Goal: Task Accomplishment & Management: Complete application form

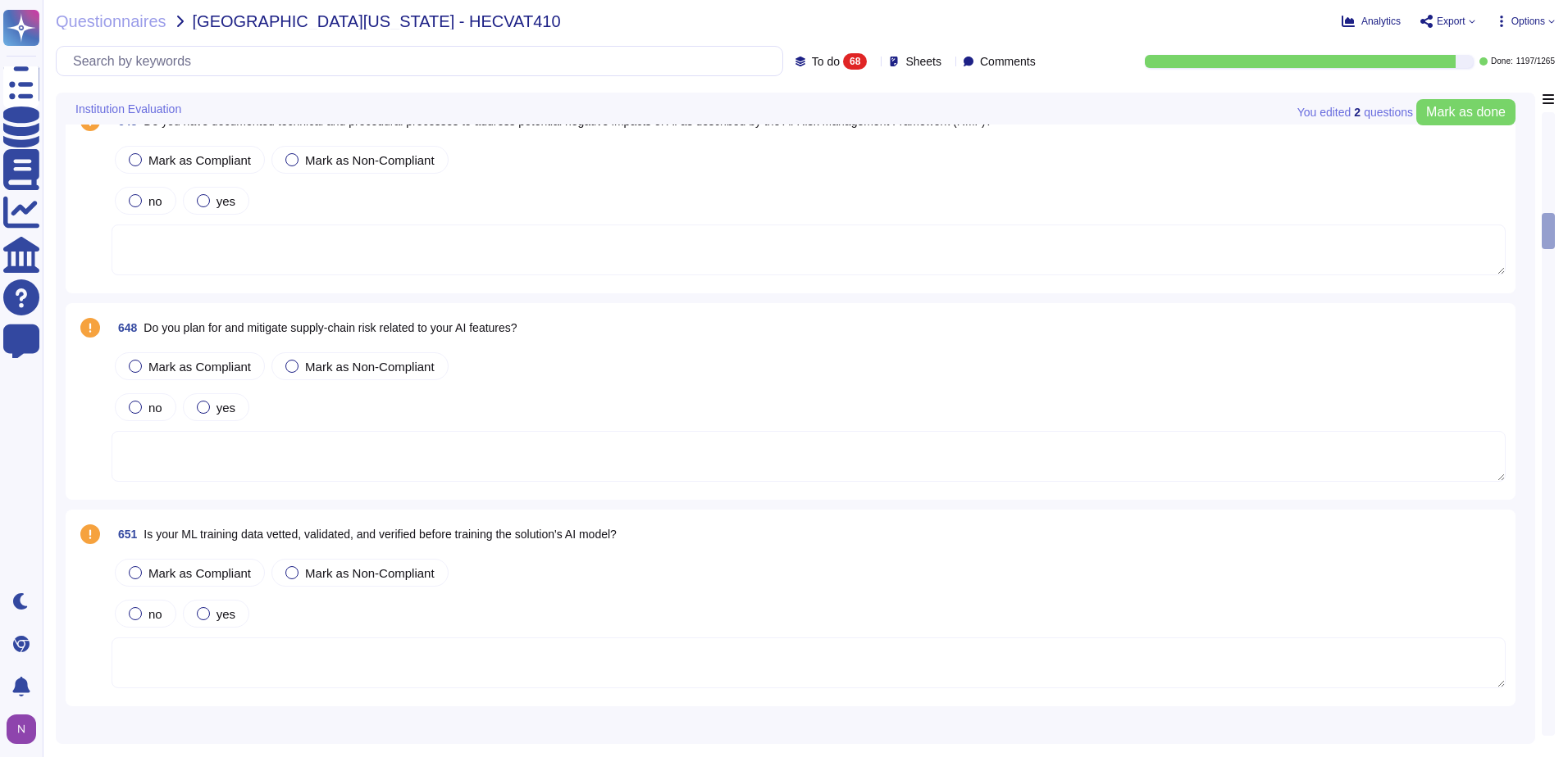
scroll to position [2786, 0]
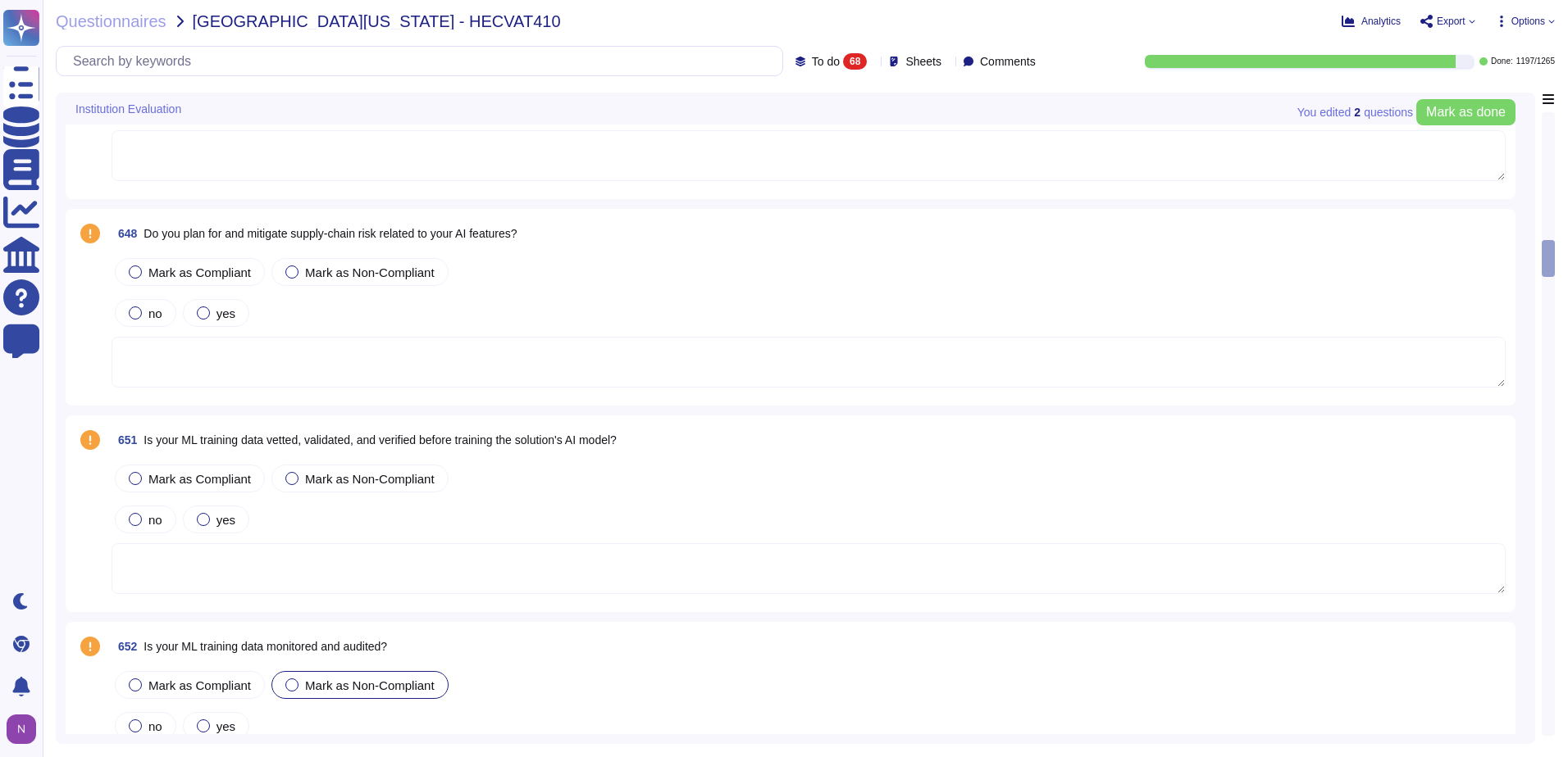
drag, startPoint x: 1546, startPoint y: 256, endPoint x: 1552, endPoint y: 727, distance: 471.0
click at [1552, 727] on div at bounding box center [1548, 424] width 13 height 624
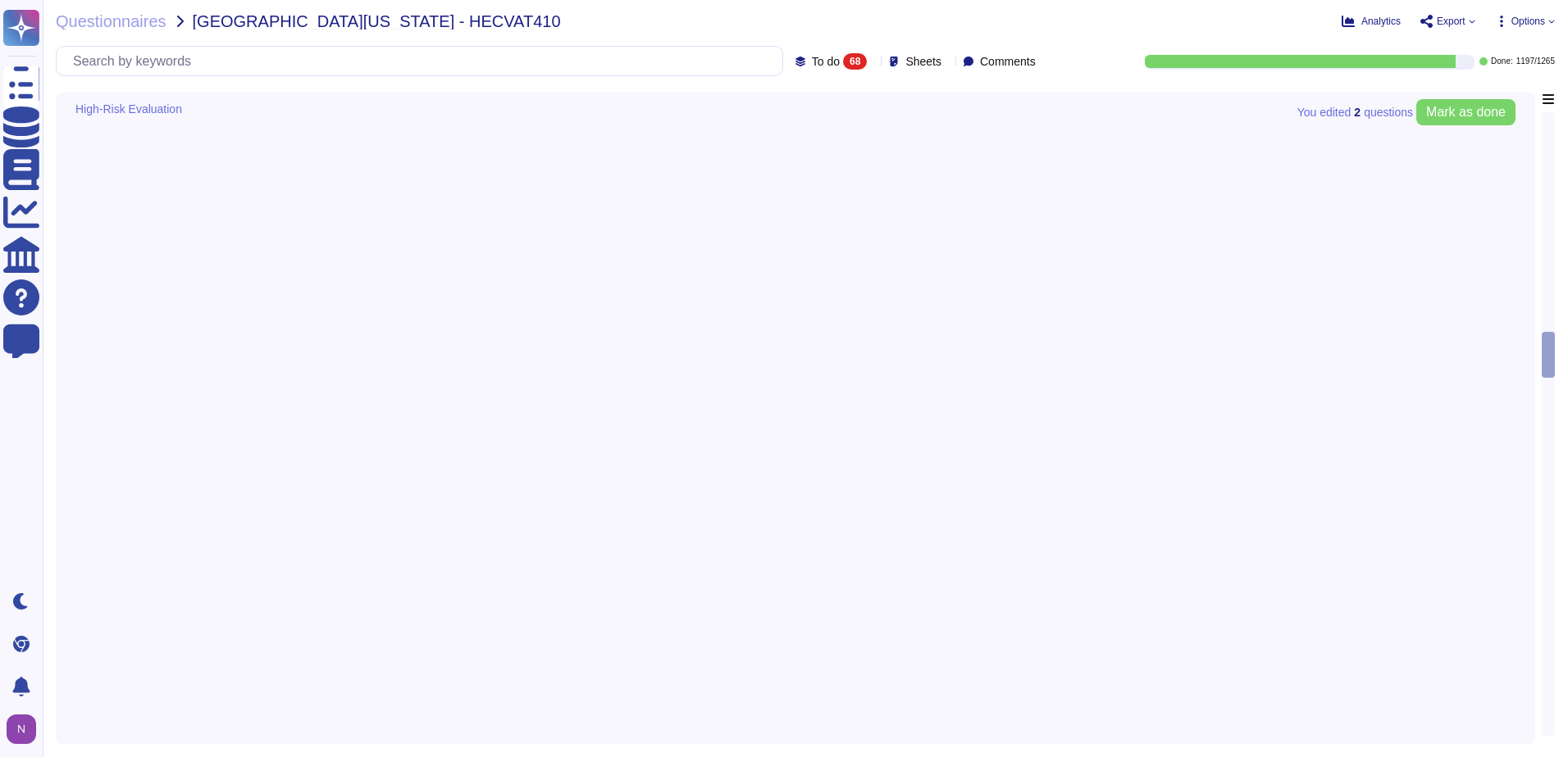
click at [1550, 726] on div at bounding box center [1548, 424] width 12 height 622
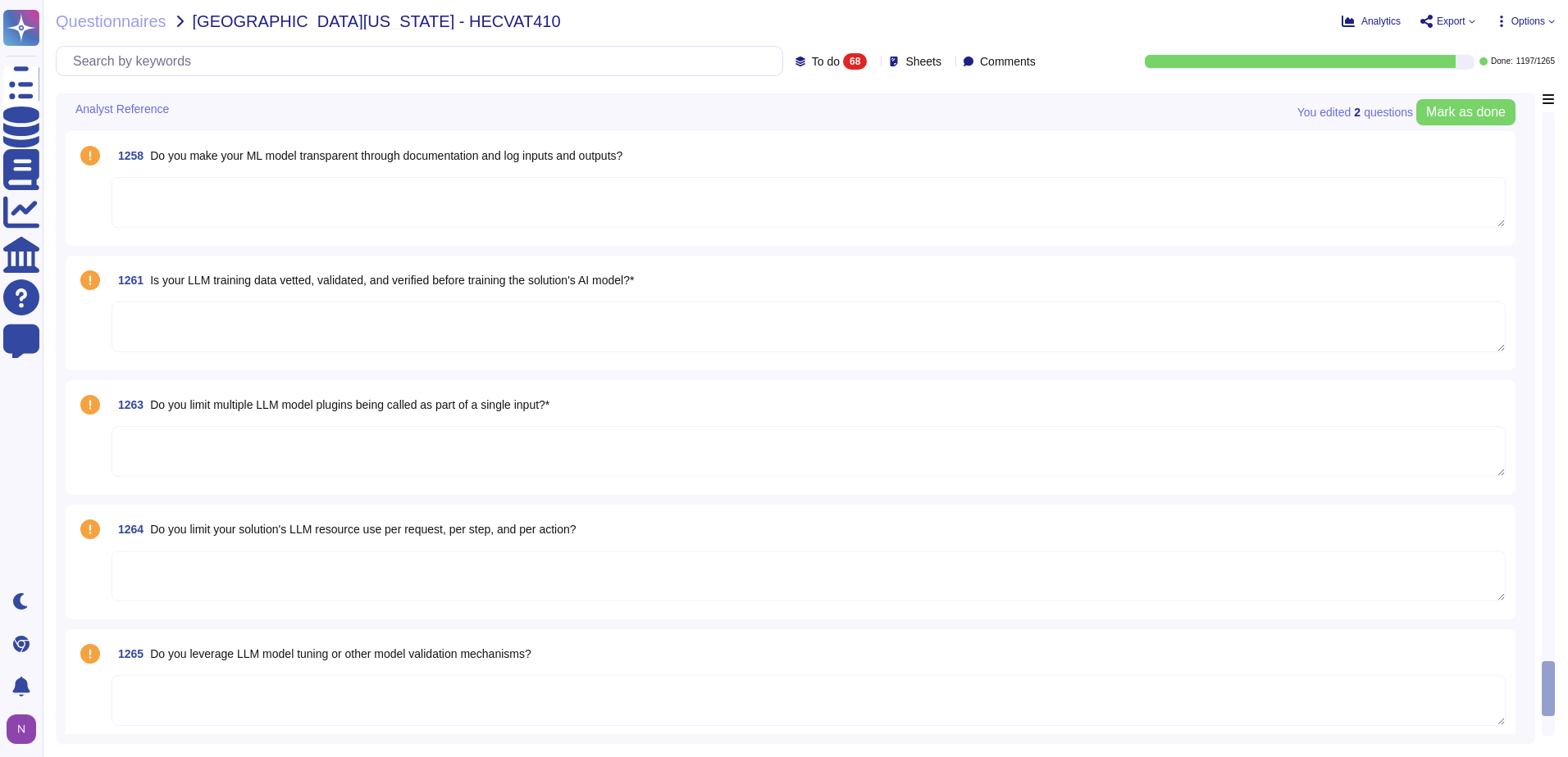
click at [1550, 726] on div at bounding box center [1548, 424] width 12 height 622
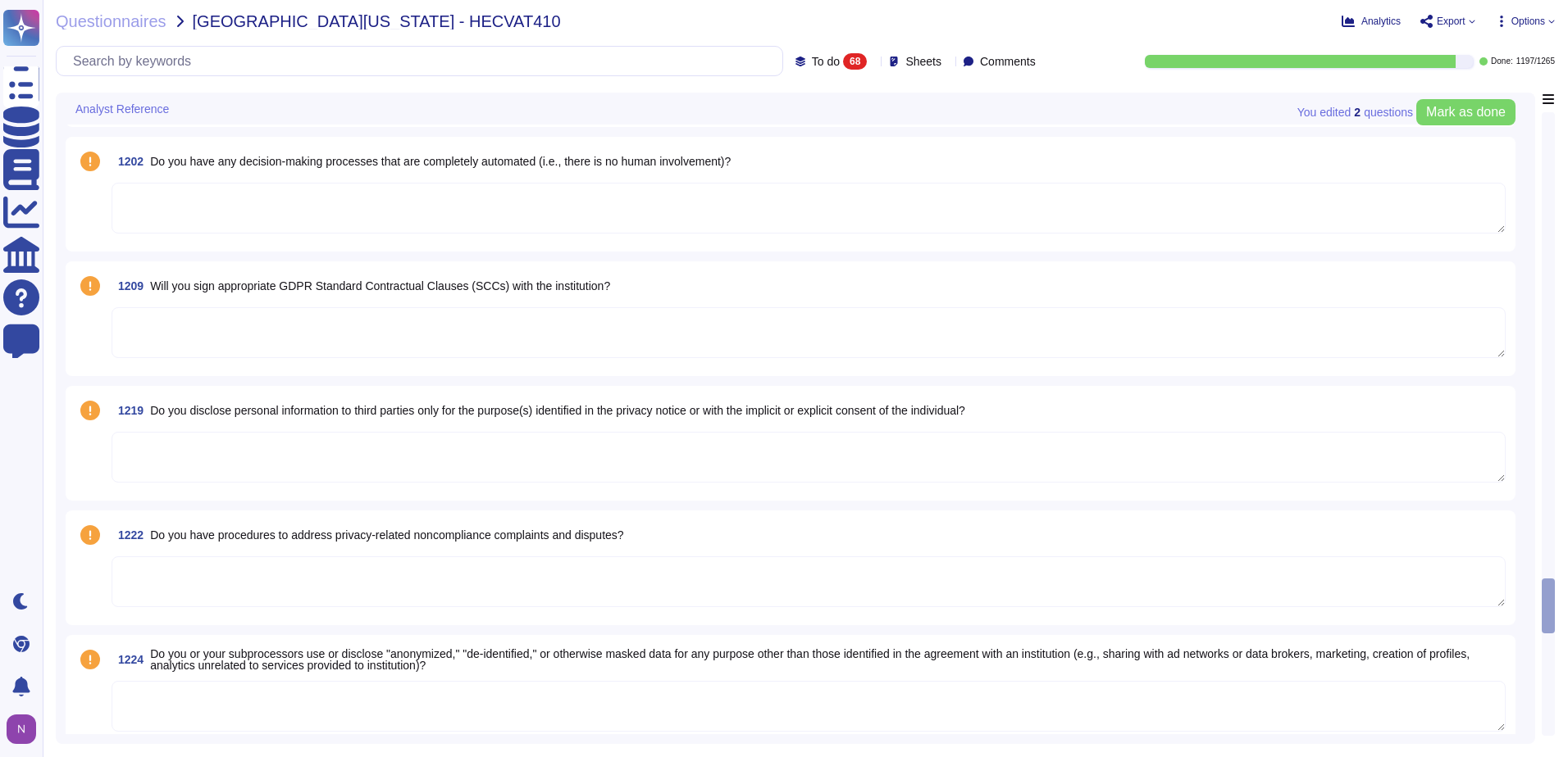
scroll to position [8232, 0]
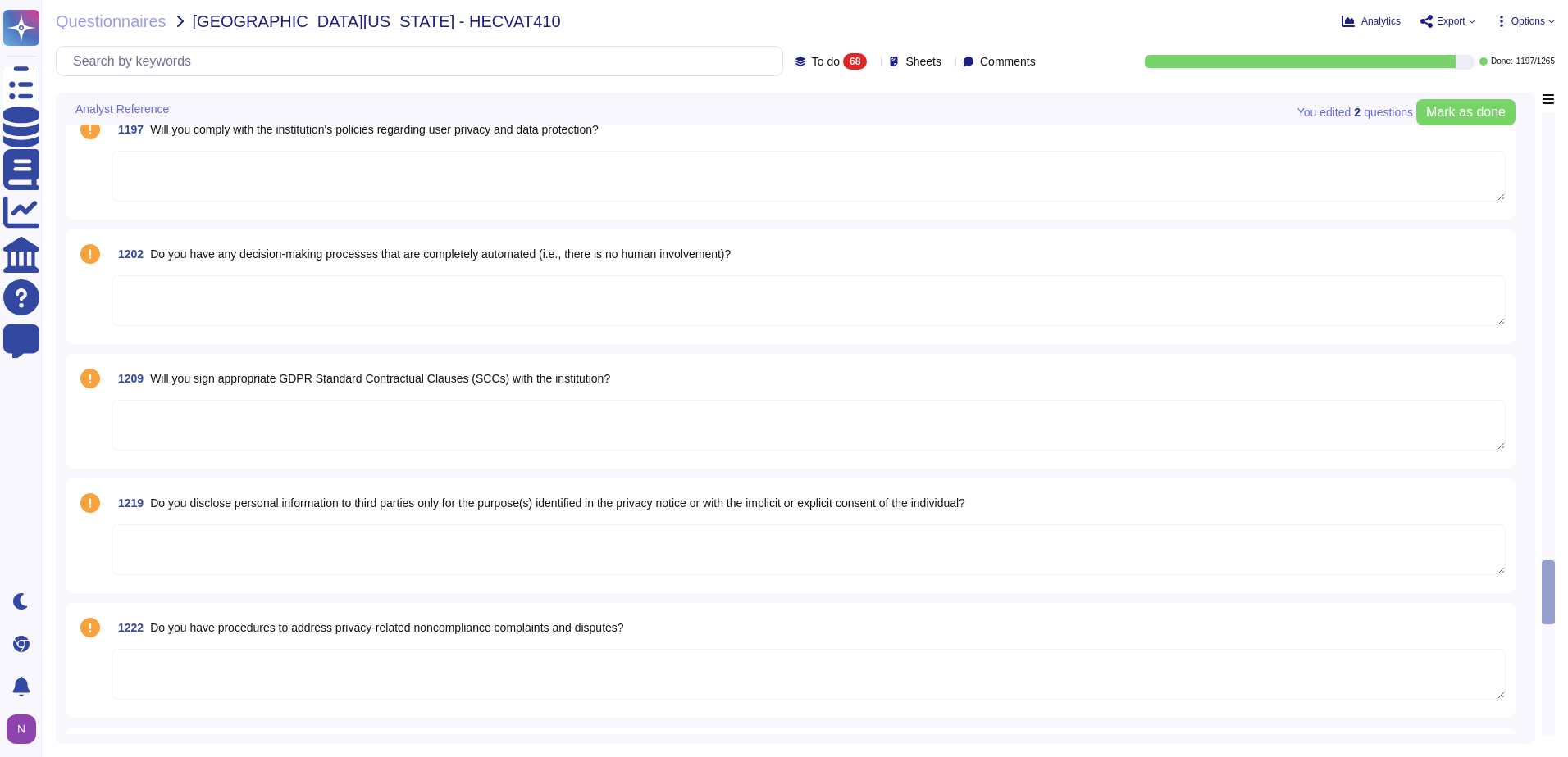
type textarea "Ask the solution provider about its infrastructure and if there is a solution t…"
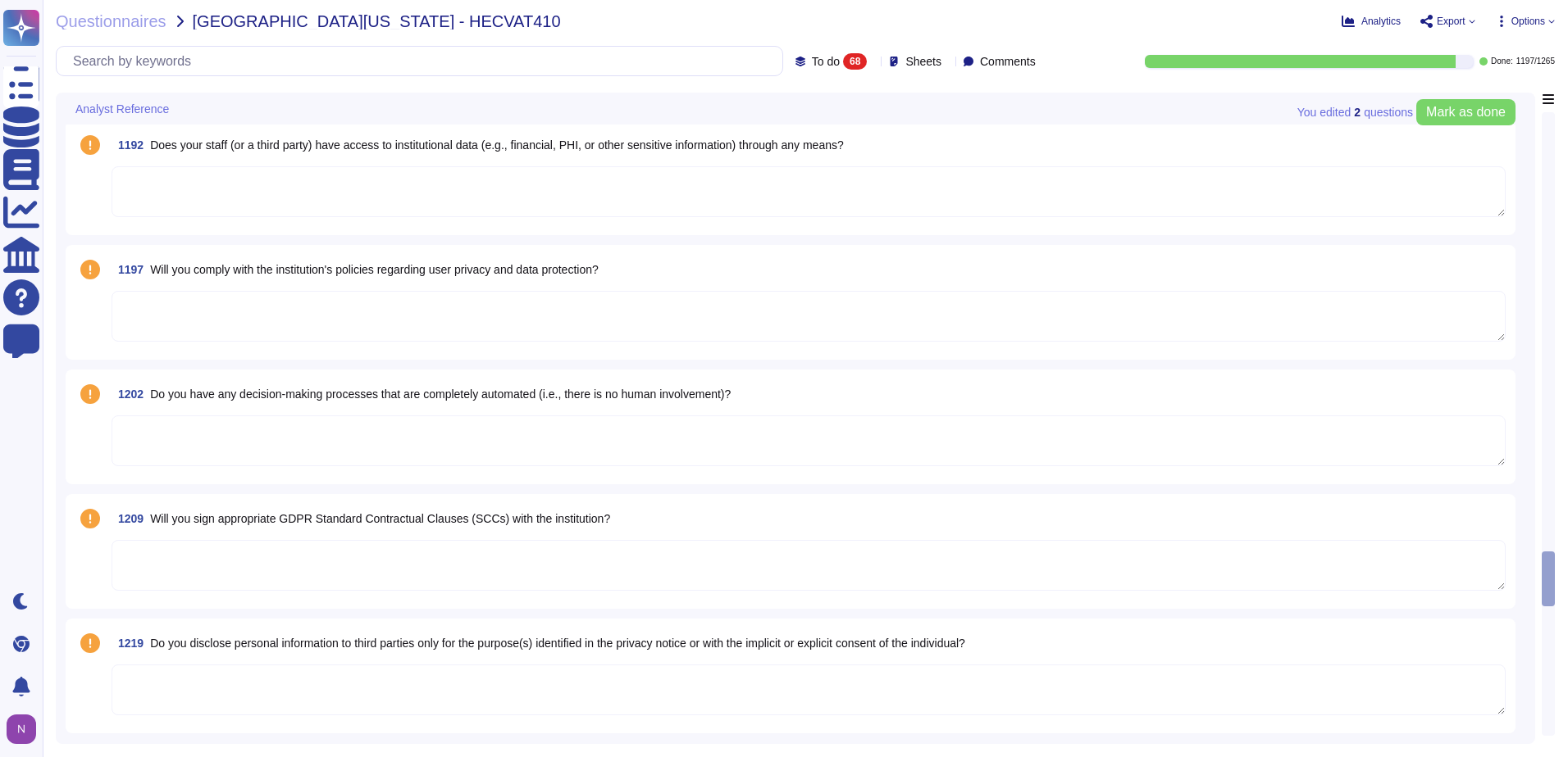
scroll to position [7986, 0]
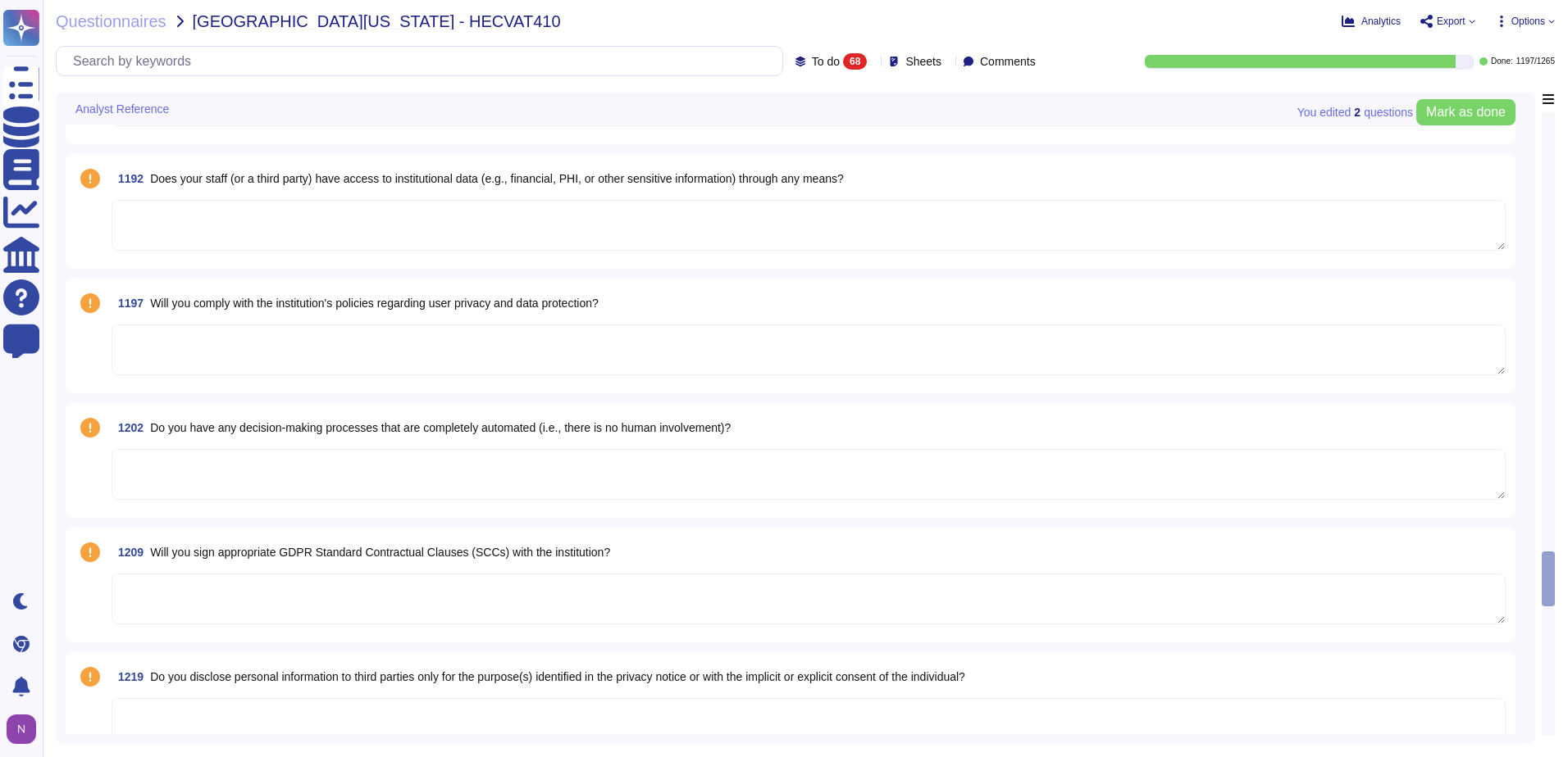
click at [323, 595] on textarea at bounding box center [809, 599] width 1395 height 51
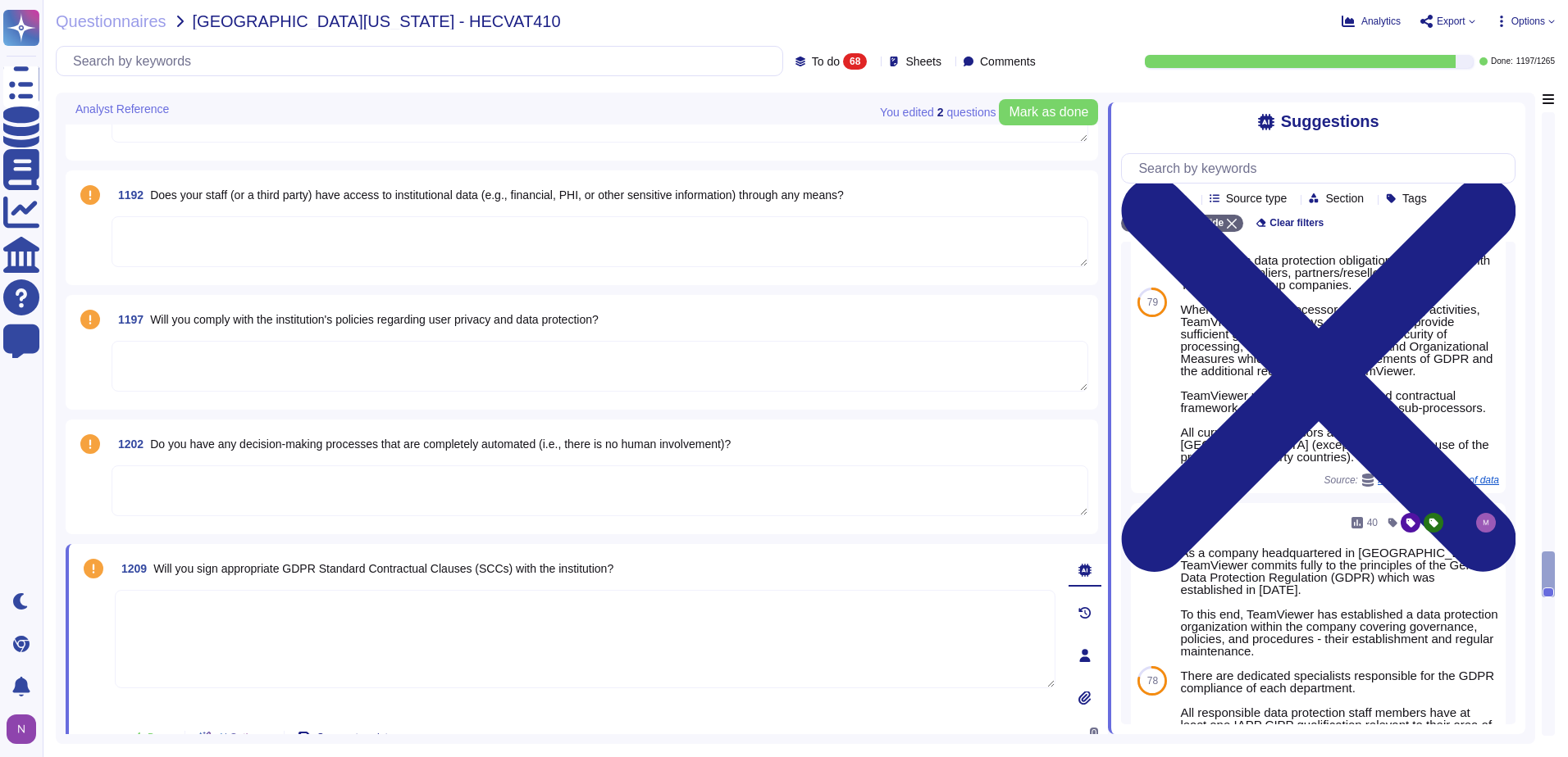
scroll to position [127, 0]
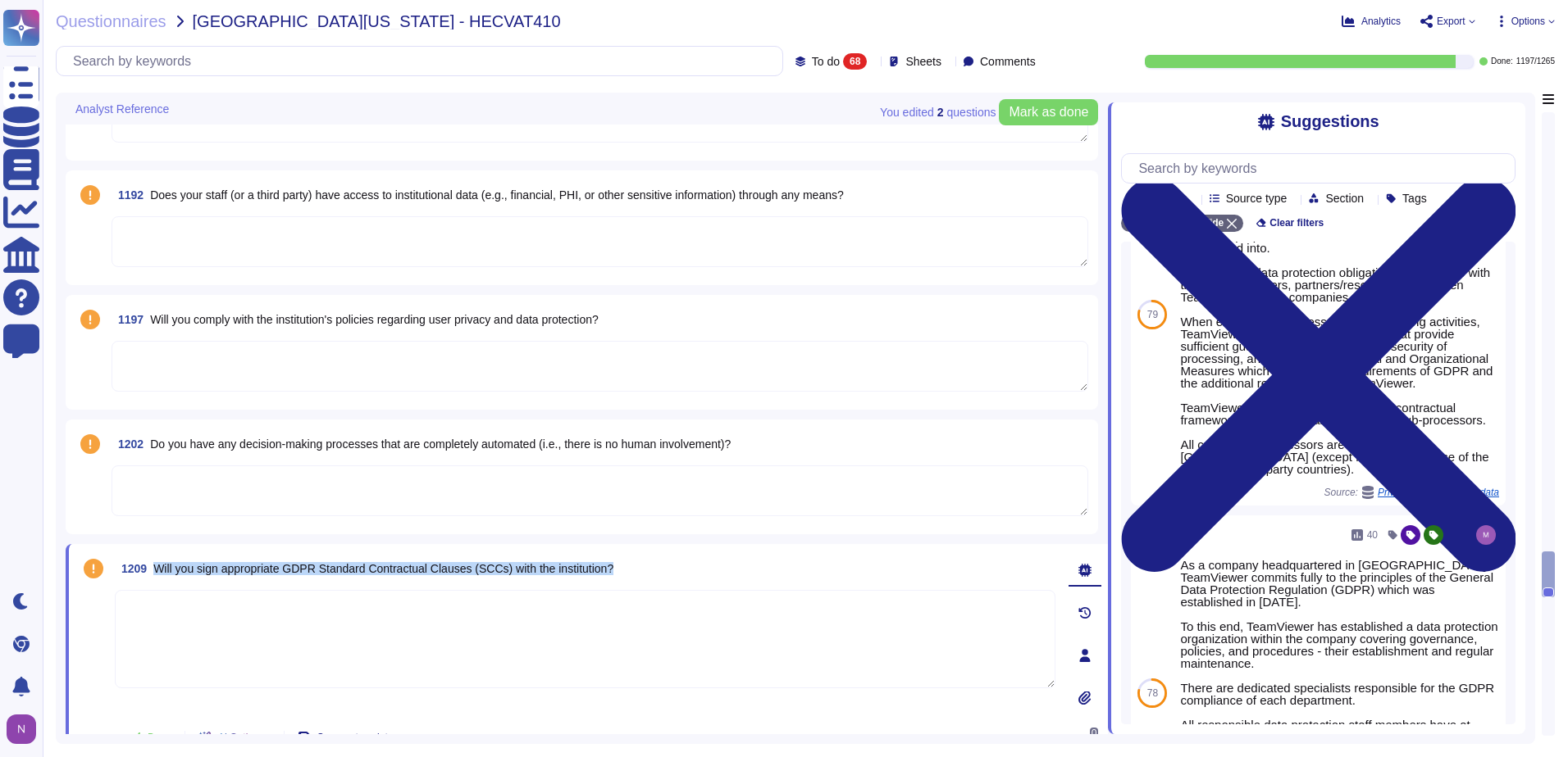
drag, startPoint x: 626, startPoint y: 568, endPoint x: 157, endPoint y: 570, distance: 469.0
click at [157, 570] on div "1209 Will you sign appropriate GDPR Standard Contractual Clauses (SCCs) with th…" at bounding box center [585, 568] width 941 height 30
copy span "Will you sign appropriate GDPR Standard Contractual Clauses (SCCs) with the ins…"
click at [649, 57] on input "text" at bounding box center [423, 61] width 718 height 29
paste input "Will you sign appropriate GDPR Standard Contractual Clauses (SCCs) with the ins…"
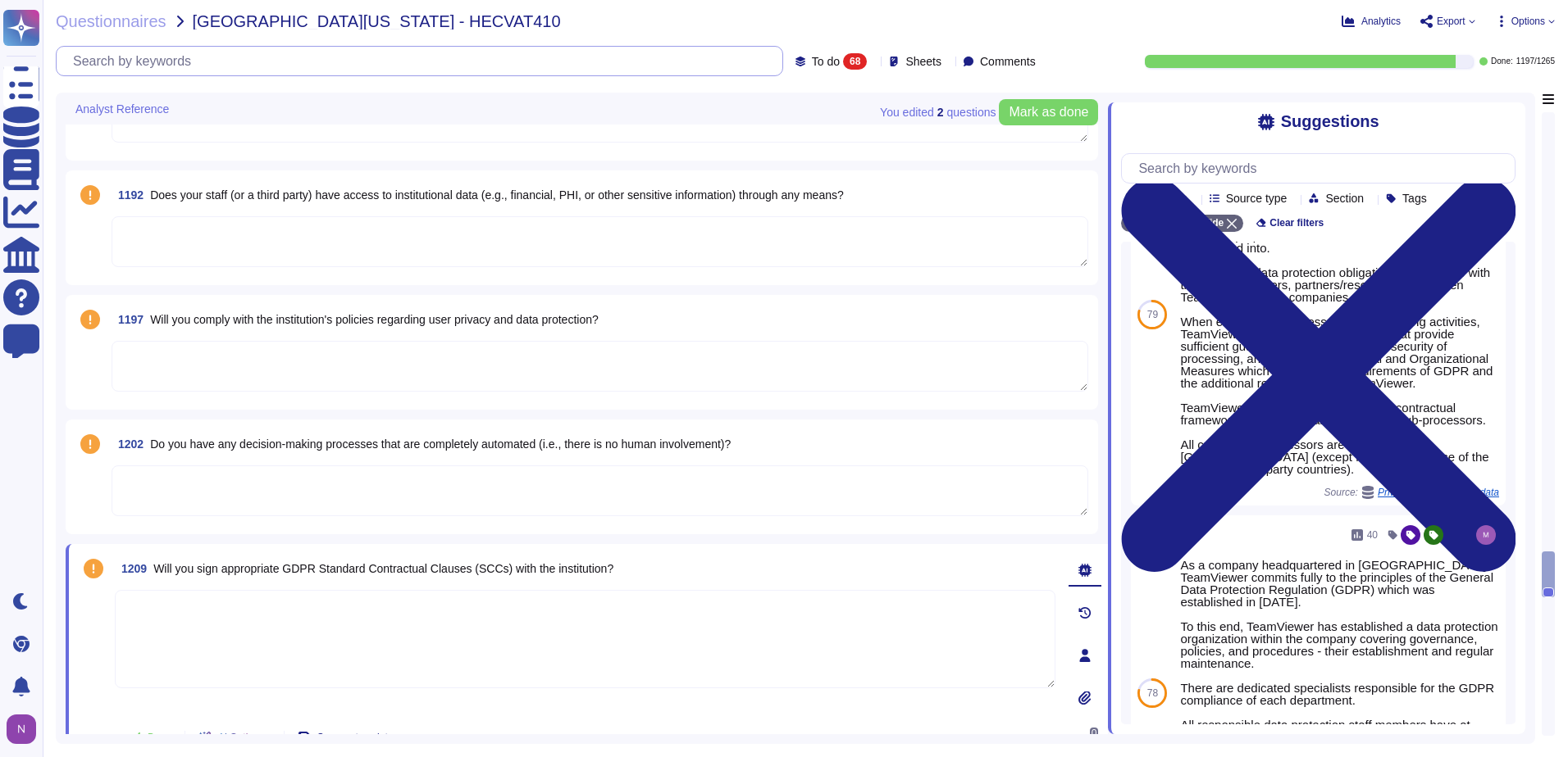
scroll to position [34, 0]
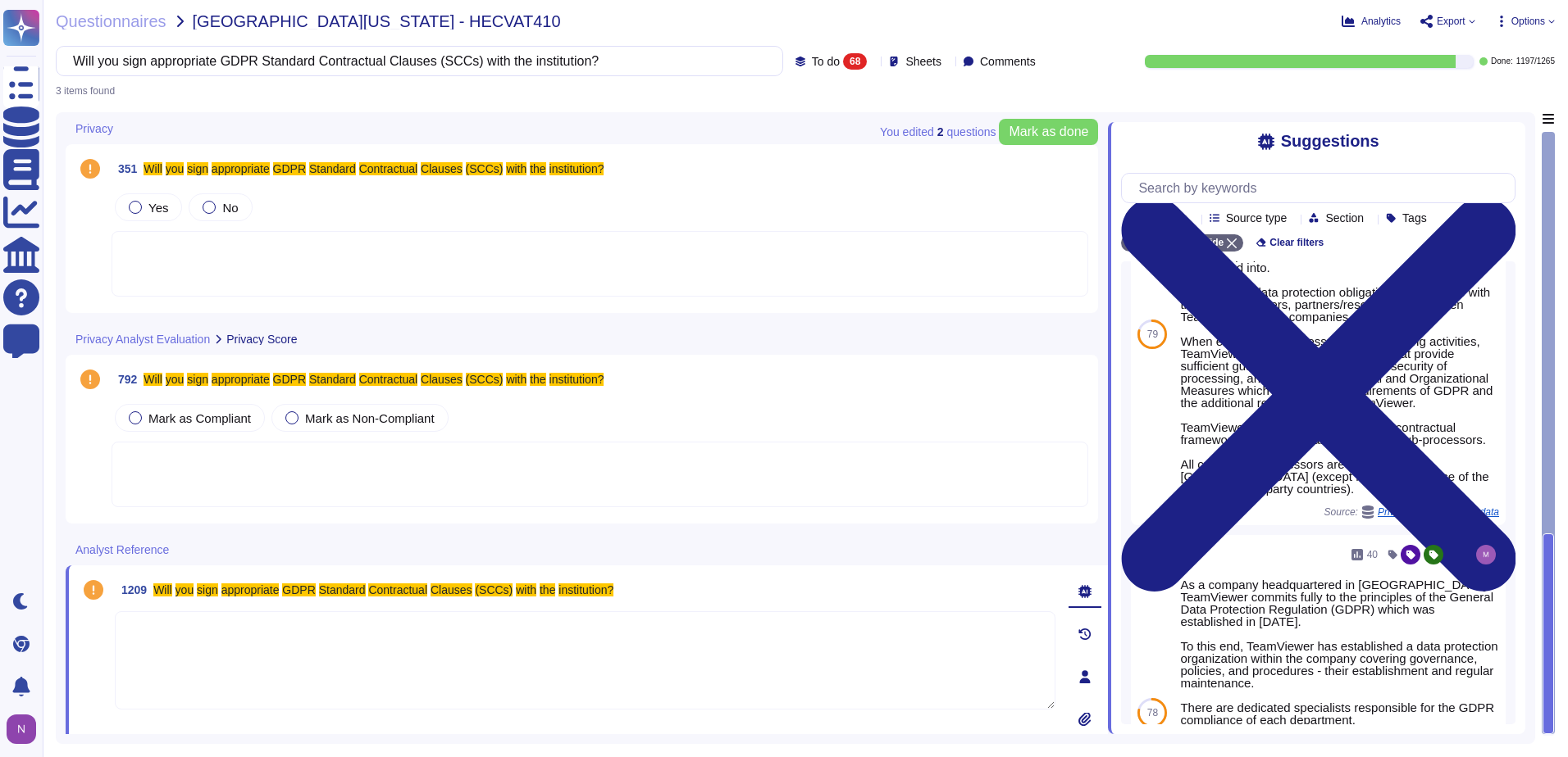
type input "Will you sign appropriate GDPR Standard Contractual Clauses (SCCs) with the ins…"
click at [843, 61] on div "68" at bounding box center [855, 61] width 23 height 16
click at [810, 98] on div "All 1265" at bounding box center [850, 103] width 133 height 18
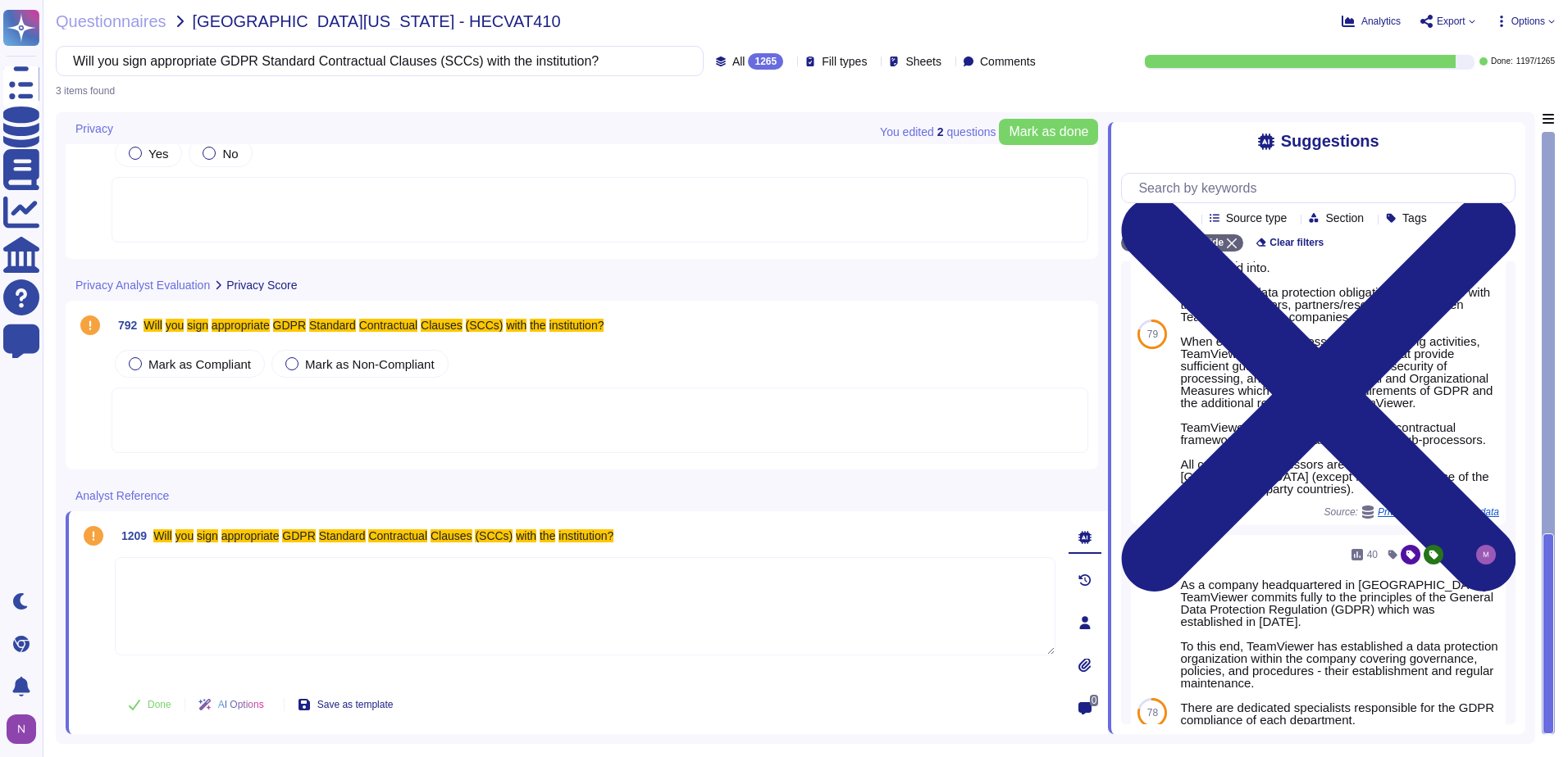
scroll to position [127, 0]
click at [732, 60] on span "All" at bounding box center [739, 61] width 13 height 12
click at [721, 154] on div "To do 68" at bounding box center [763, 145] width 133 height 18
click at [633, 63] on input "Will you sign appropriate GDPR Standard Contractual Clauses (SCCs) with the ins…" at bounding box center [415, 61] width 701 height 29
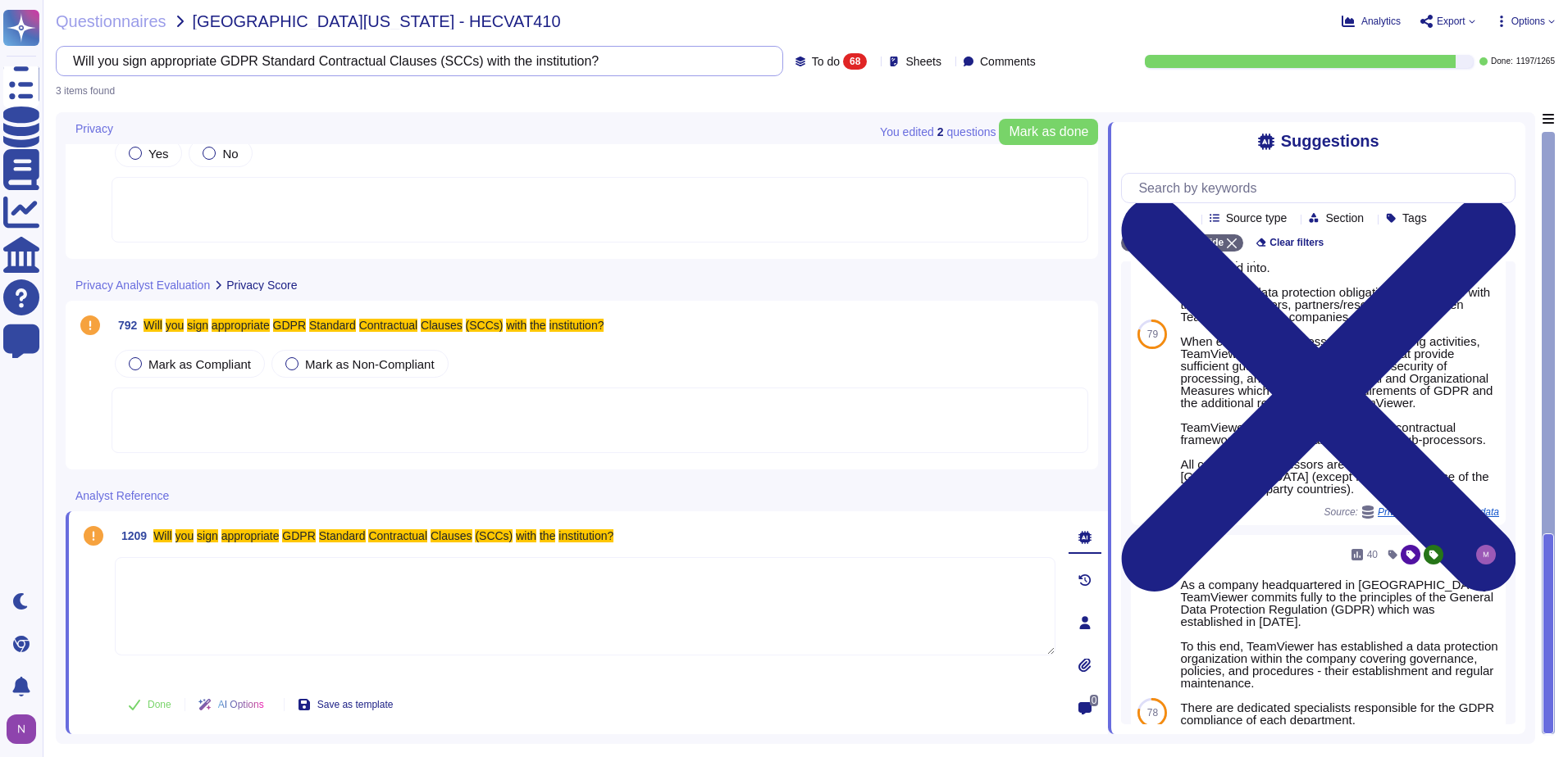
click at [633, 63] on input "Will you sign appropriate GDPR Standard Contractual Clauses (SCCs) with the ins…" at bounding box center [415, 61] width 701 height 29
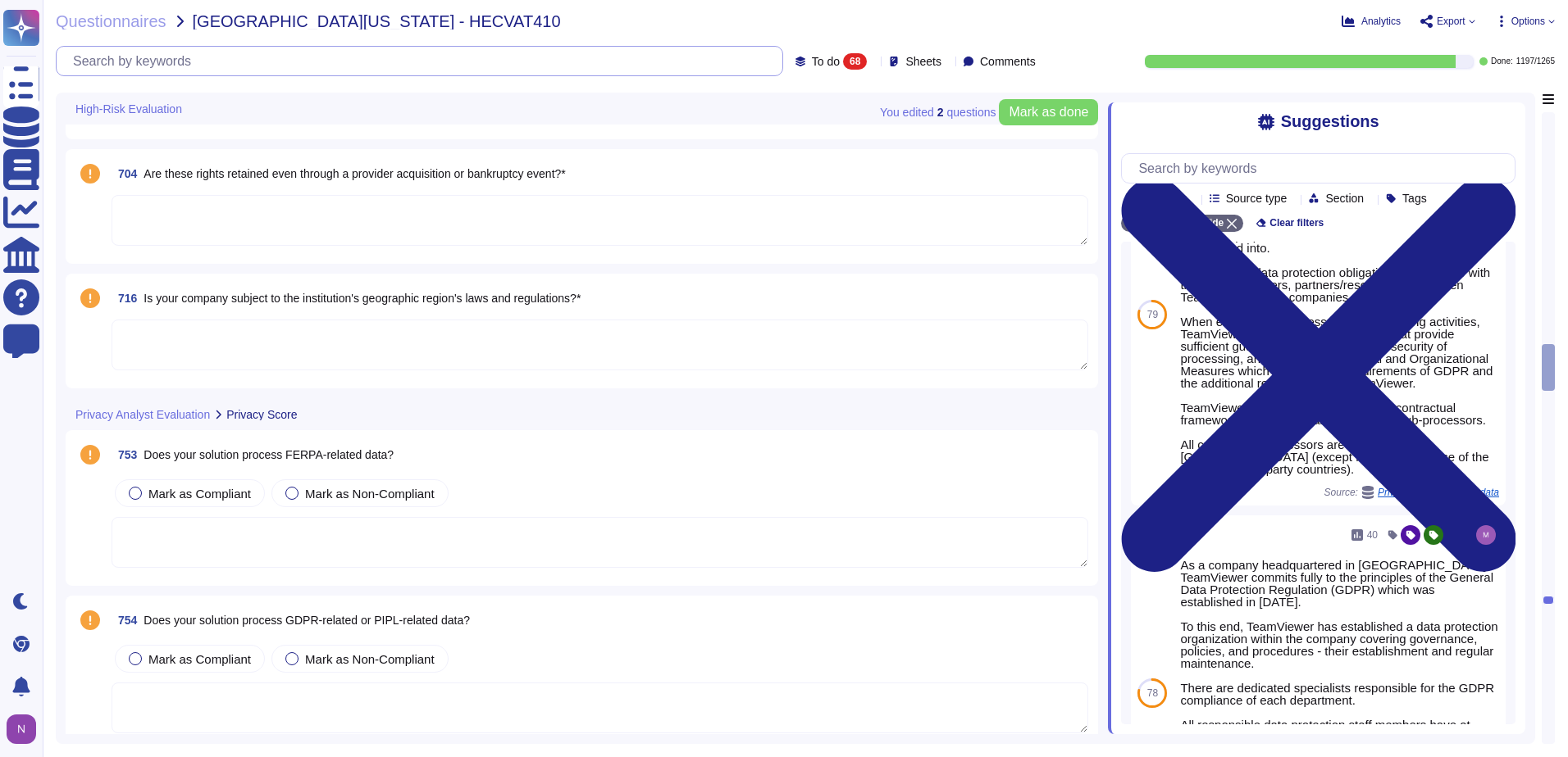
scroll to position [4917, 0]
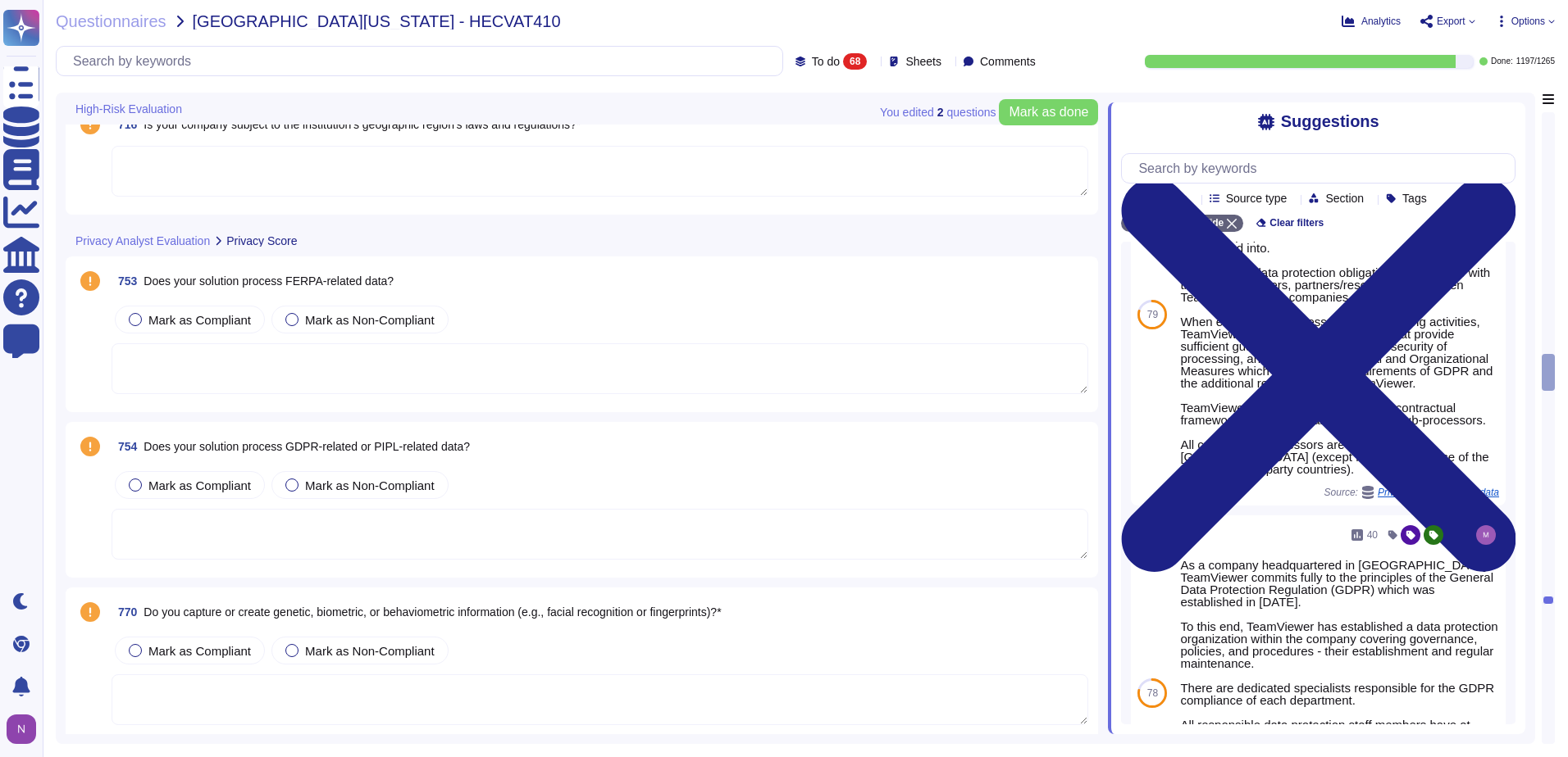
click at [457, 445] on span "Does your solution process GDPR-related or PIPL-related data?" at bounding box center [306, 446] width 326 height 13
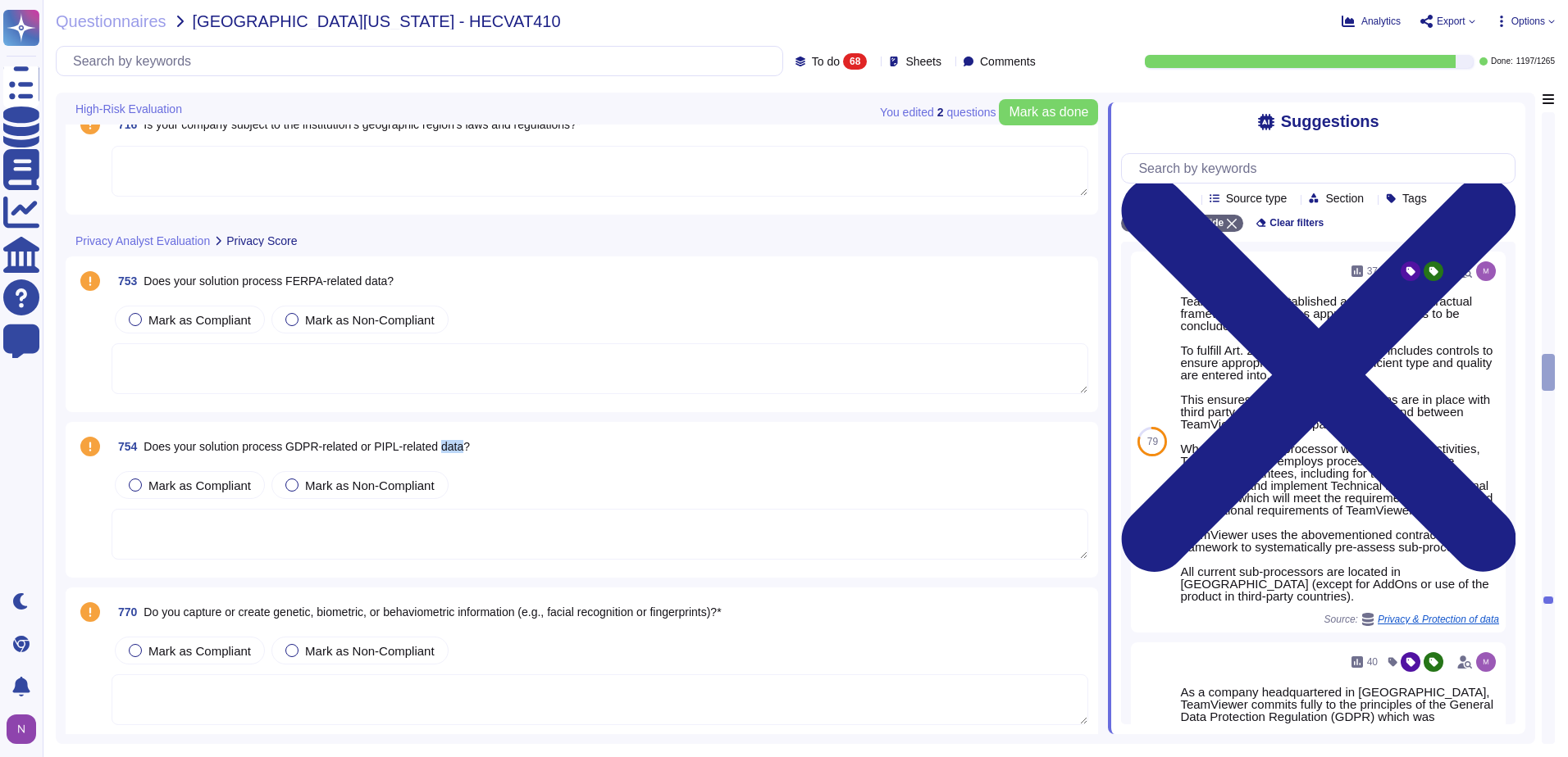
click at [457, 445] on span "Does your solution process GDPR-related or PIPL-related data?" at bounding box center [306, 446] width 326 height 13
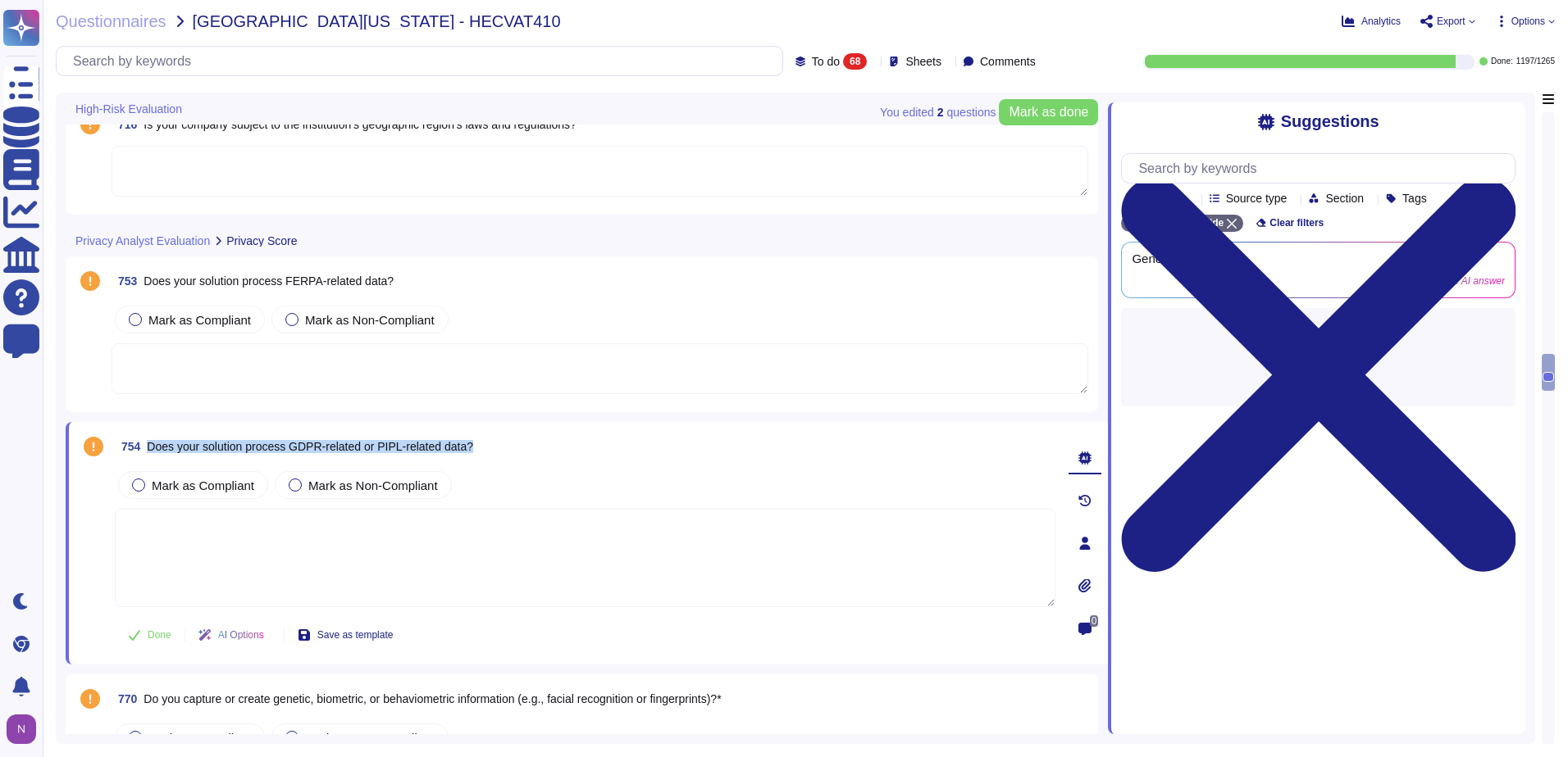
click at [457, 445] on span "Does your solution process GDPR-related or PIPL-related data?" at bounding box center [309, 446] width 326 height 13
copy span "Does your solution process GDPR-related or PIPL-related data?"
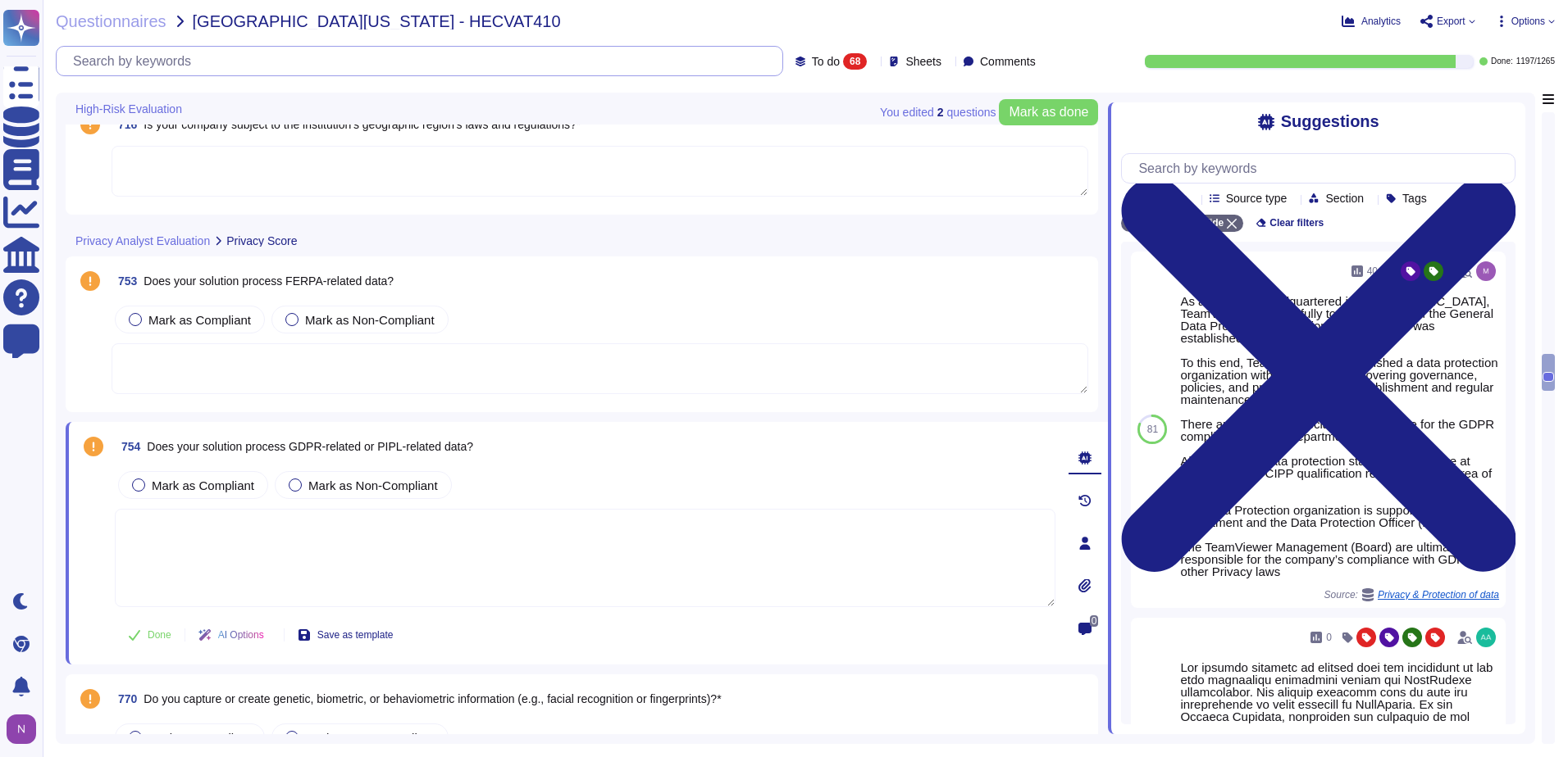
click at [453, 63] on input "text" at bounding box center [423, 61] width 718 height 29
paste input "Does your solution process GDPR-related or PIPL-related data?"
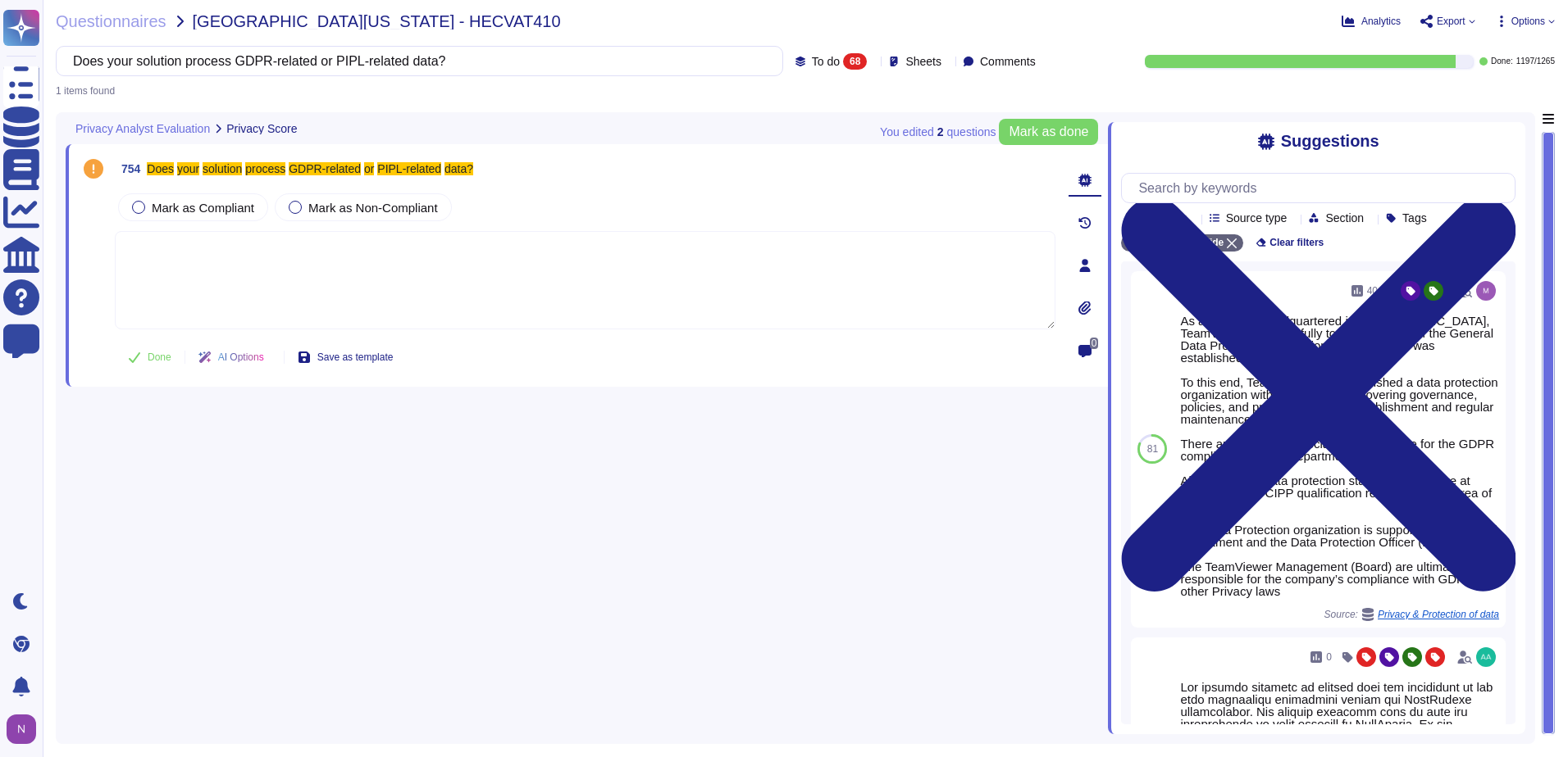
type input "Does your solution process GDPR-related or PIPL-related data?"
click at [812, 61] on span "To do" at bounding box center [826, 61] width 28 height 12
click at [789, 100] on span "All" at bounding box center [791, 103] width 14 height 14
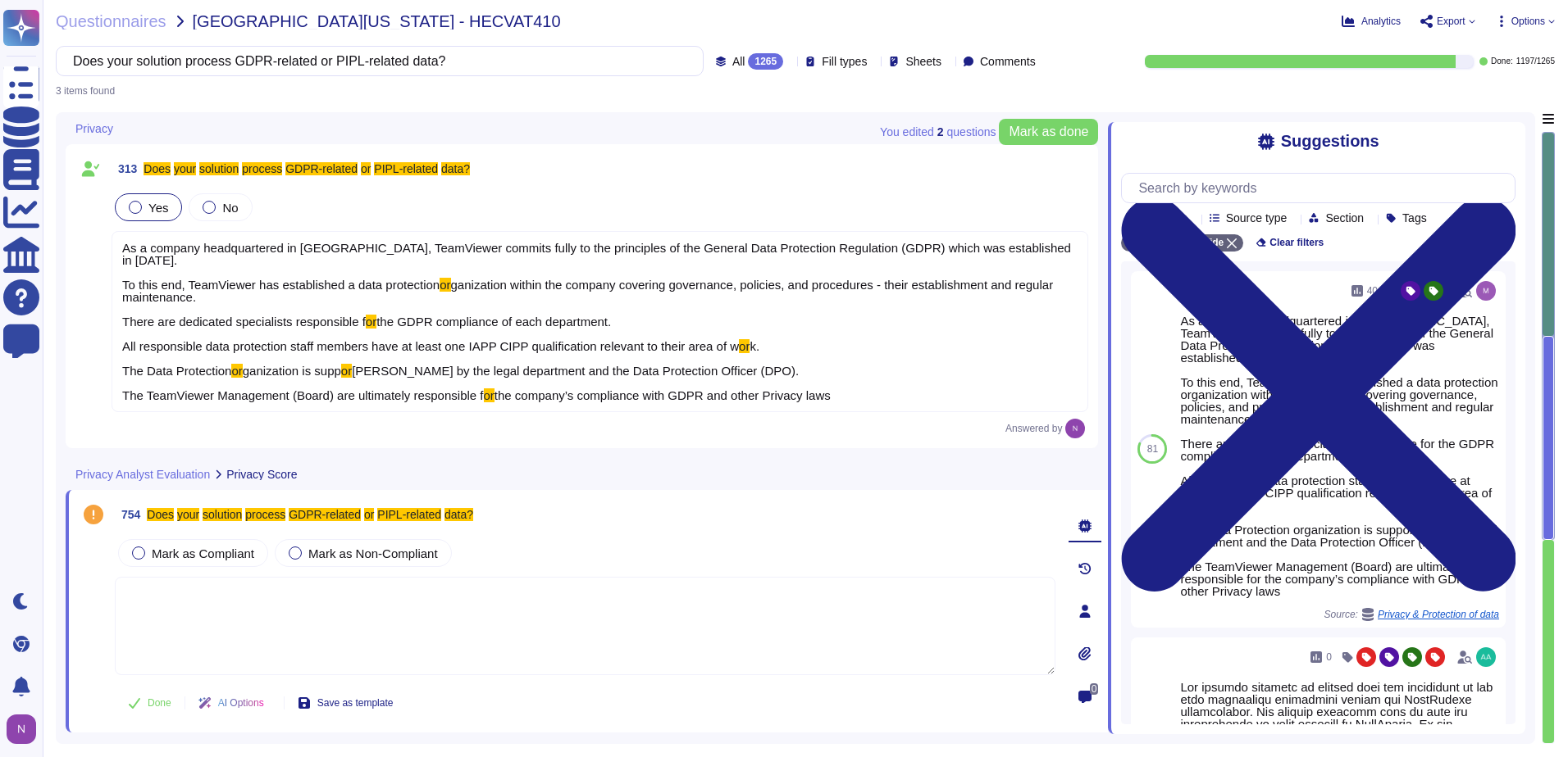
click at [844, 319] on div "As a company headquartered in [GEOGRAPHIC_DATA], TeamViewer commits fully to th…" at bounding box center [599, 321] width 977 height 181
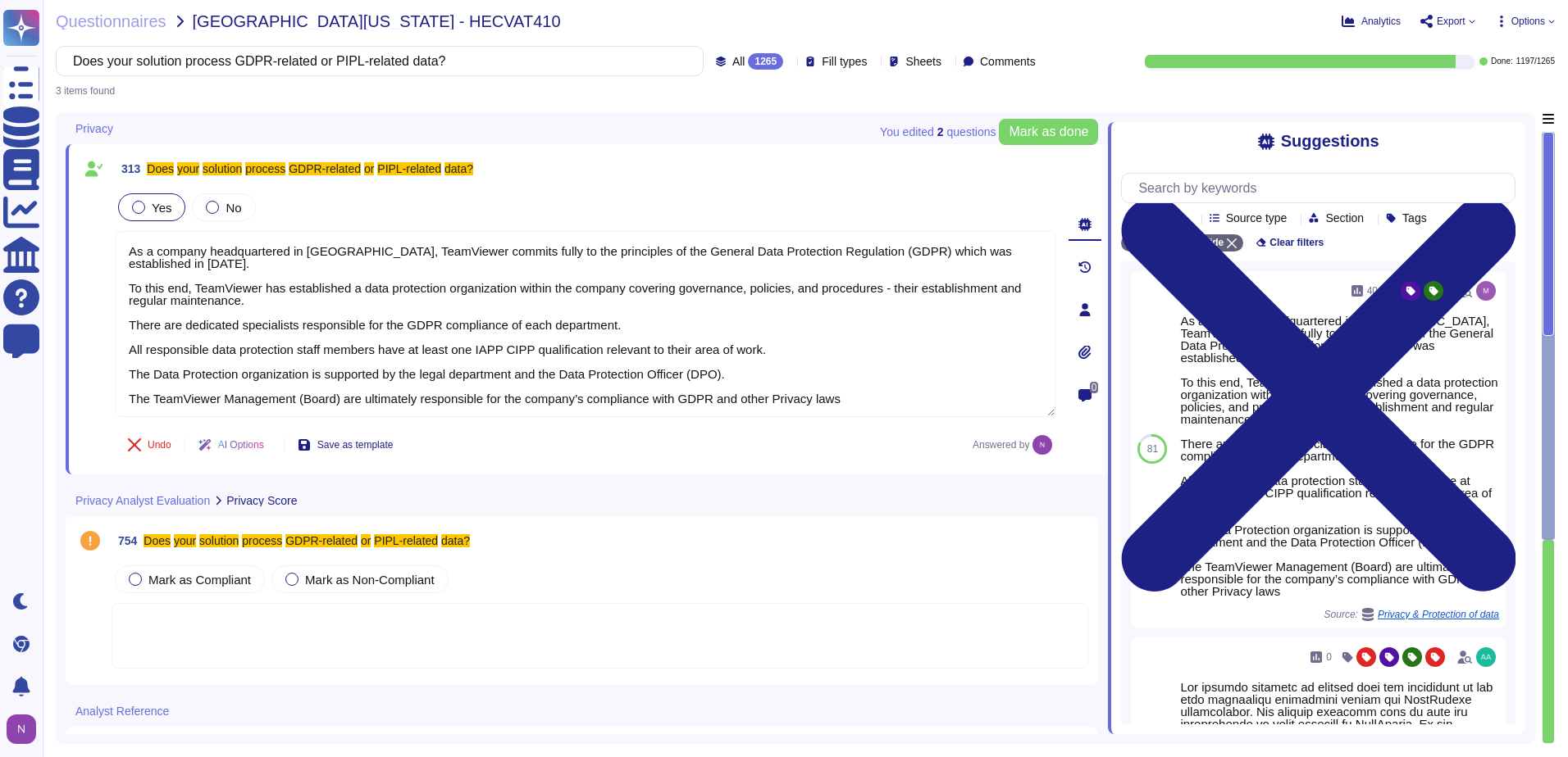
type textarea "As a company headquartered in [GEOGRAPHIC_DATA], TeamViewer commits fully to th…"
click at [1085, 267] on icon at bounding box center [1085, 266] width 13 height 12
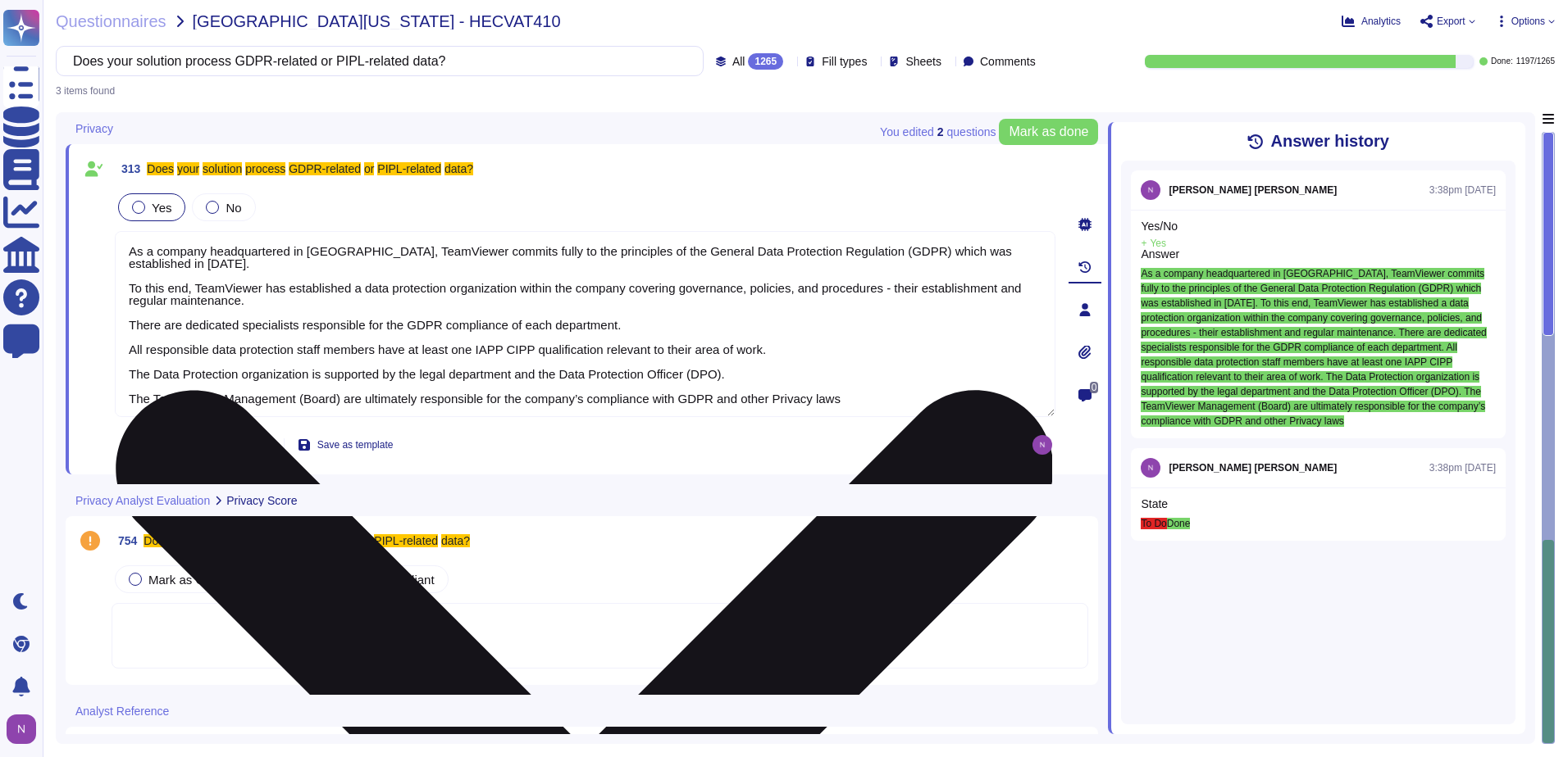
scroll to position [2, 0]
drag, startPoint x: 854, startPoint y: 398, endPoint x: 125, endPoint y: 249, distance: 744.1
click at [125, 249] on textarea "As a company headquartered in [GEOGRAPHIC_DATA], TeamViewer commits fully to th…" at bounding box center [585, 323] width 941 height 186
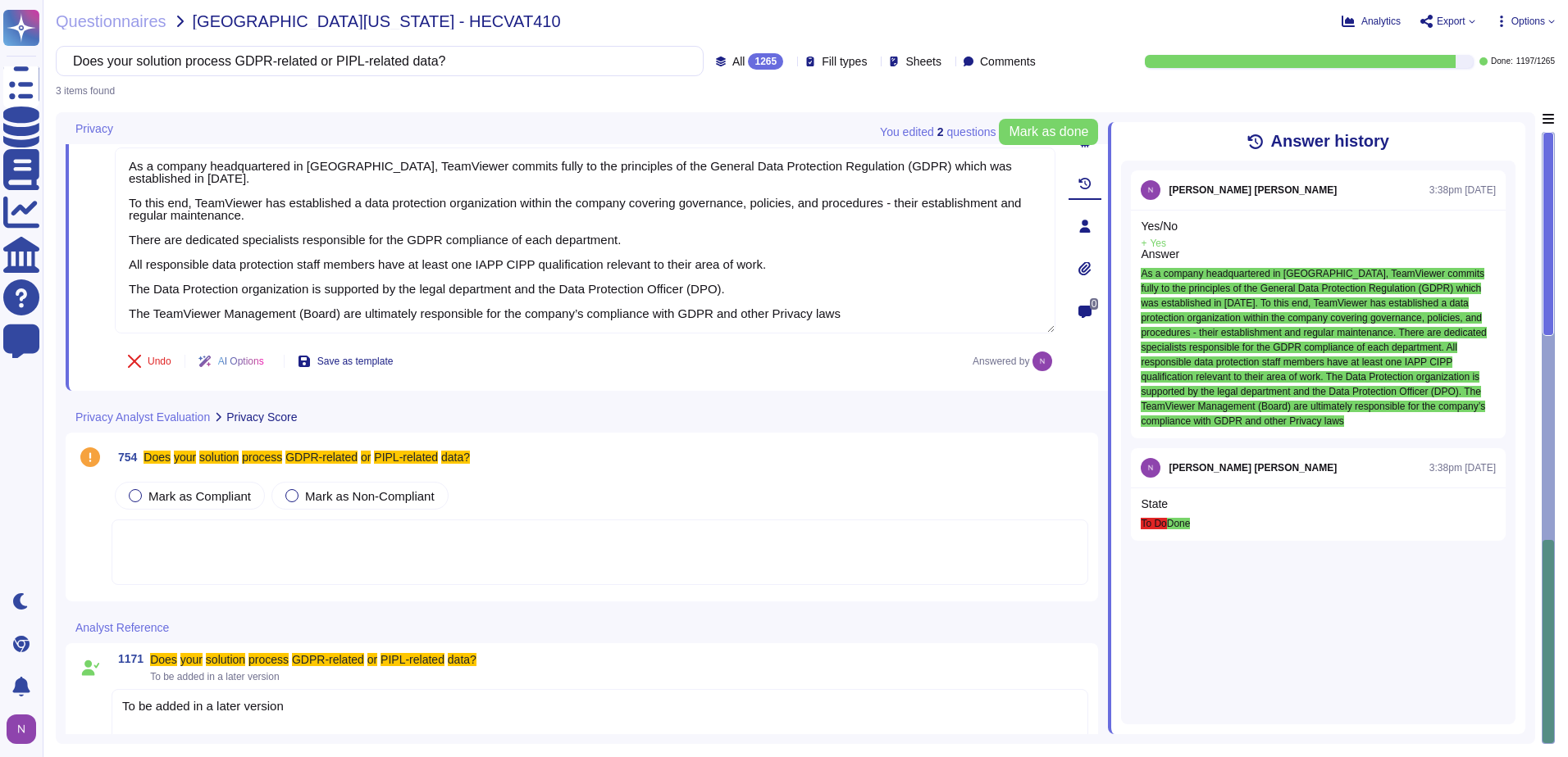
scroll to position [120, 0]
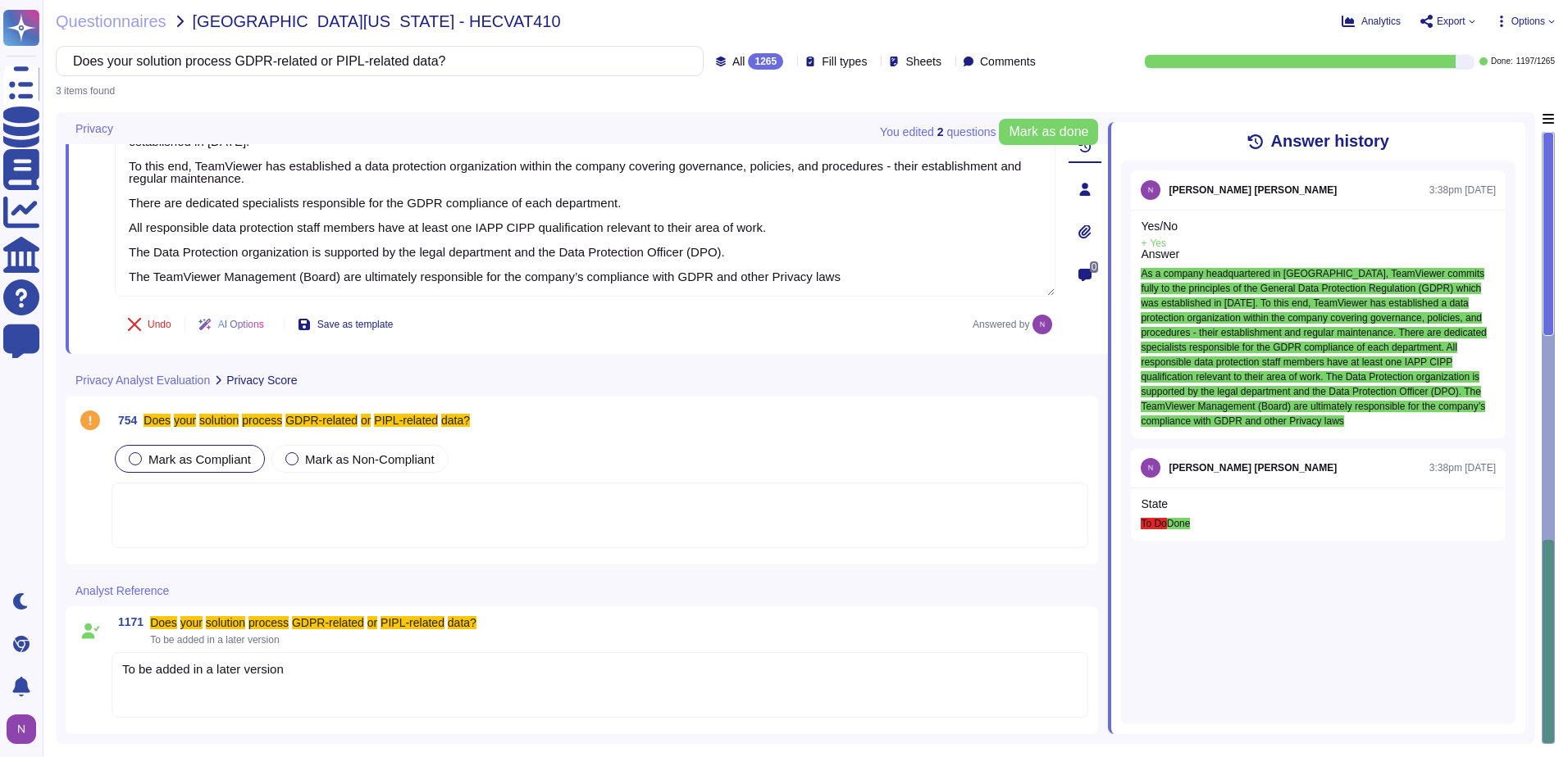
click at [152, 459] on span "Mark as Compliant" at bounding box center [199, 460] width 102 height 14
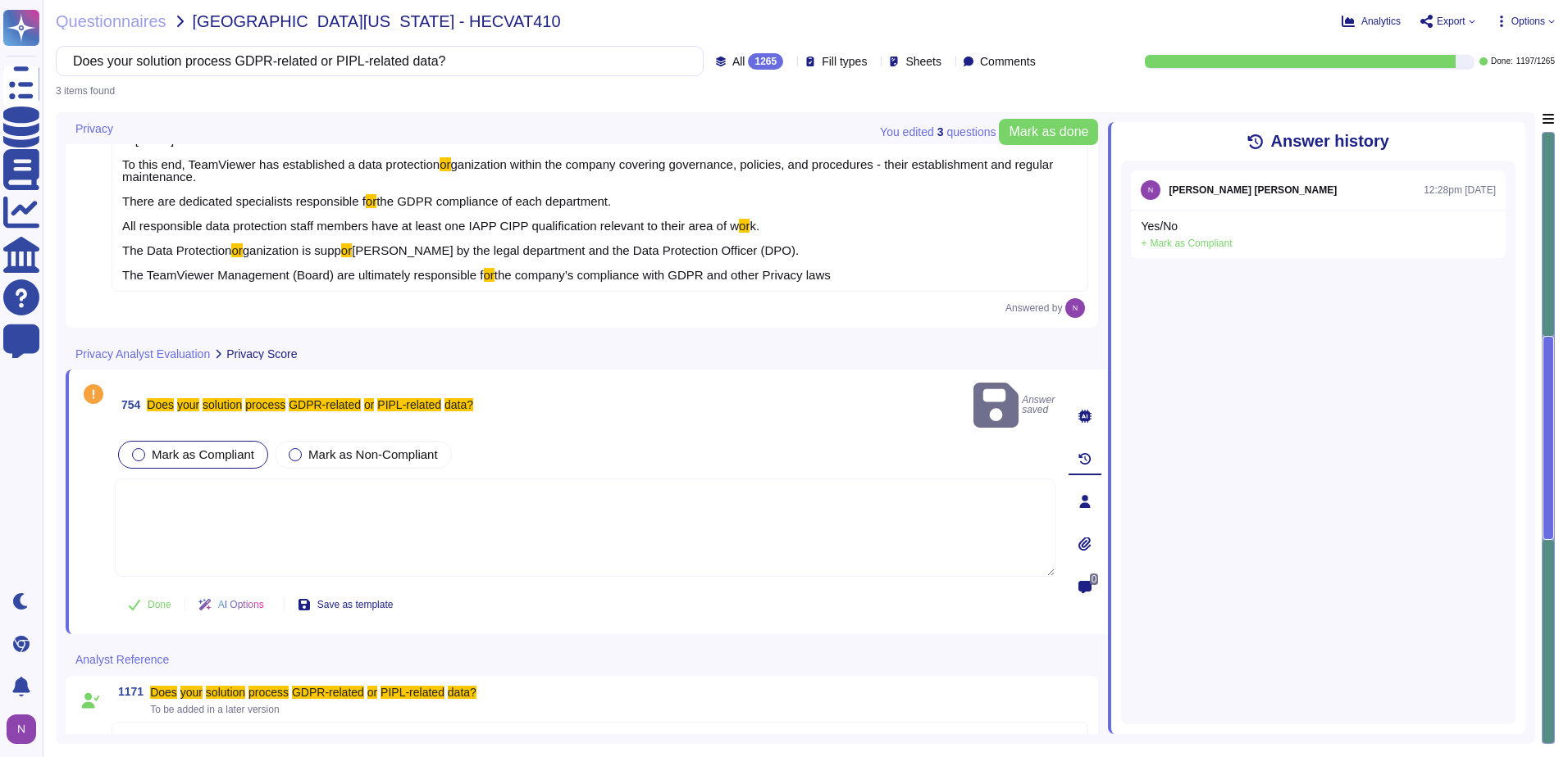
click at [150, 479] on textarea at bounding box center [585, 528] width 941 height 99
paste textarea "As a company headquartered in [GEOGRAPHIC_DATA], TeamViewer commits fully to th…"
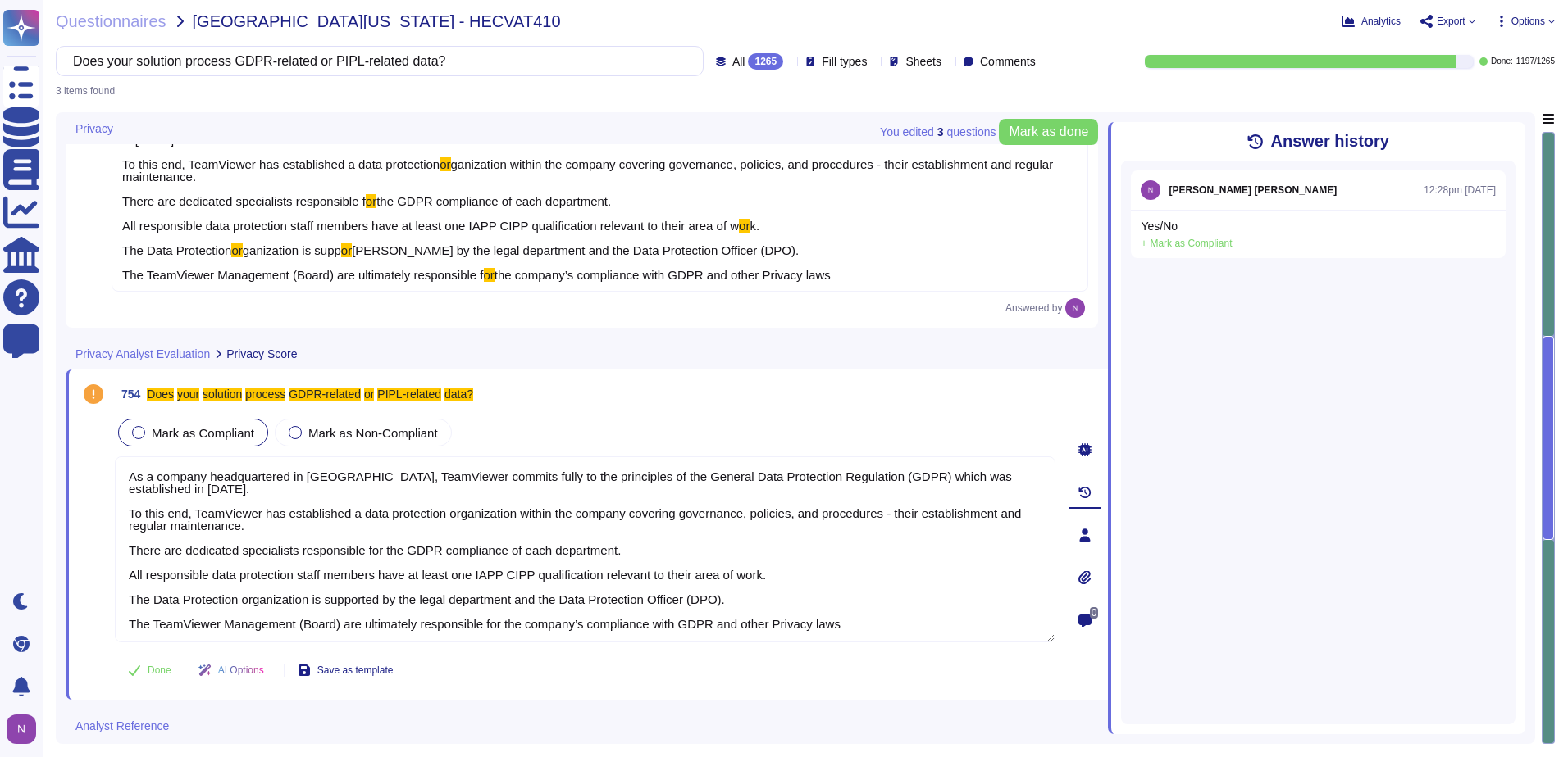
type textarea "As a company headquartered in [GEOGRAPHIC_DATA], TeamViewer commits fully to th…"
click at [859, 207] on div "As a company headquartered in [GEOGRAPHIC_DATA], TeamViewer commits fully to th…" at bounding box center [599, 201] width 977 height 181
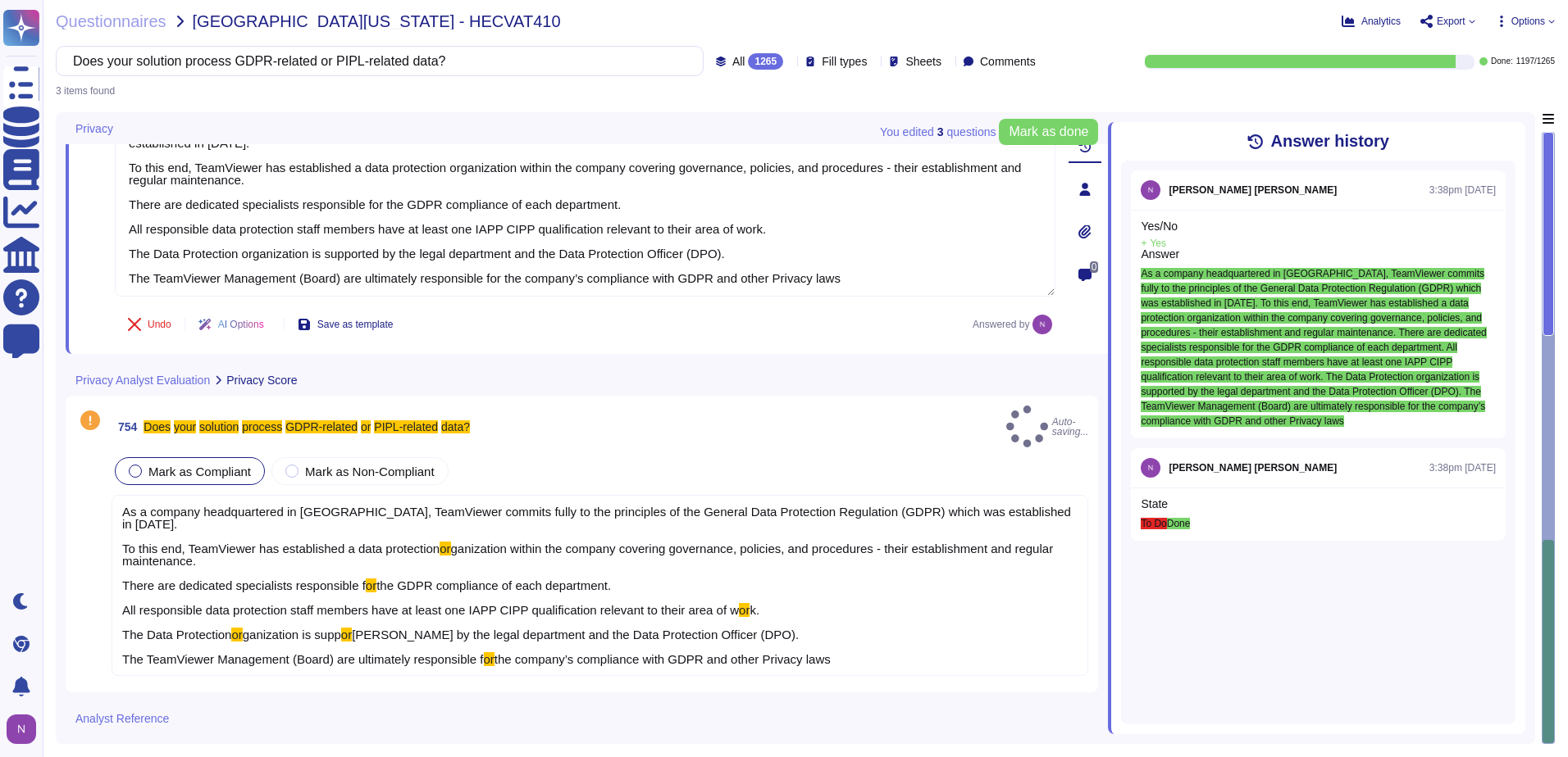
type textarea "As a company headquartered in [GEOGRAPHIC_DATA], TeamViewer commits fully to th…"
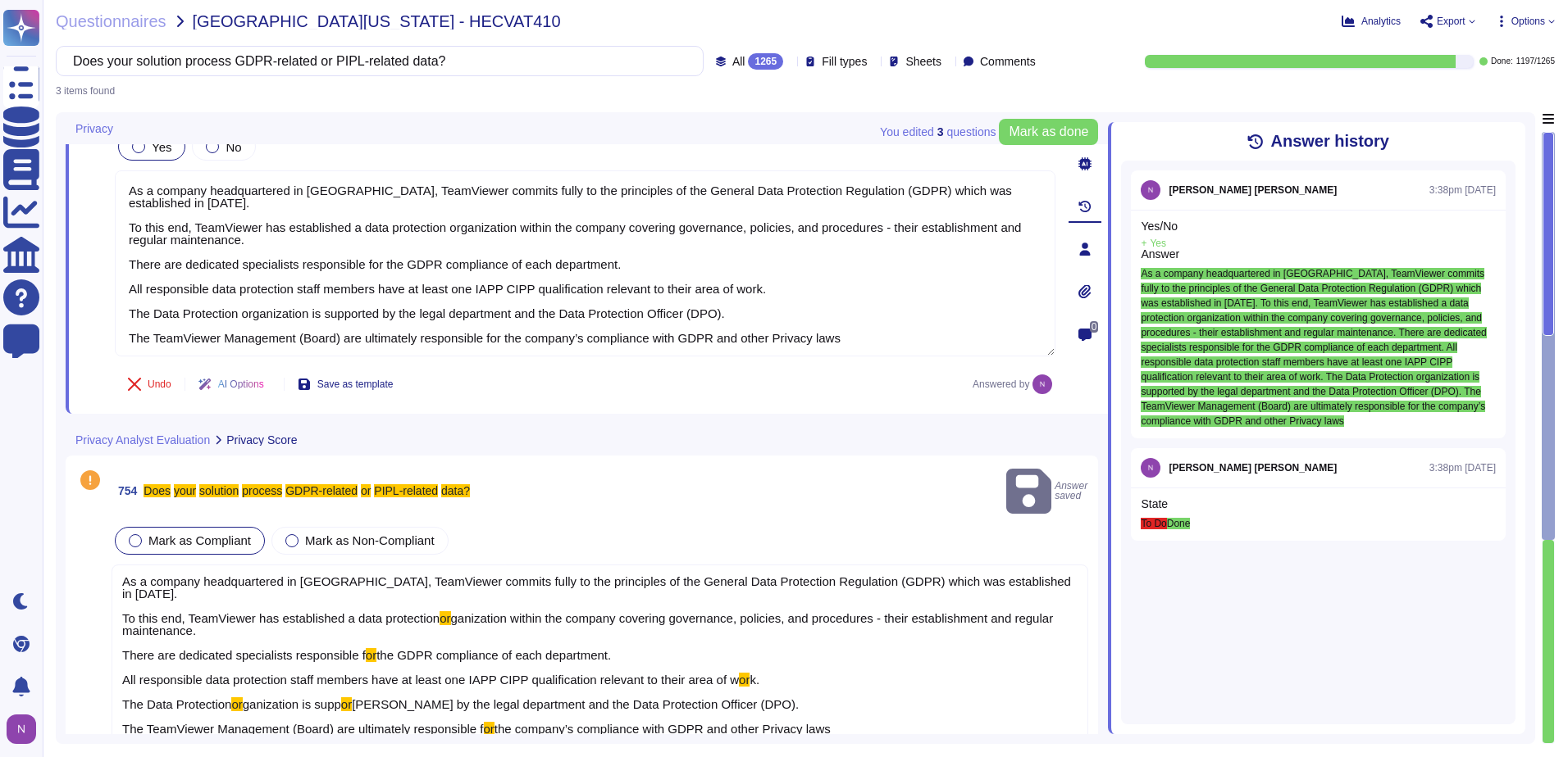
scroll to position [0, 0]
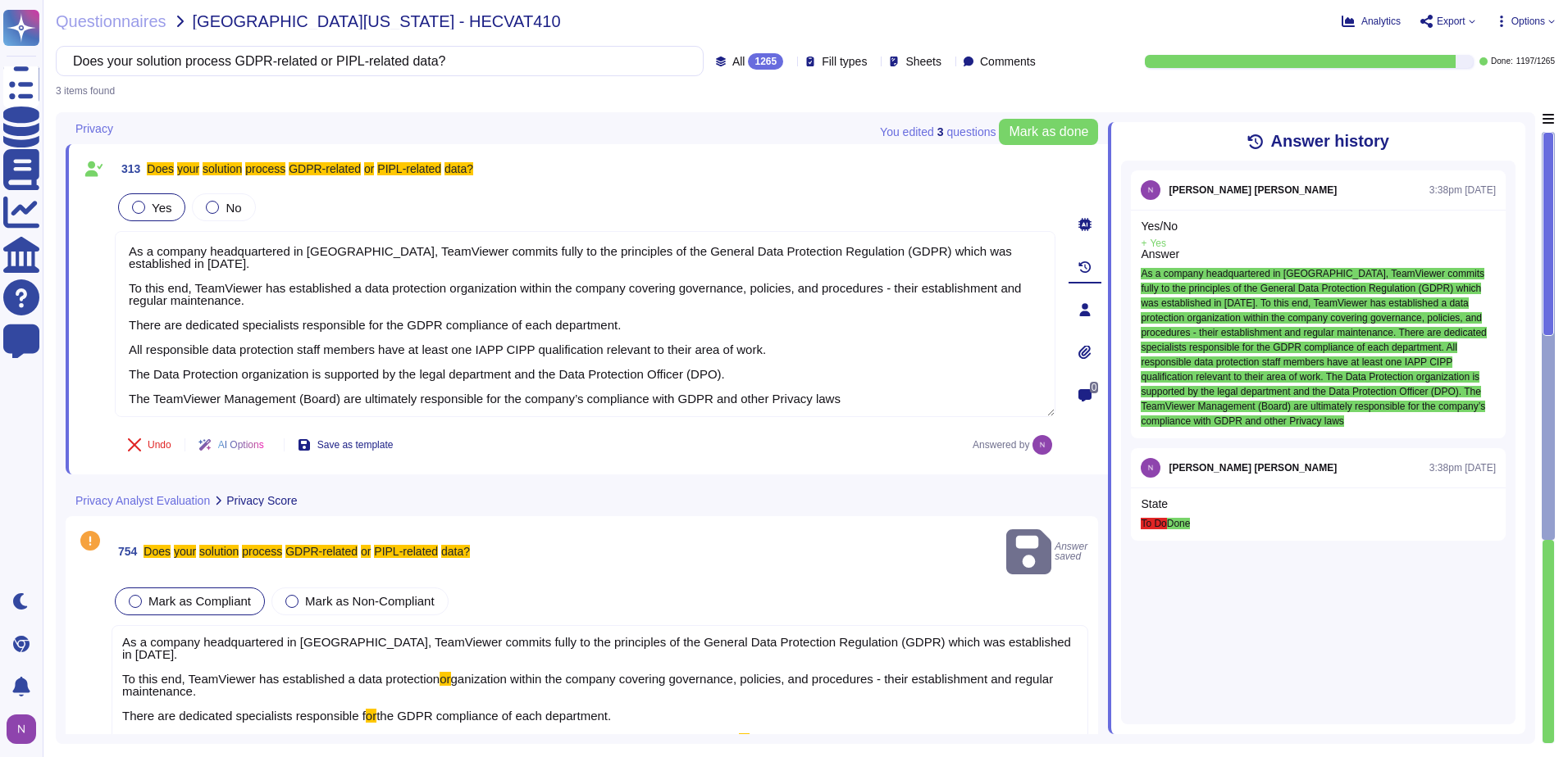
click at [1088, 224] on icon at bounding box center [1085, 224] width 13 height 13
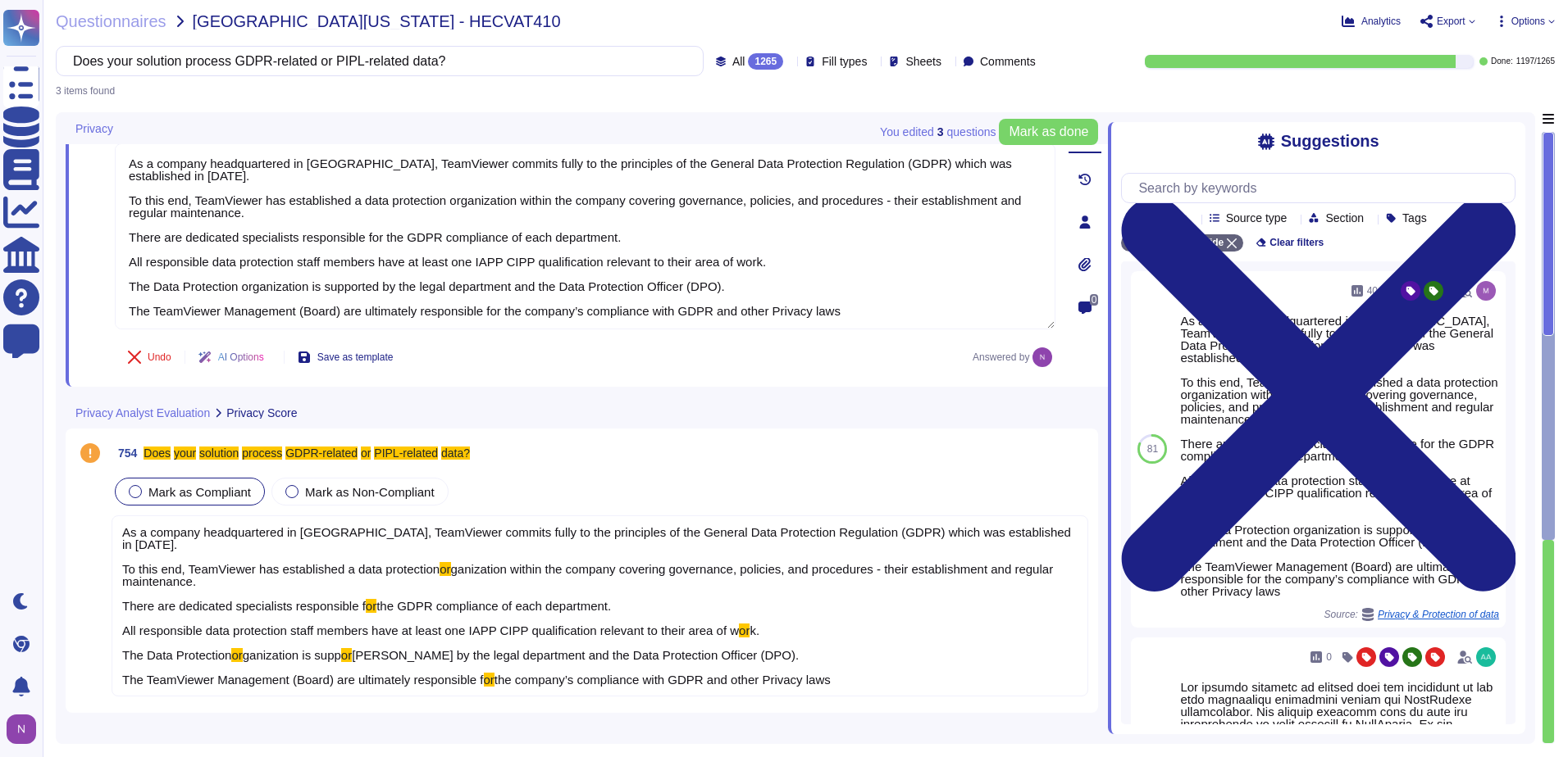
scroll to position [224, 0]
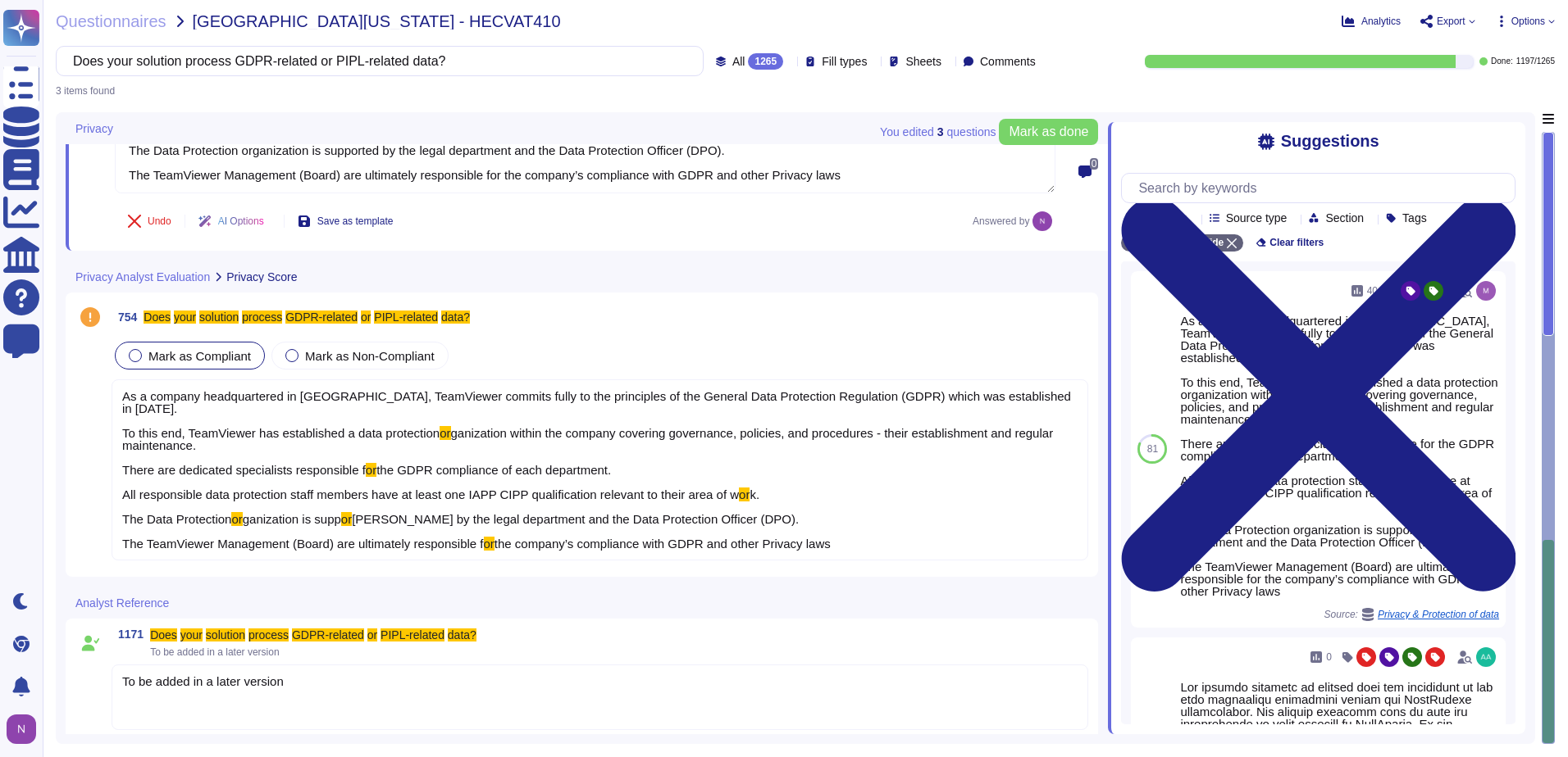
click at [238, 512] on mark "or" at bounding box center [236, 519] width 11 height 14
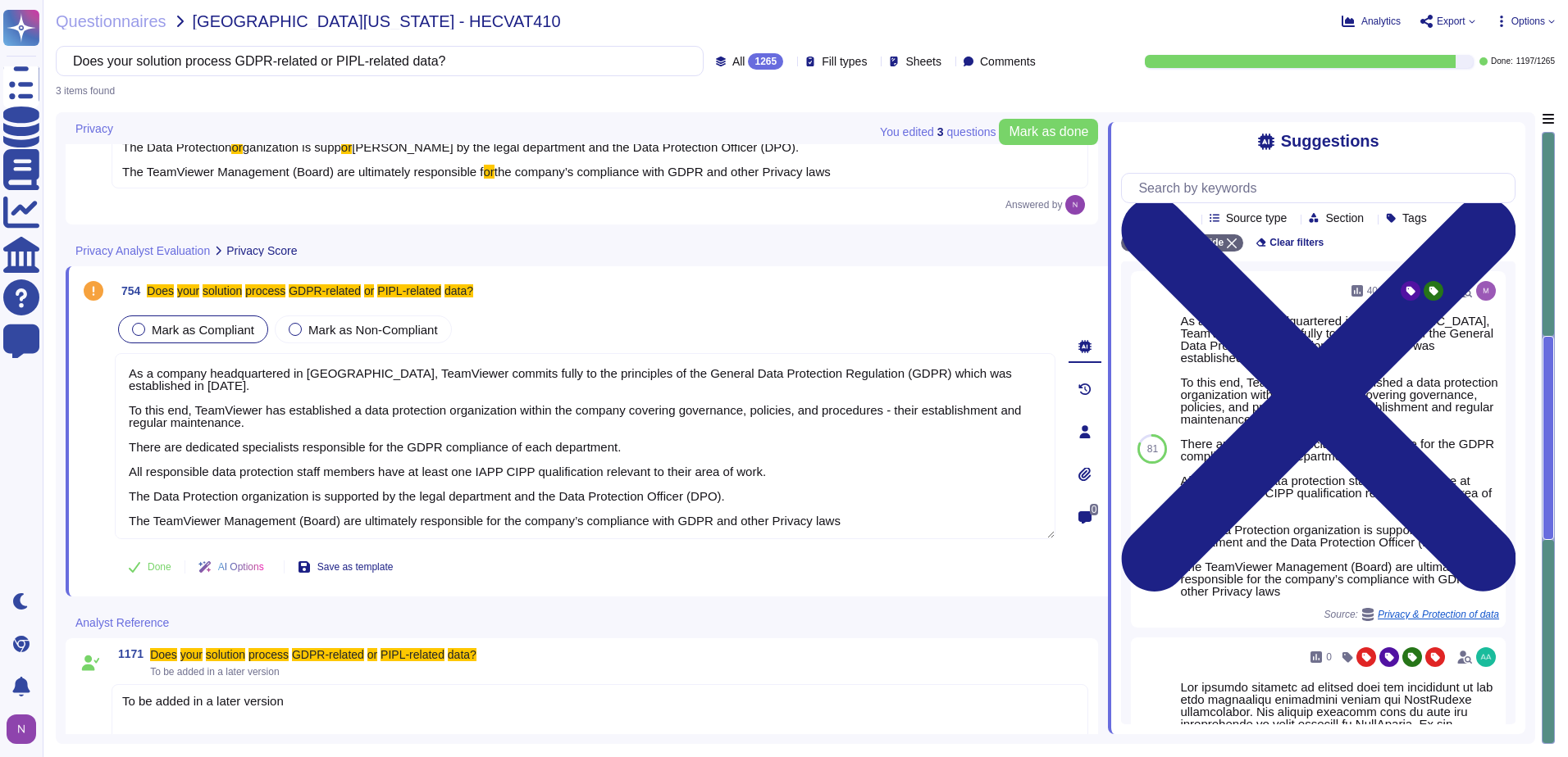
type textarea "As a company headquartered in [GEOGRAPHIC_DATA], TeamViewer commits fully to th…"
click at [156, 562] on span "Done" at bounding box center [159, 567] width 23 height 10
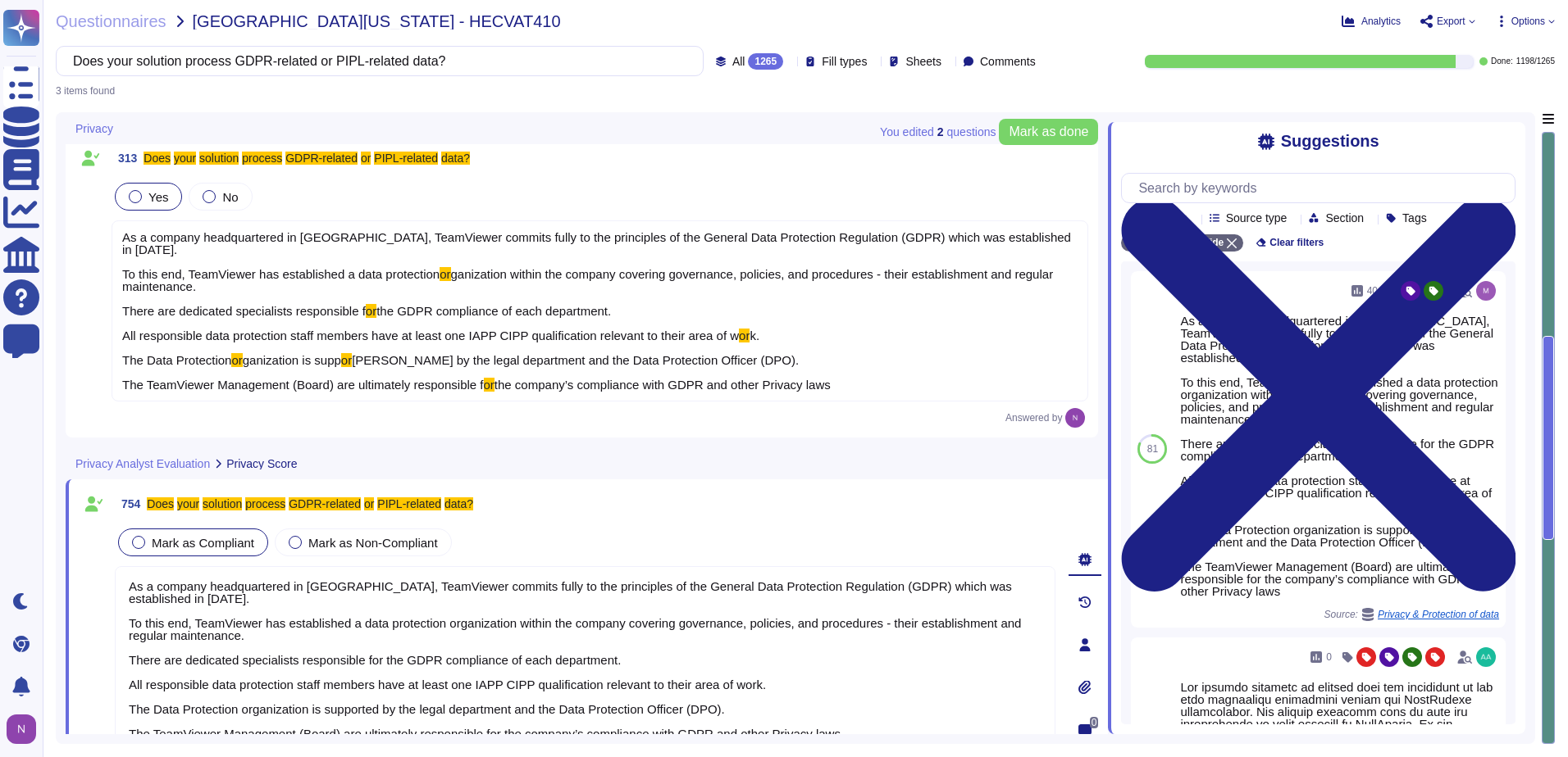
scroll to position [0, 0]
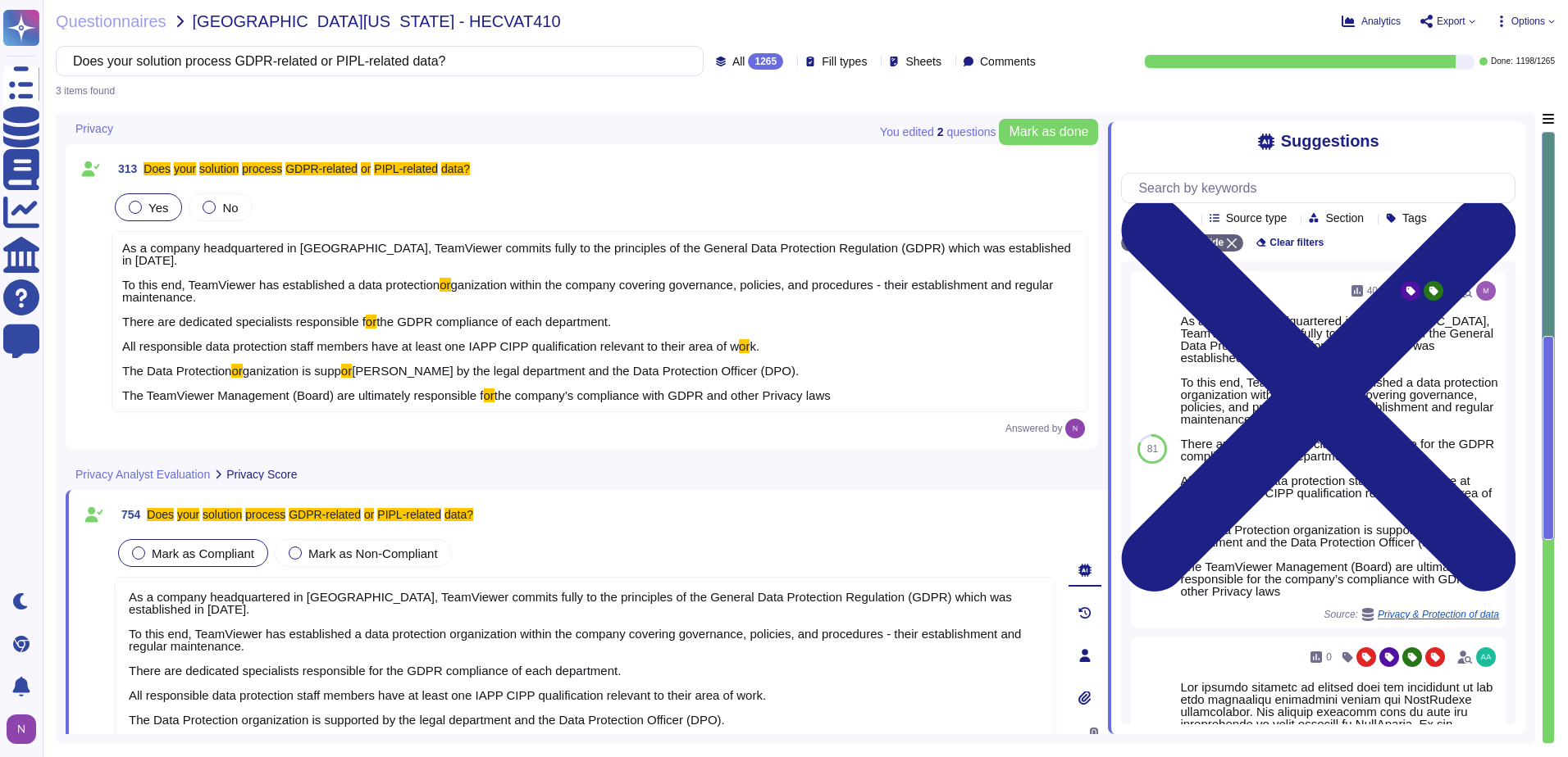
click at [184, 355] on span "k. The Data Protection" at bounding box center [440, 358] width 637 height 39
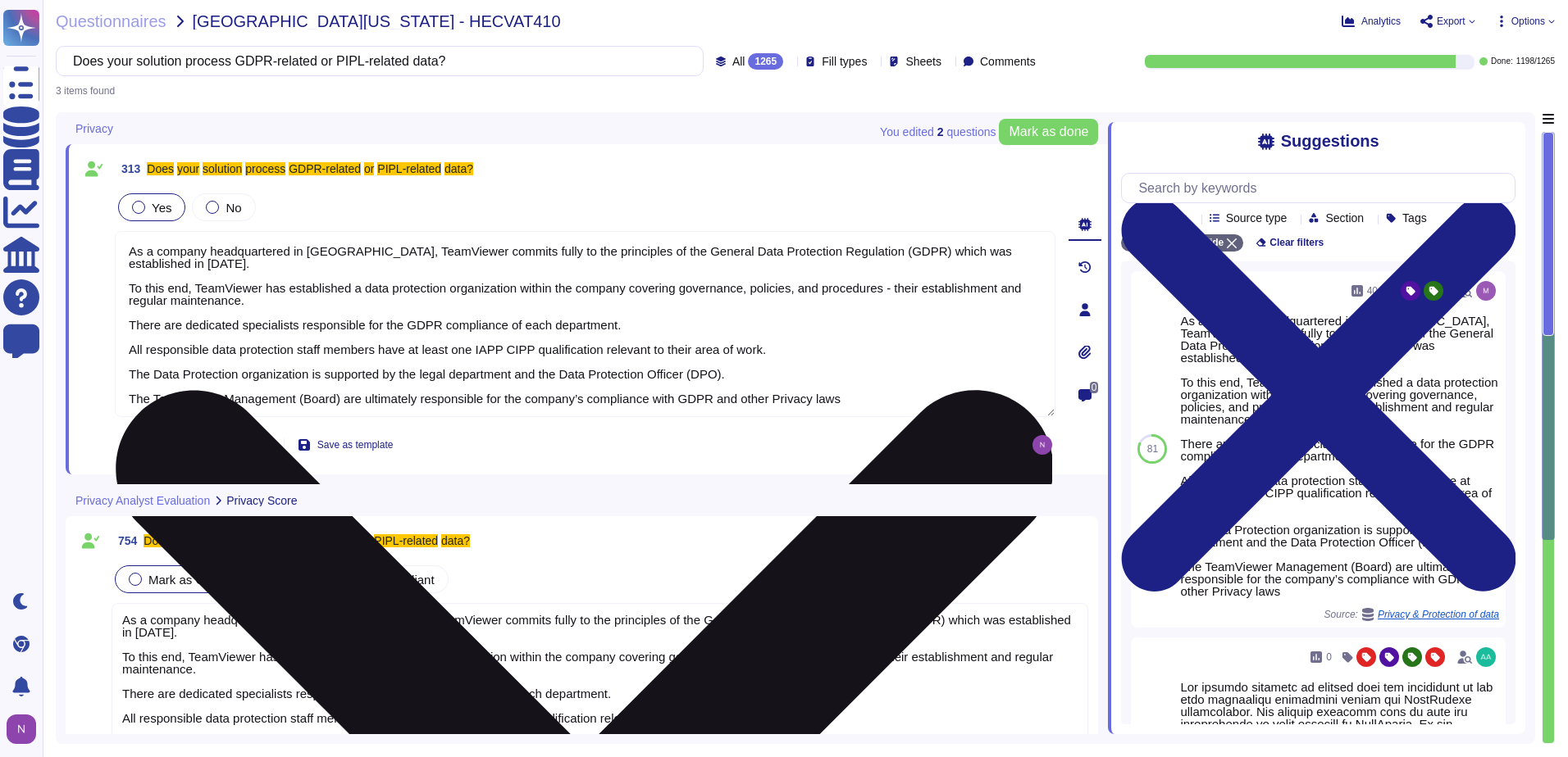
type textarea "As a company headquartered in [GEOGRAPHIC_DATA], TeamViewer commits fully to th…"
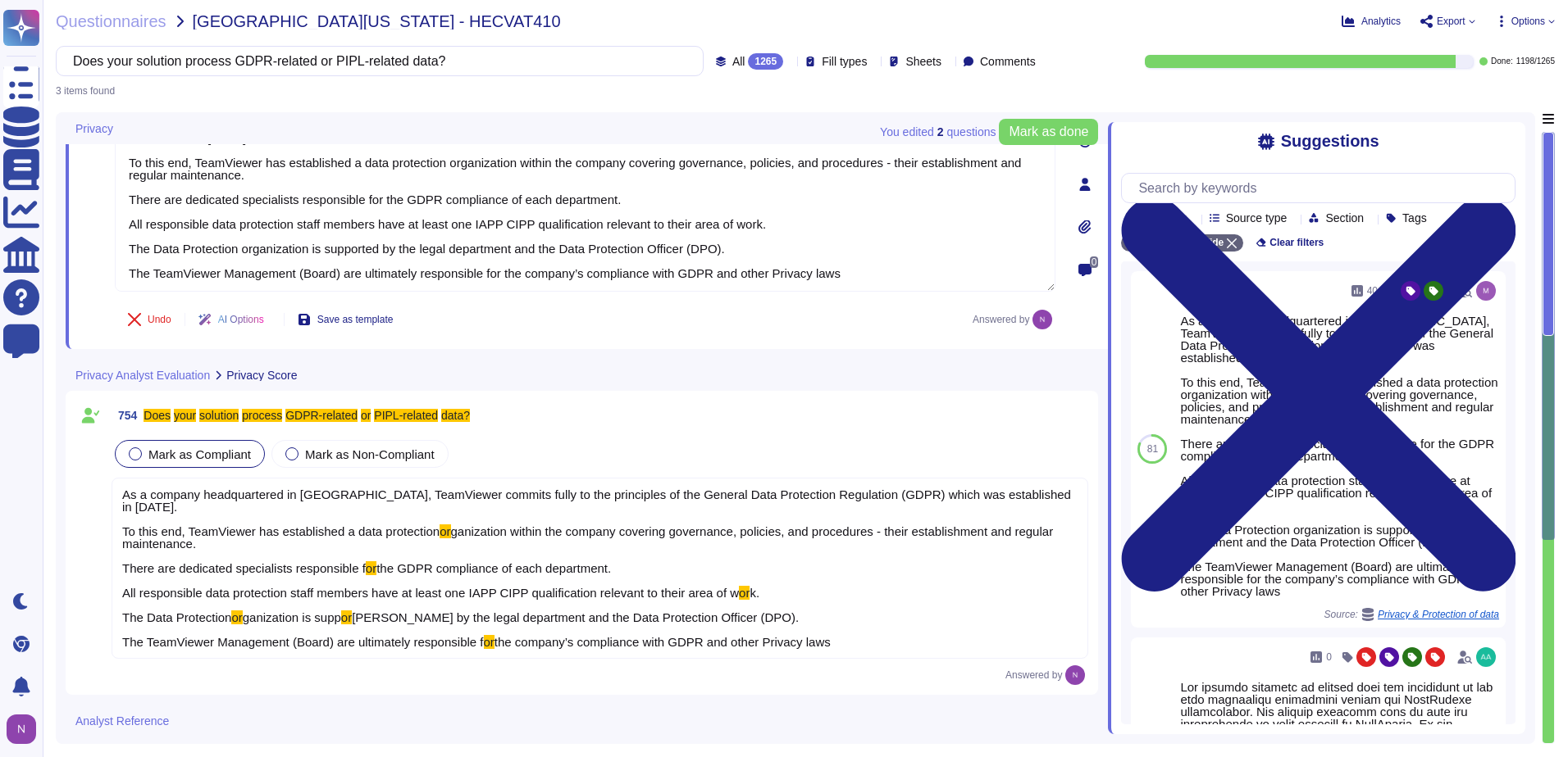
scroll to position [243, 0]
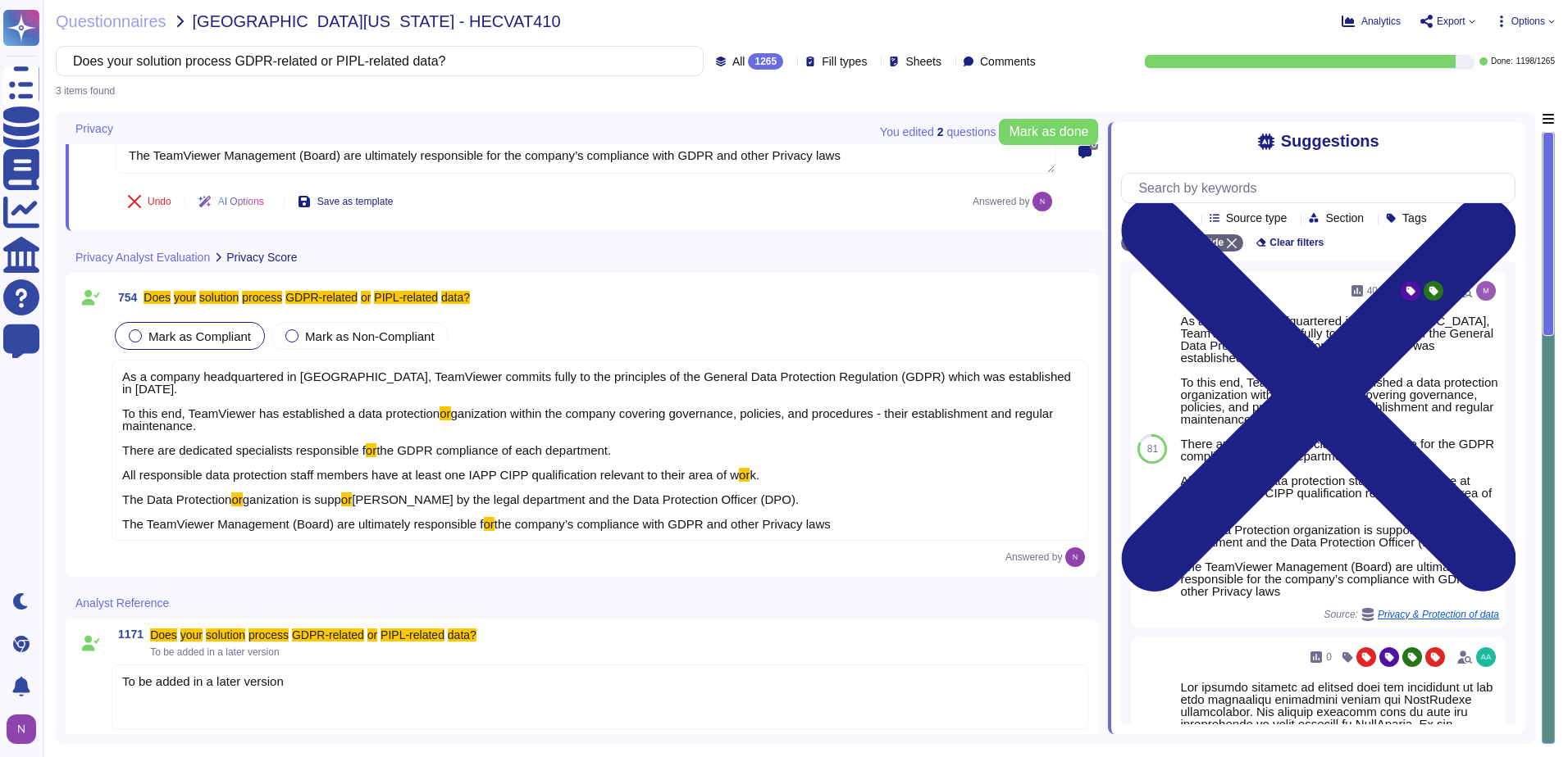
click at [185, 703] on div "To be added in a later version" at bounding box center [599, 697] width 977 height 66
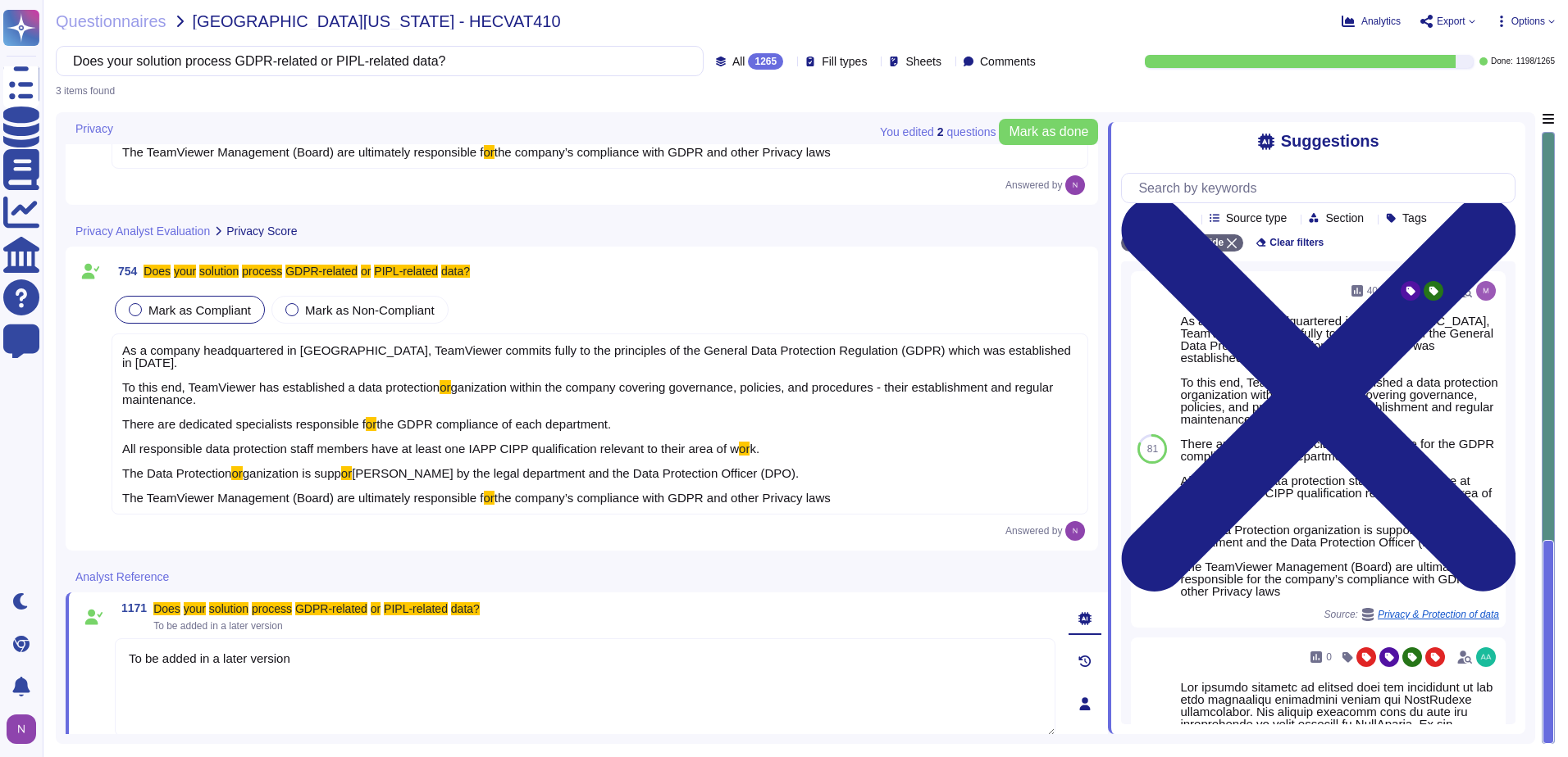
type textarea "To be added in a later version"
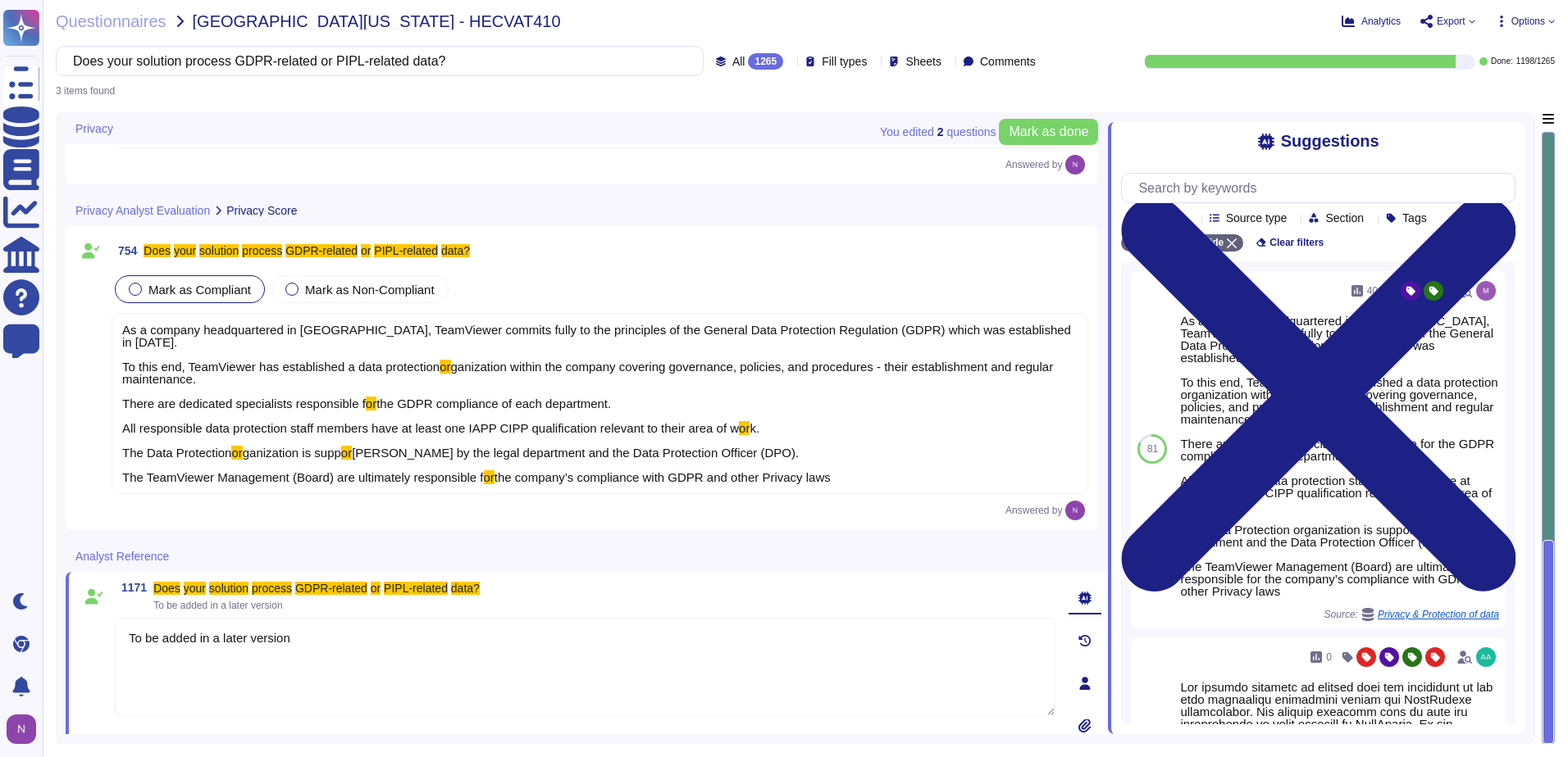
scroll to position [300, 0]
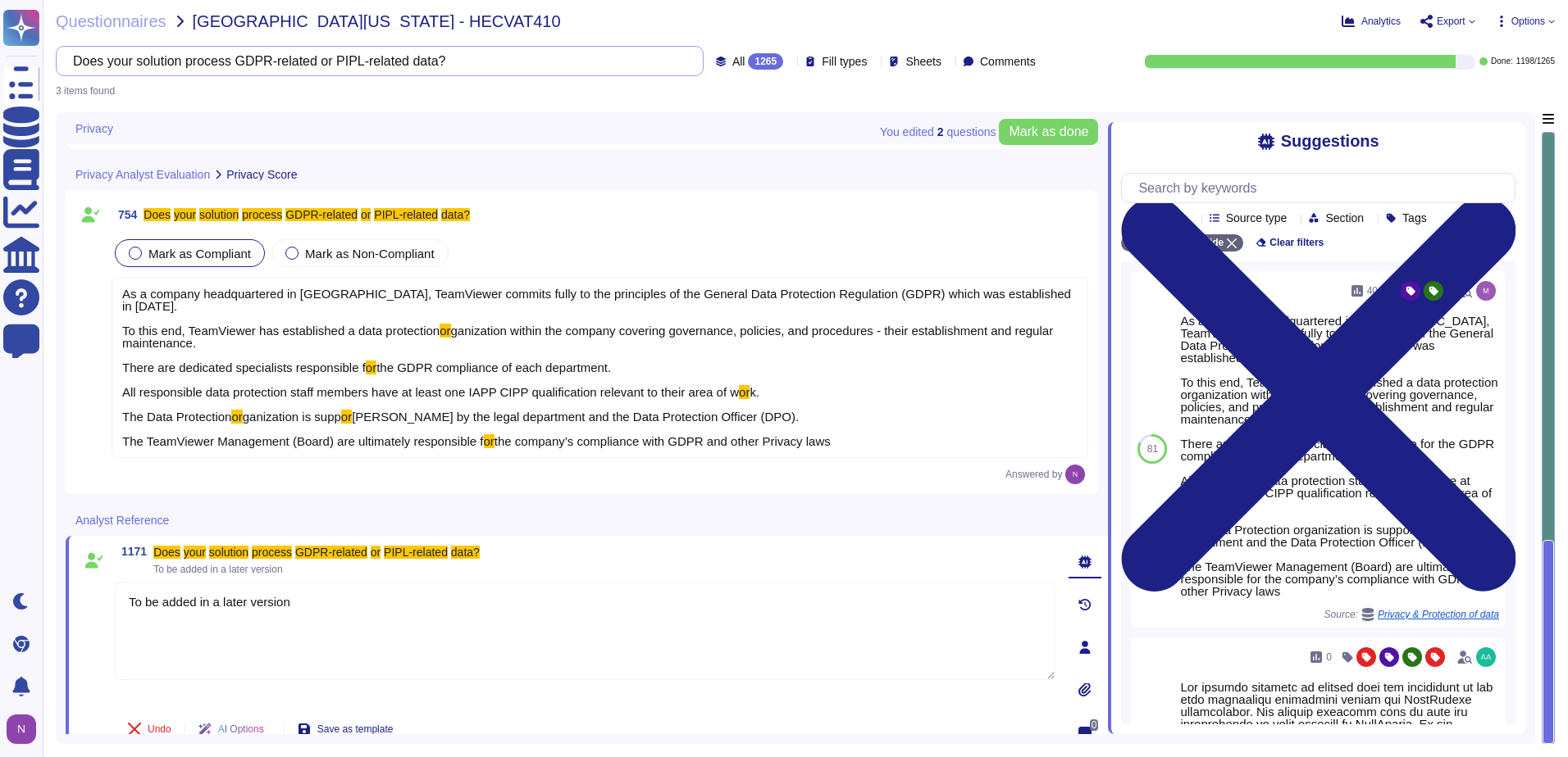
click at [446, 70] on input "Does your solution process GDPR-related or PIPL-related data?" at bounding box center [376, 61] width 622 height 29
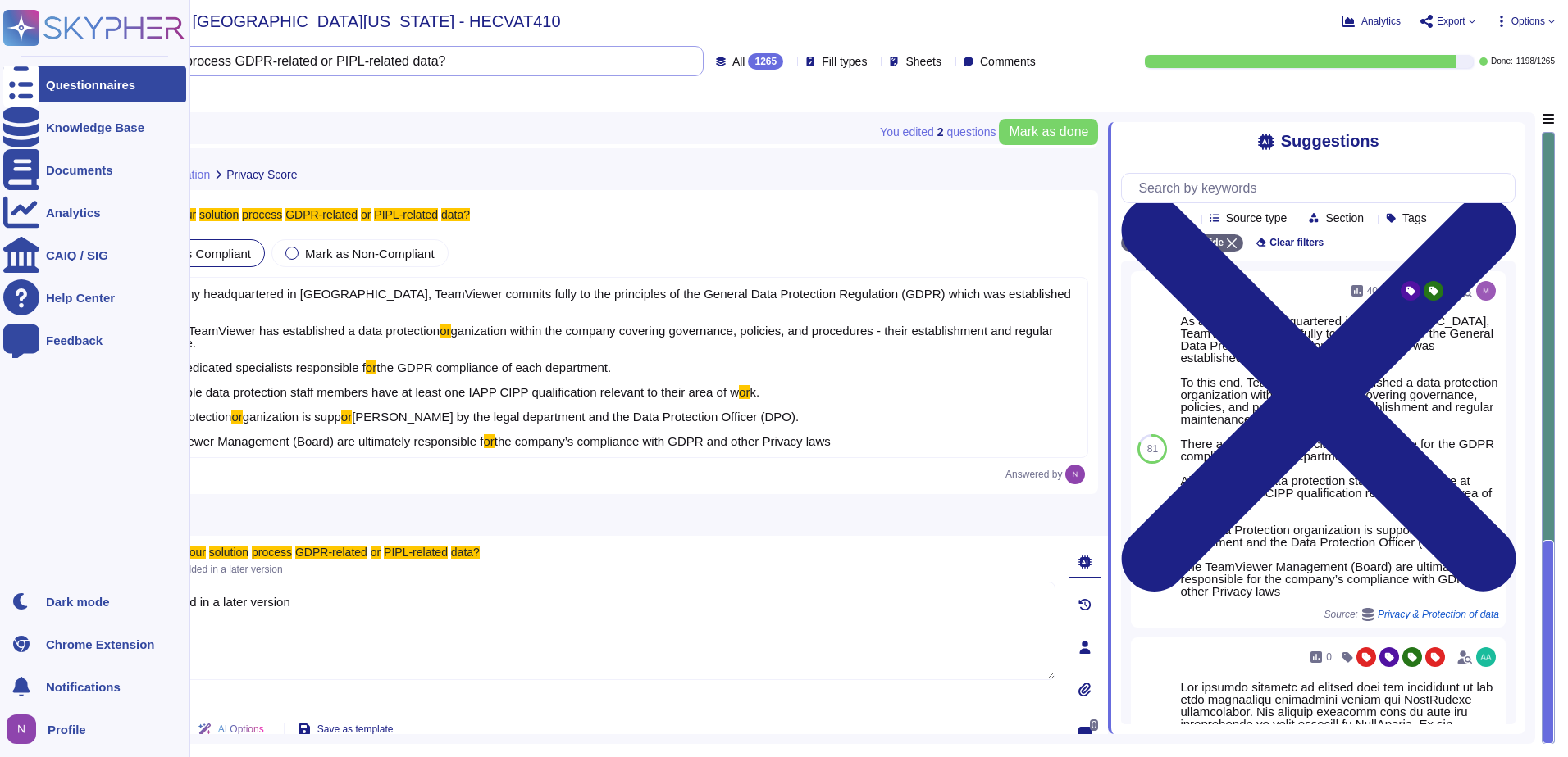
drag, startPoint x: 470, startPoint y: 61, endPoint x: 23, endPoint y: 69, distance: 447.1
click at [23, 69] on div "Questionnaires Knowledge Base Documents Analytics CAIQ / SIG Help Center Feedba…" at bounding box center [784, 378] width 1568 height 757
paste input "Will you sign appropriate GDPR Standard Contractual Clauses (SCCs) with the ins…"
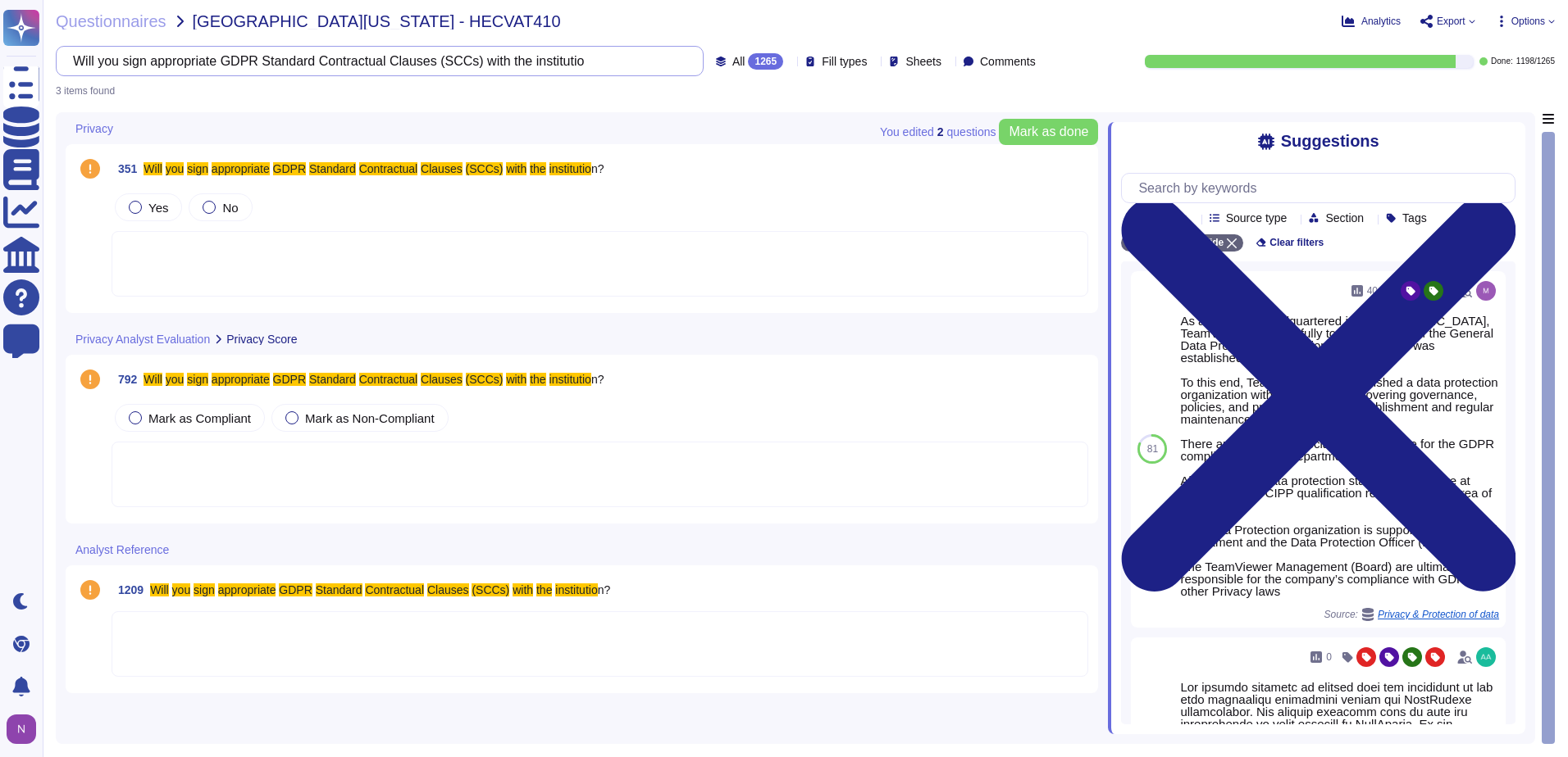
type input "Will you sign appropriate GDPR Standard Contractual Clauses (SCCs) with the ins…"
click at [748, 60] on div "All 1265" at bounding box center [753, 61] width 74 height 16
click at [711, 138] on span "To do" at bounding box center [712, 144] width 31 height 14
click at [137, 207] on div at bounding box center [135, 207] width 13 height 13
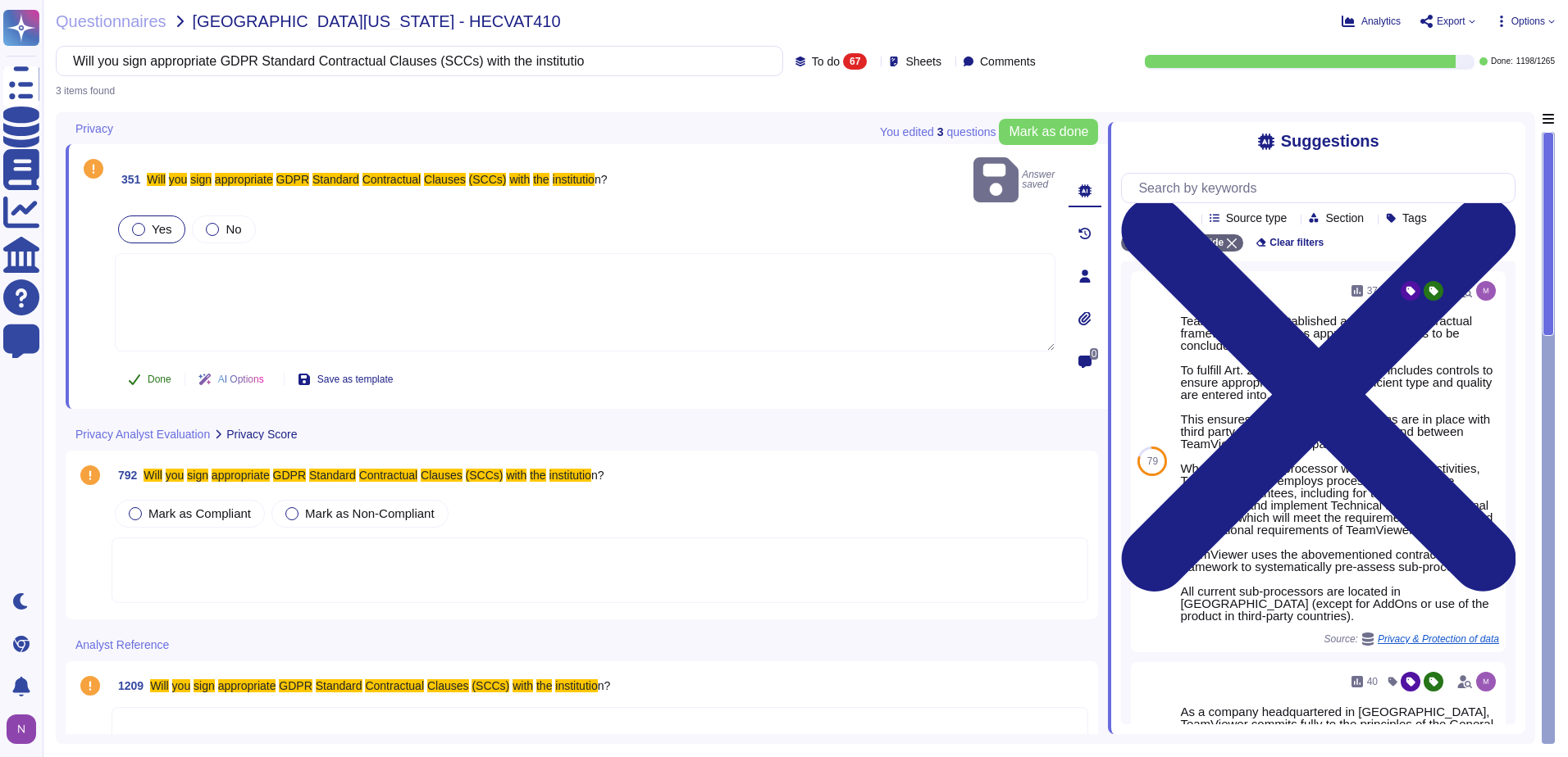
click at [160, 374] on span "Done" at bounding box center [159, 379] width 23 height 10
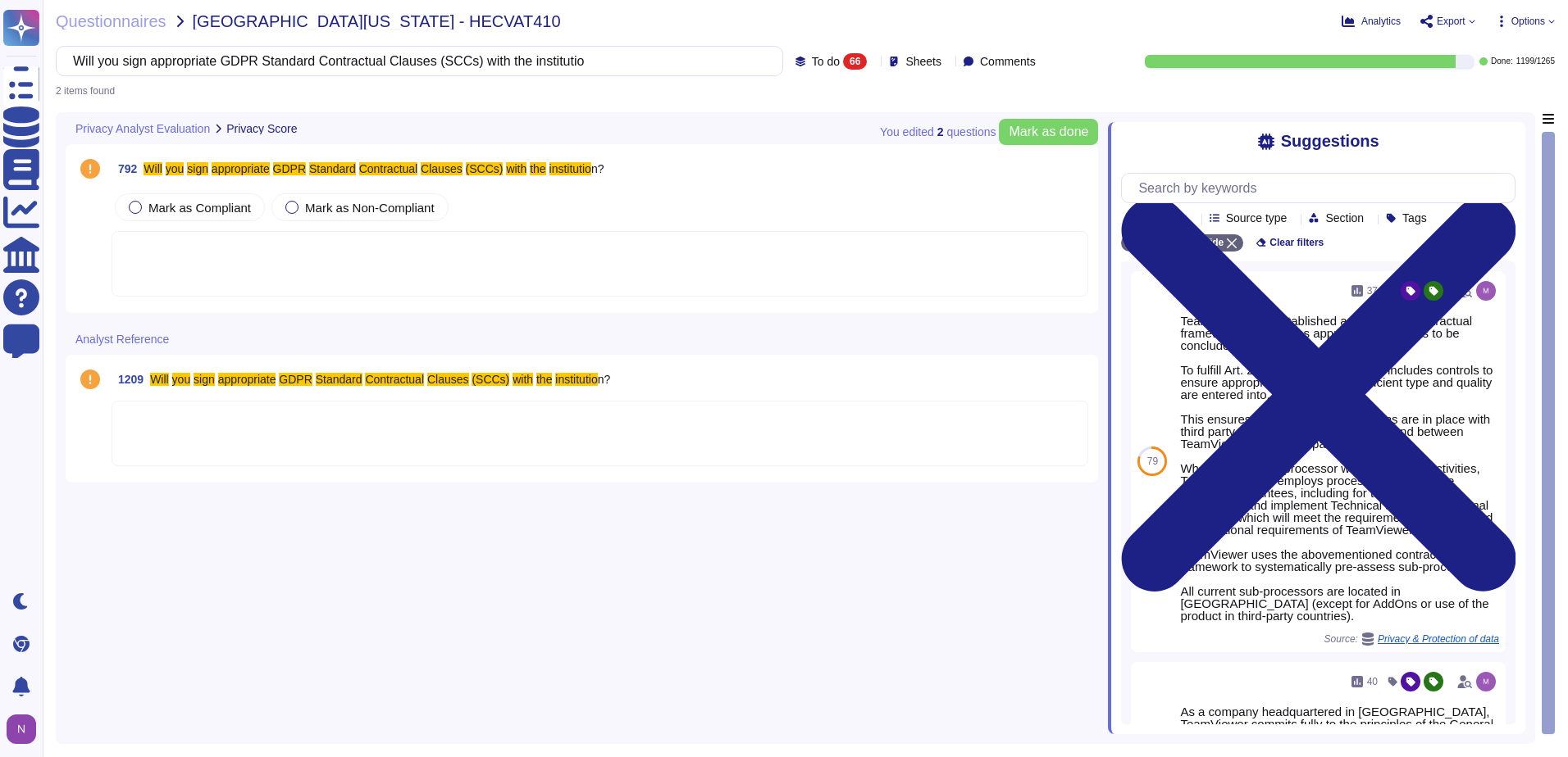
click at [159, 437] on div at bounding box center [599, 433] width 977 height 66
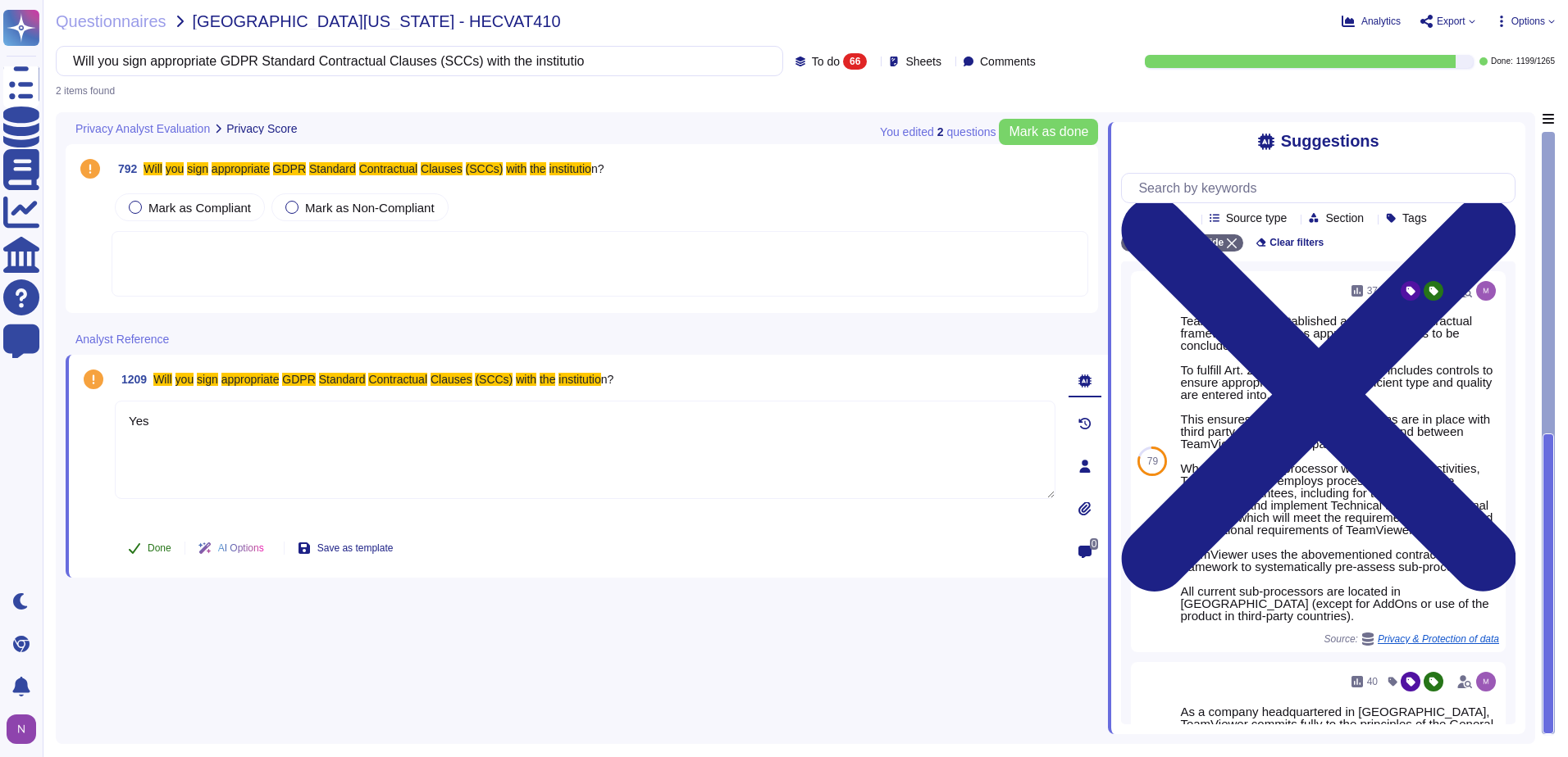
type textarea "Yes"
click at [144, 553] on button "Done" at bounding box center [150, 548] width 70 height 33
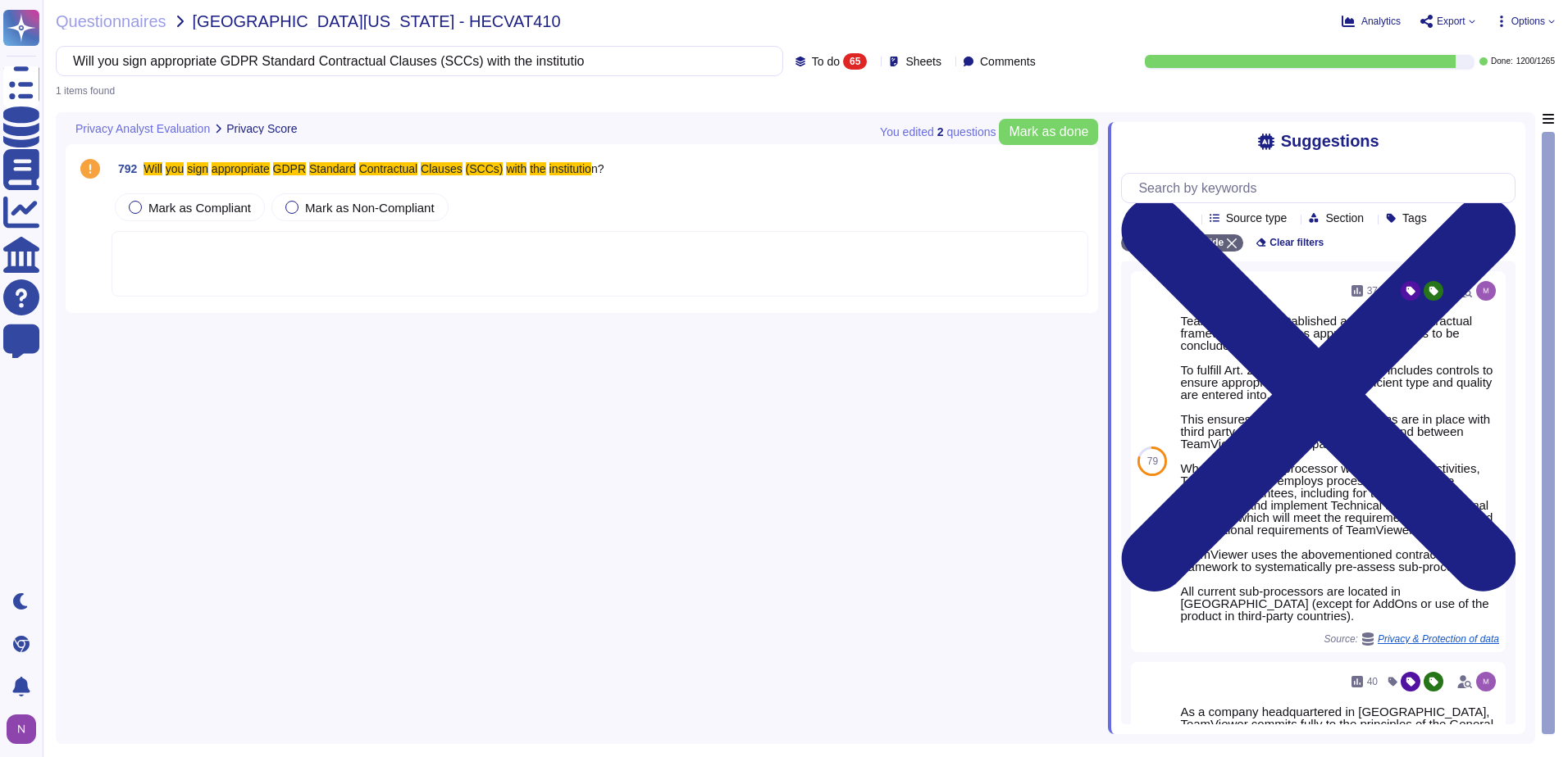
click at [199, 252] on div at bounding box center [599, 263] width 977 height 66
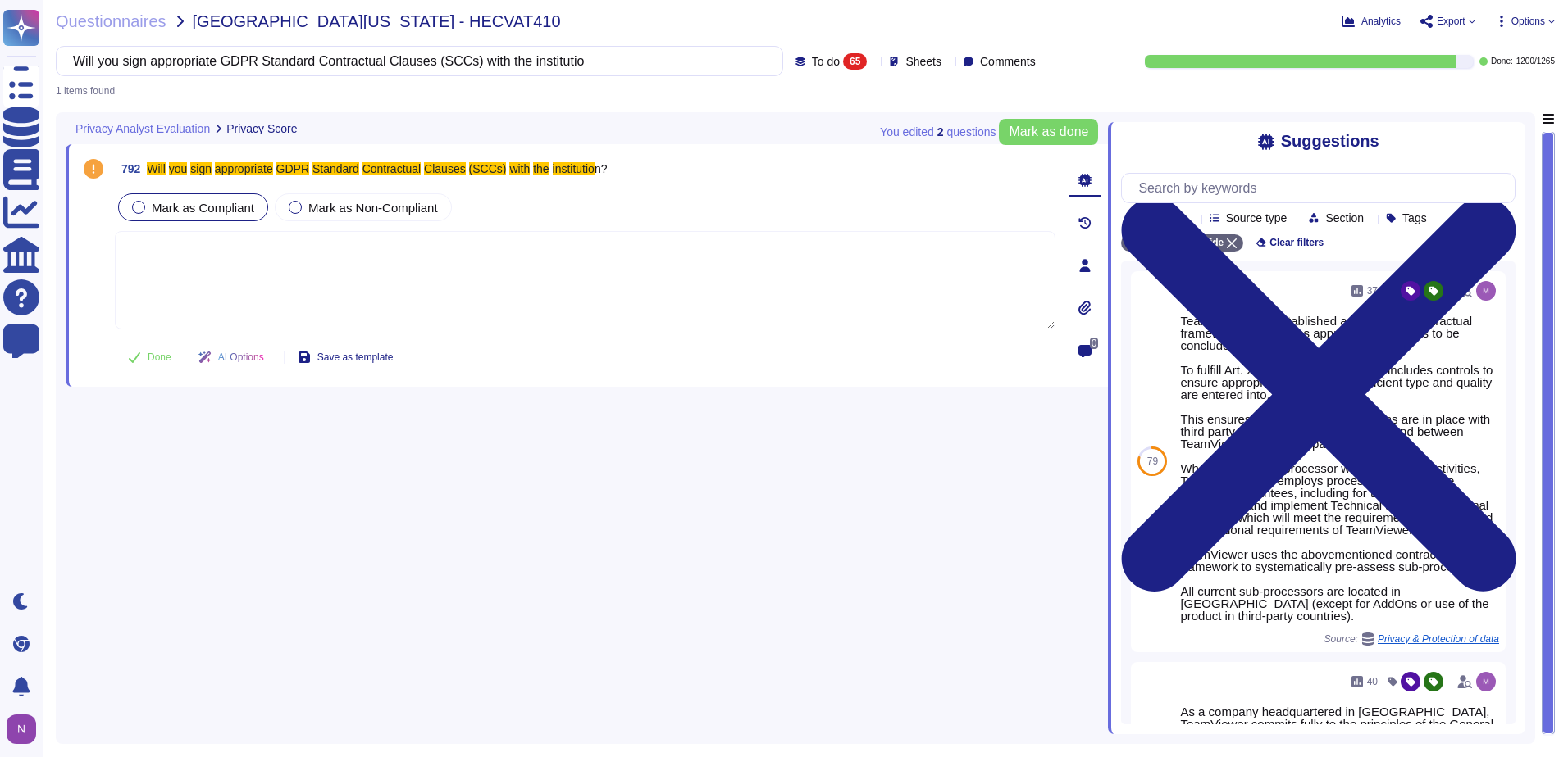
click at [141, 207] on div at bounding box center [138, 207] width 13 height 13
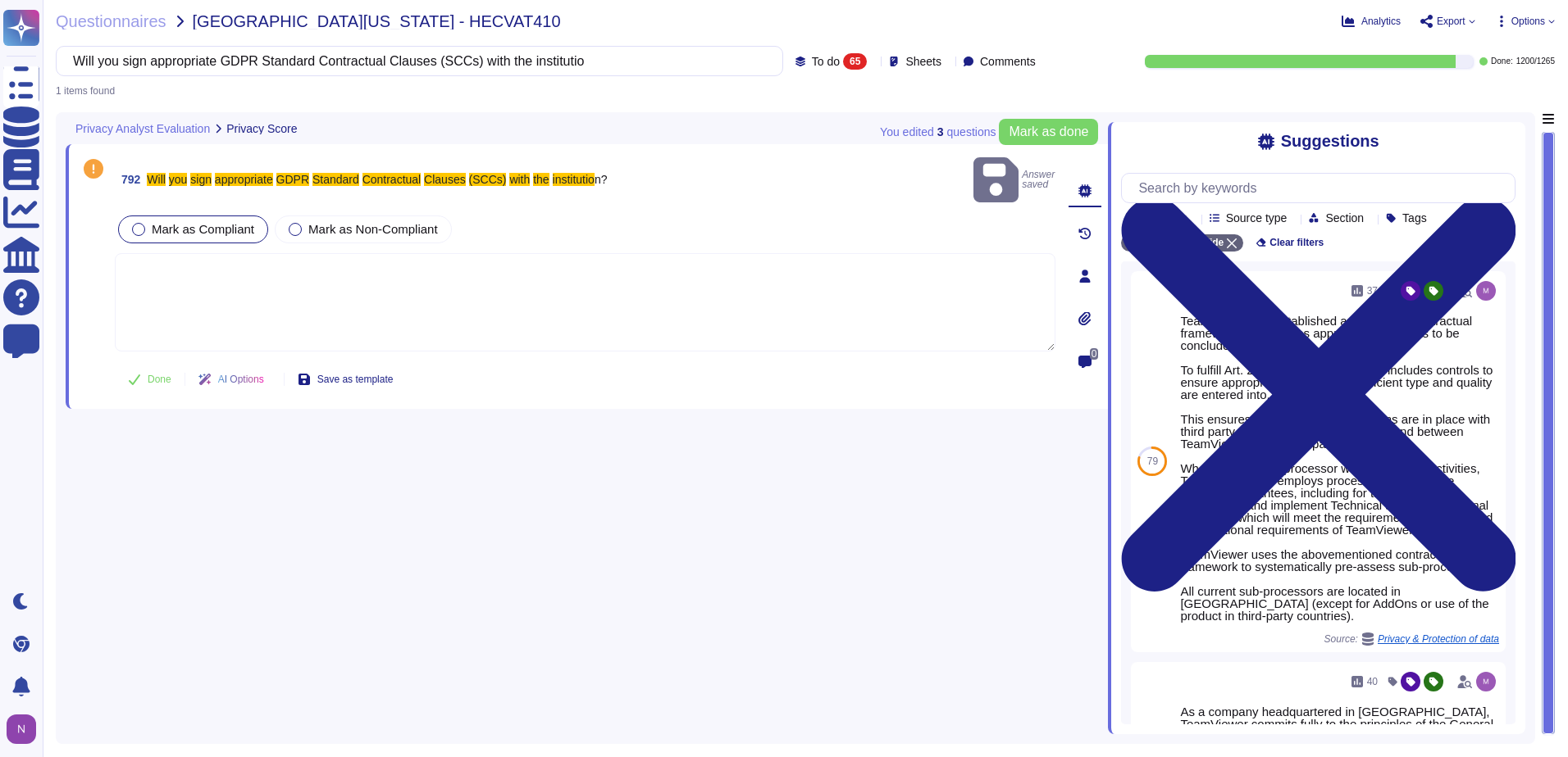
click at [202, 268] on textarea at bounding box center [585, 303] width 941 height 99
type textarea "Yes"
click at [152, 374] on span "Done" at bounding box center [159, 379] width 23 height 10
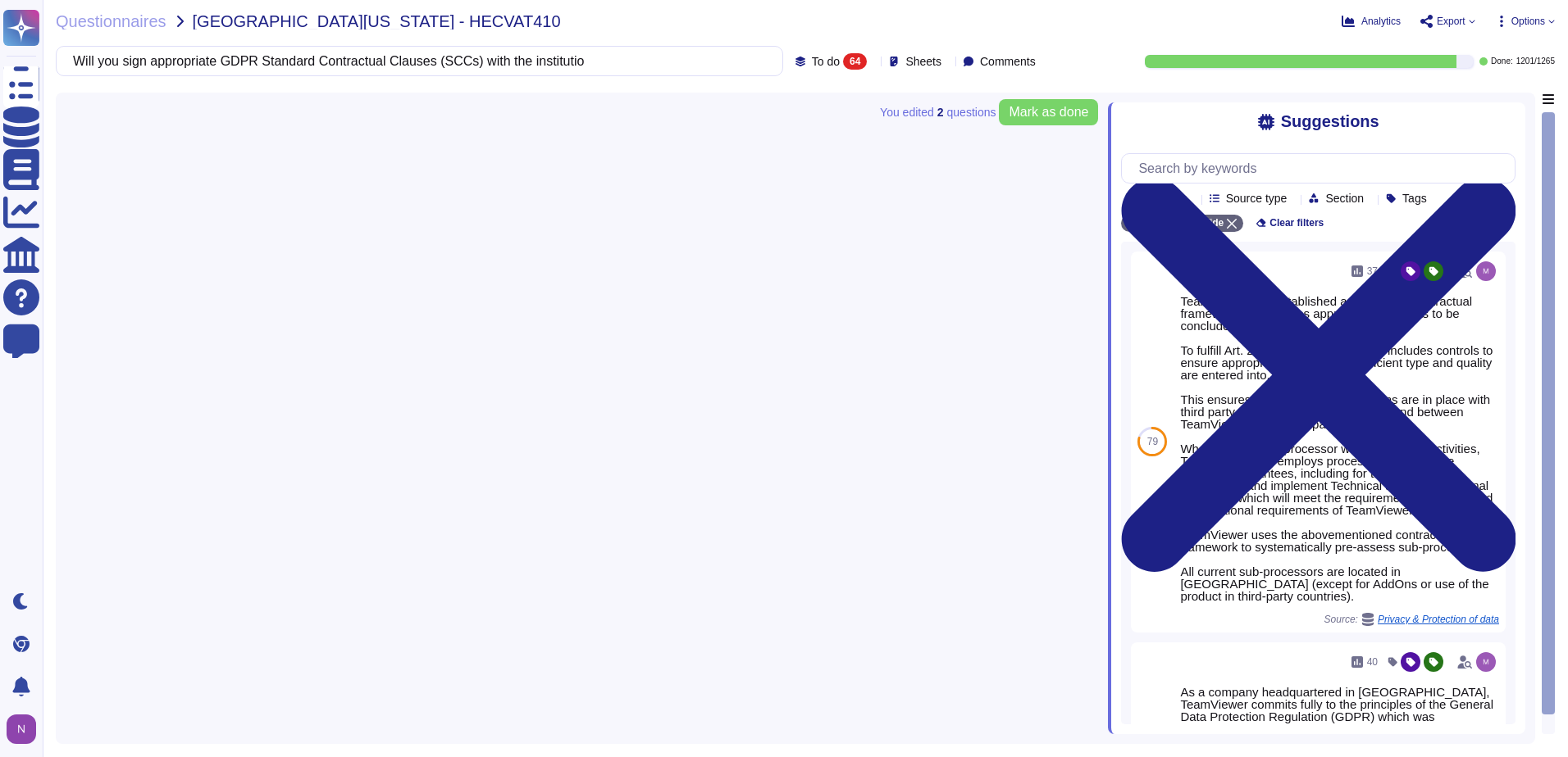
click at [812, 61] on span "To do" at bounding box center [826, 61] width 28 height 12
click at [825, 144] on div "To do 64" at bounding box center [849, 145] width 133 height 18
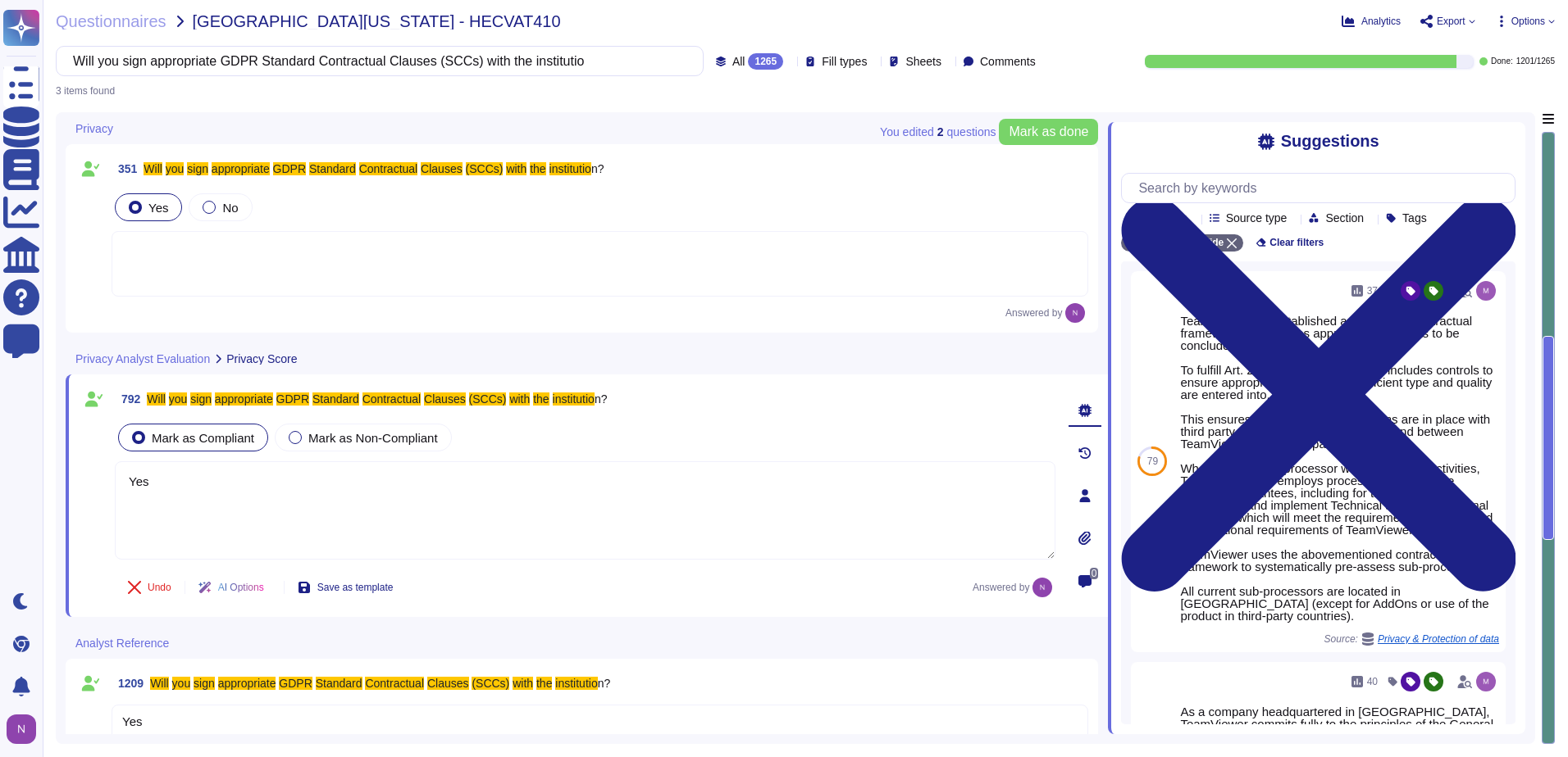
type textarea "Yes"
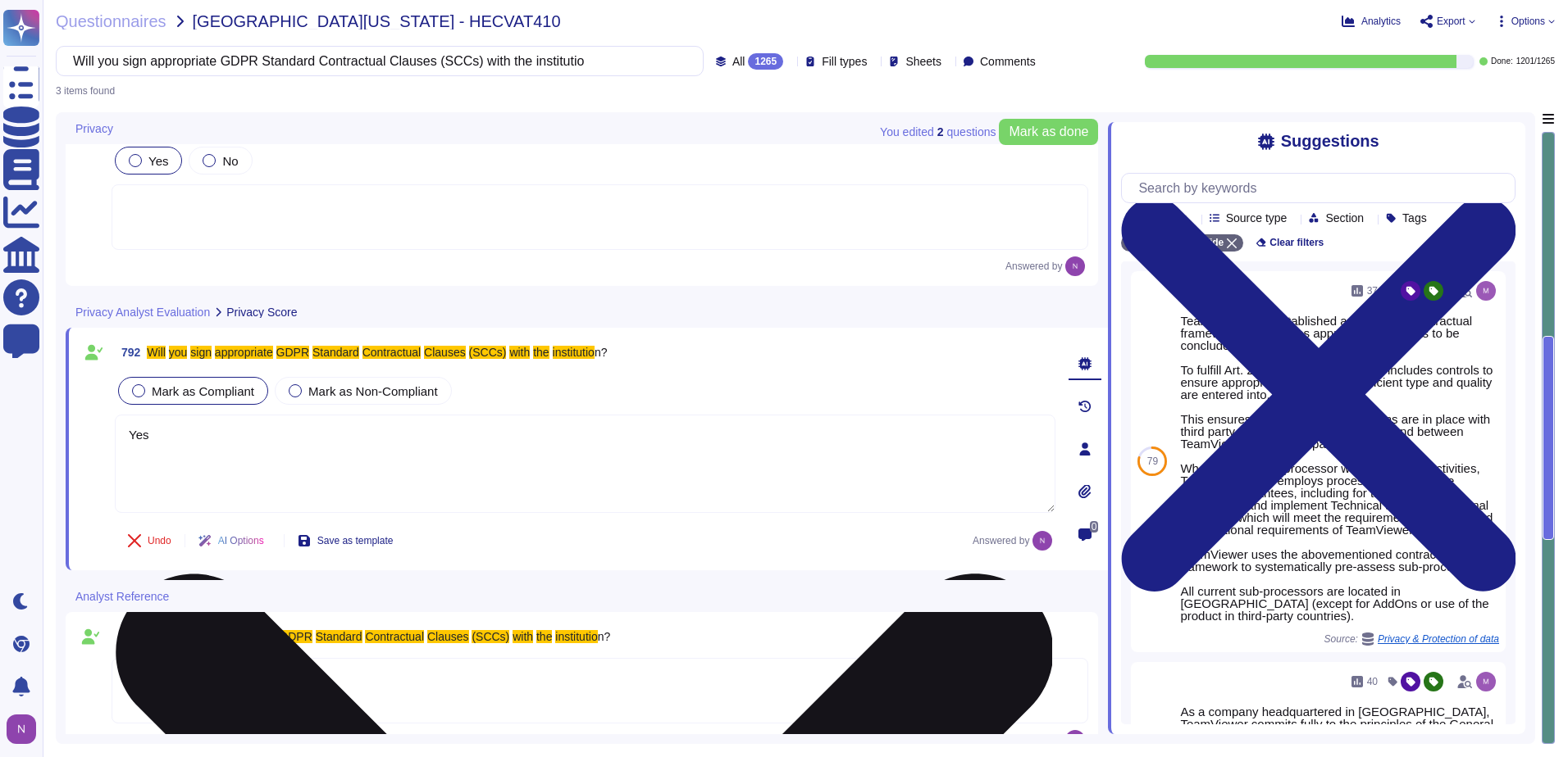
scroll to position [72, 0]
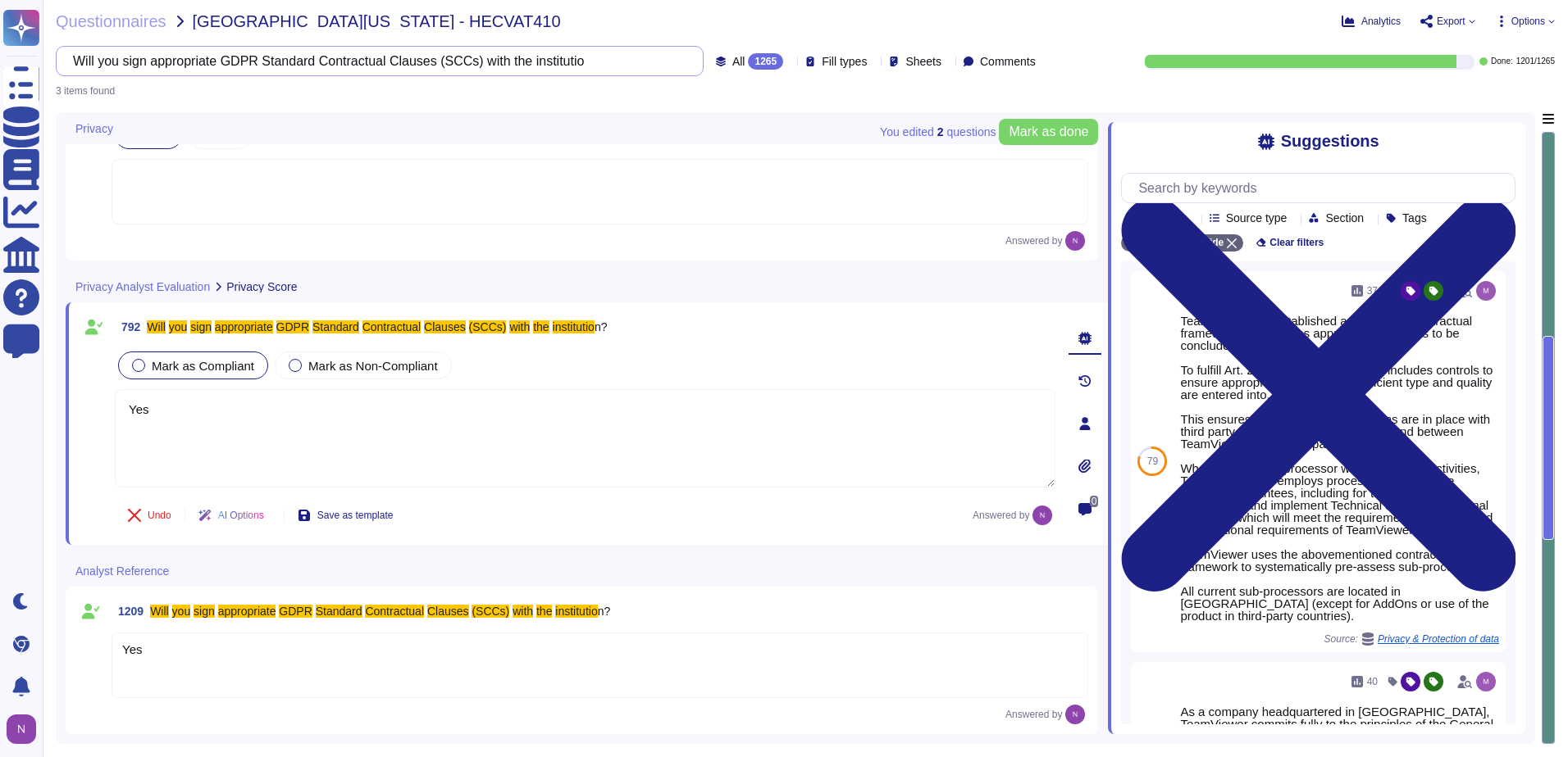
click at [538, 69] on input "Will you sign appropriate GDPR Standard Contractual Clauses (SCCs) with the ins…" at bounding box center [376, 61] width 622 height 29
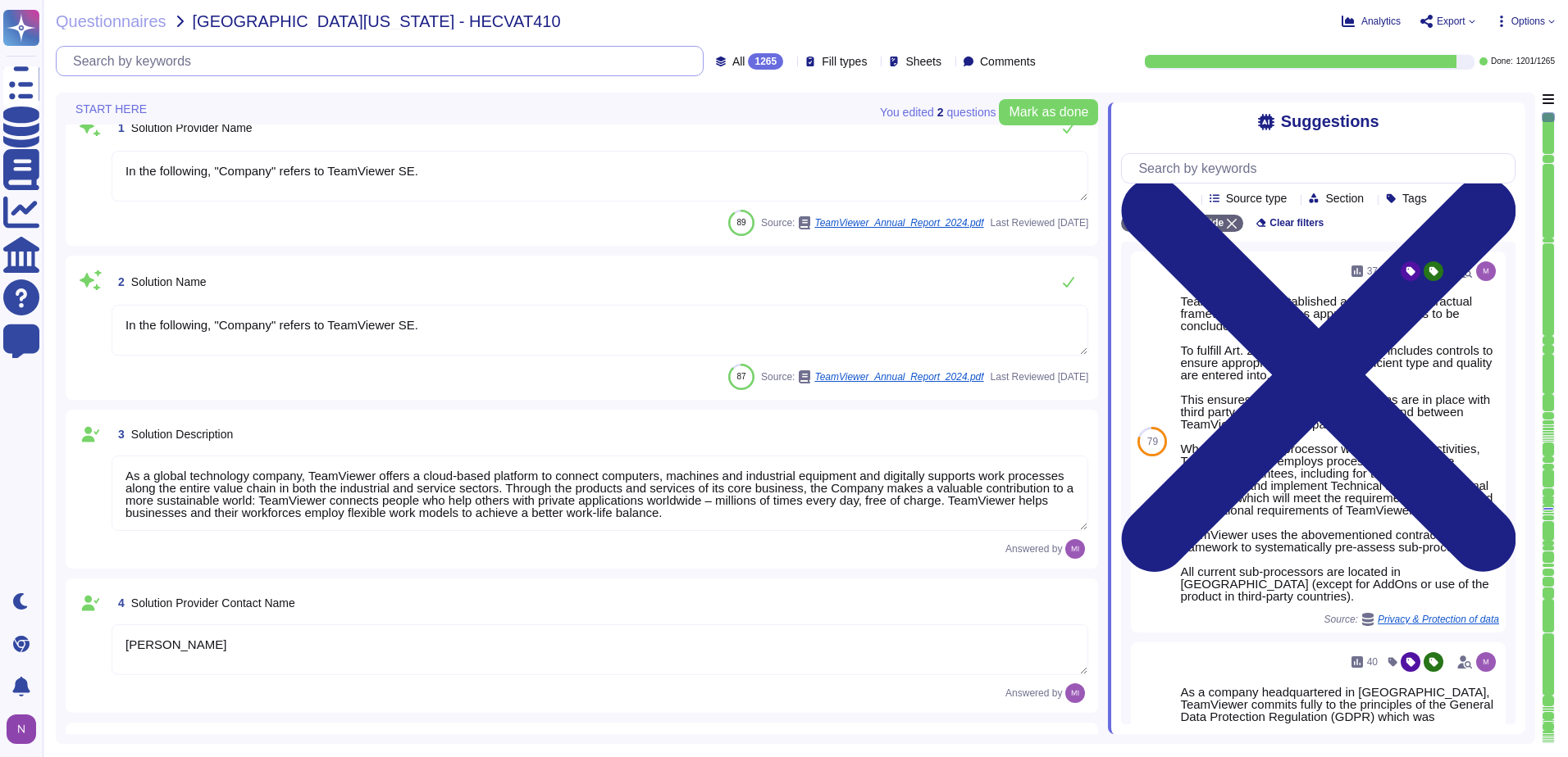
type textarea "[EMAIL_ADDRESS][DOMAIN_NAME]"
type textarea "1 727 647 3589"
type textarea "In the following, "Company" refers to TeamViewer SE."
type textarea "As a global technology company, TeamViewer offers a cloud-based platform to con…"
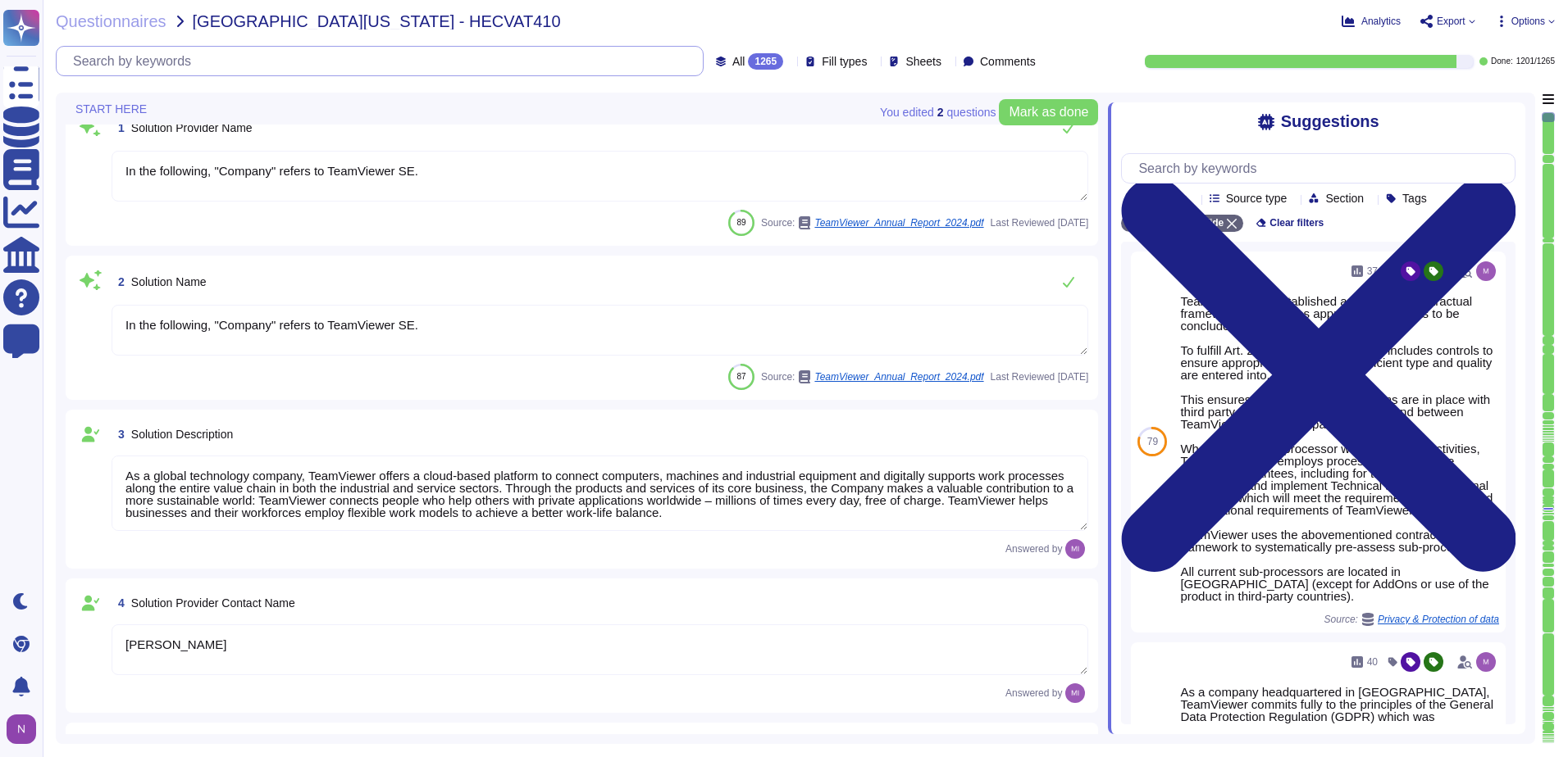
type textarea "[PERSON_NAME]"
type textarea "Account Executive"
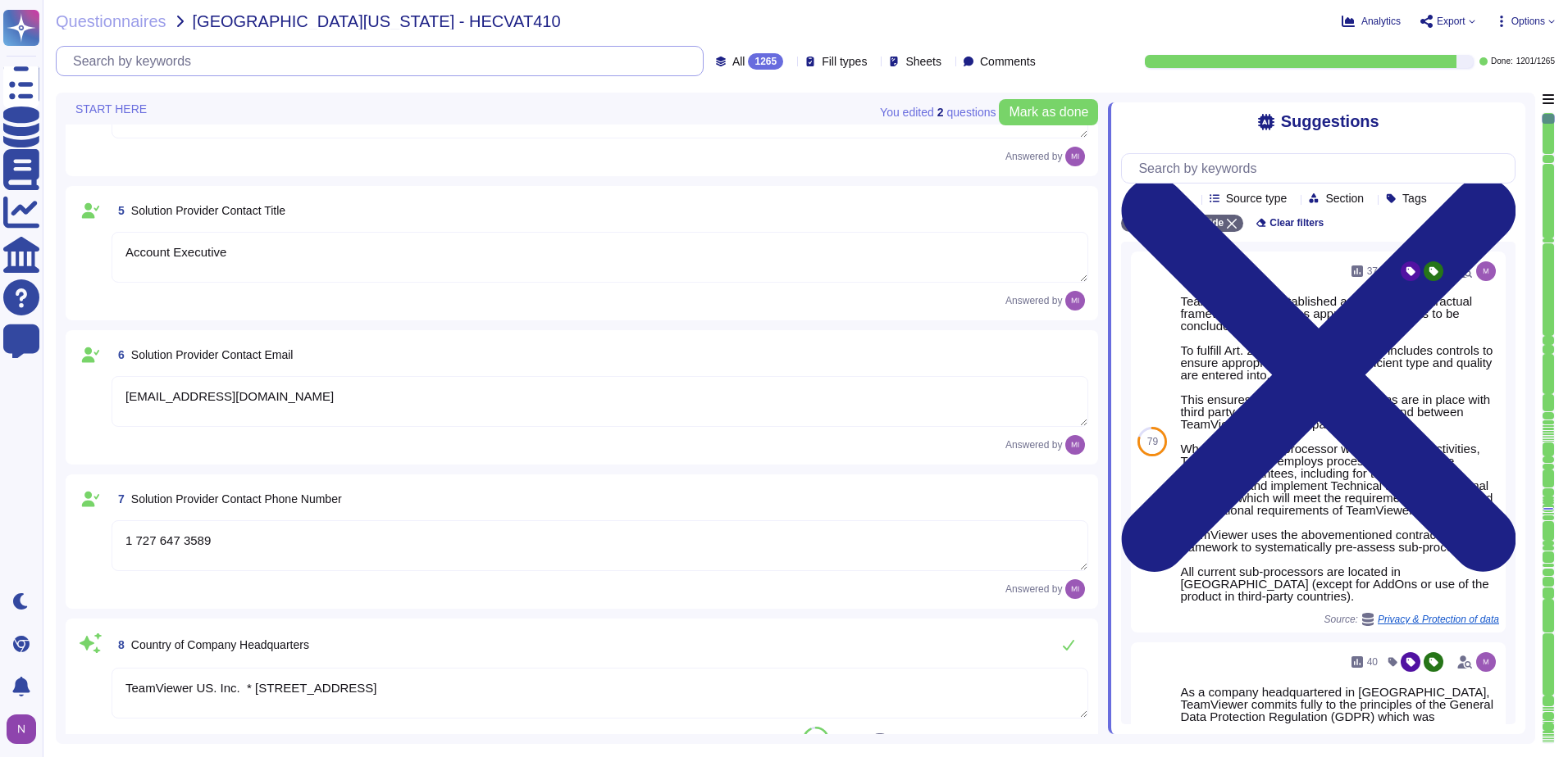
type textarea "TeamViewer US. Inc. * [STREET_ADDRESS]"
type textarea "TeamViewer Group has offices located around the globe."
type textarea "There is a dedicated PSIRT and CSIRT team to ensure coverage of all areas of th…"
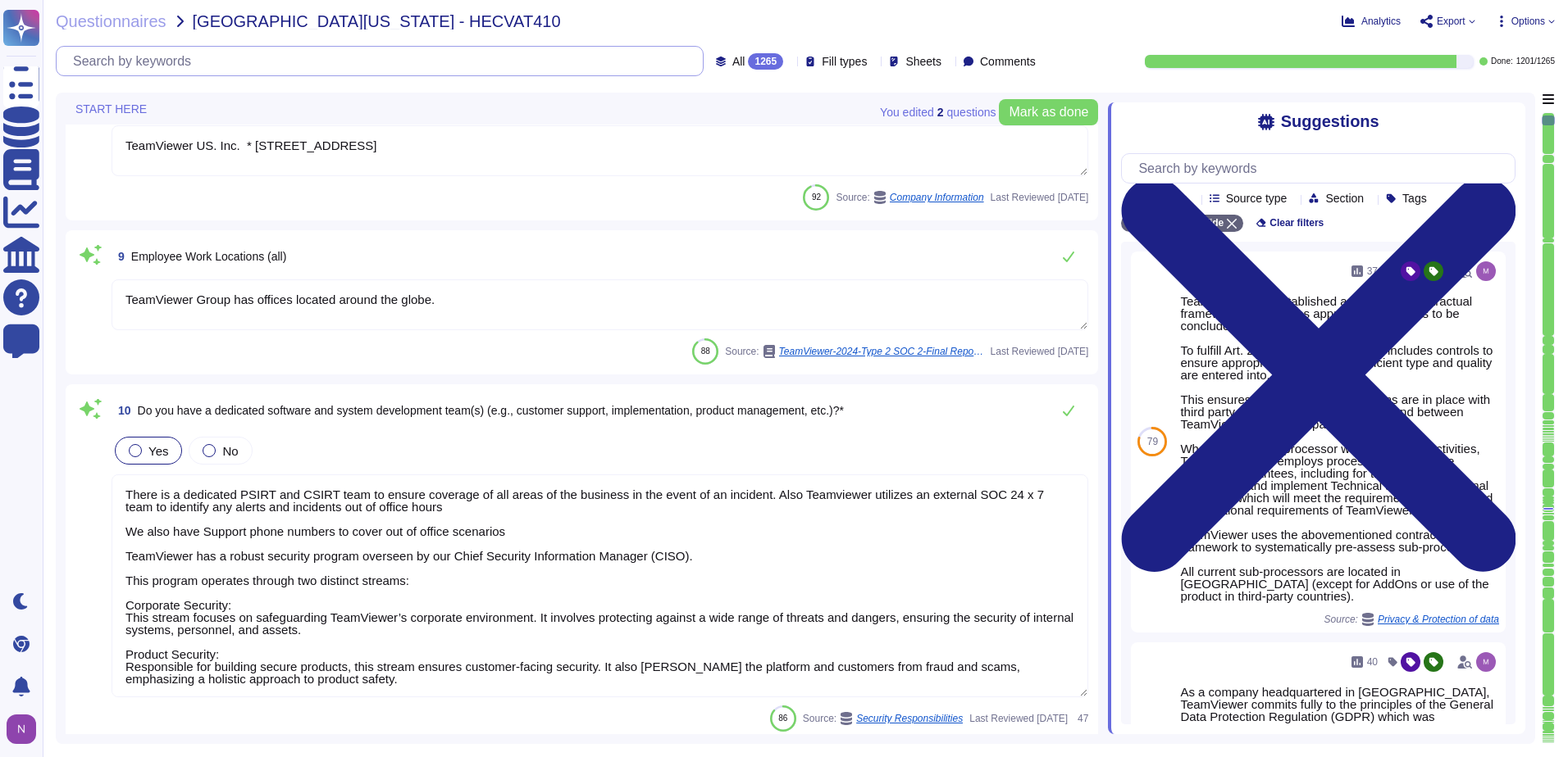
type textarea "The Group's parent company is TeamViewer SE, headquartered in [GEOGRAPHIC_DATA]…"
type textarea "There is a dedicated PSIRT and CSIRT team to ensure coverage of all areas of th…"
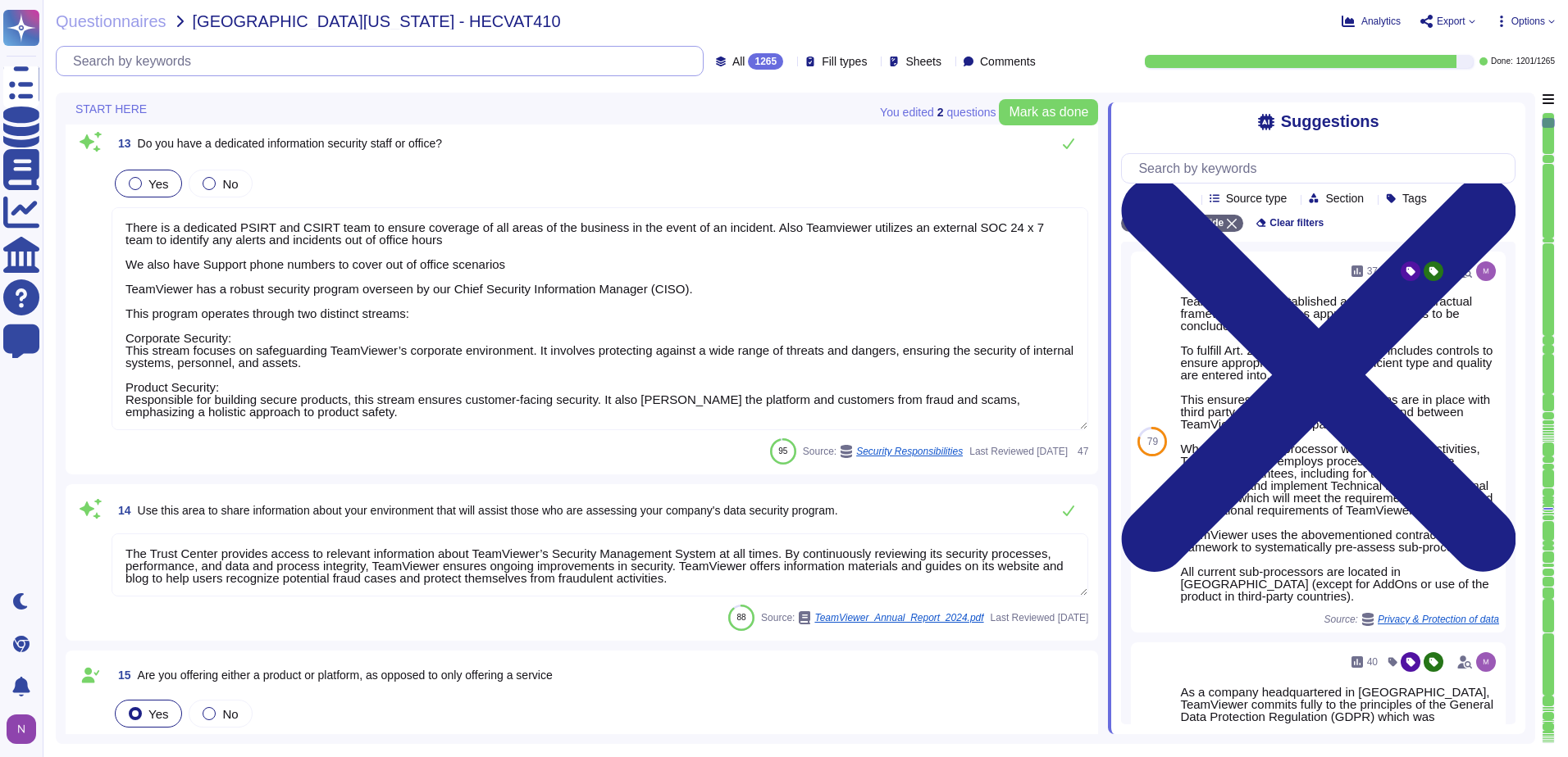
type textarea "The Trust Center provides access to relevant information about TeamViewer’s Sec…"
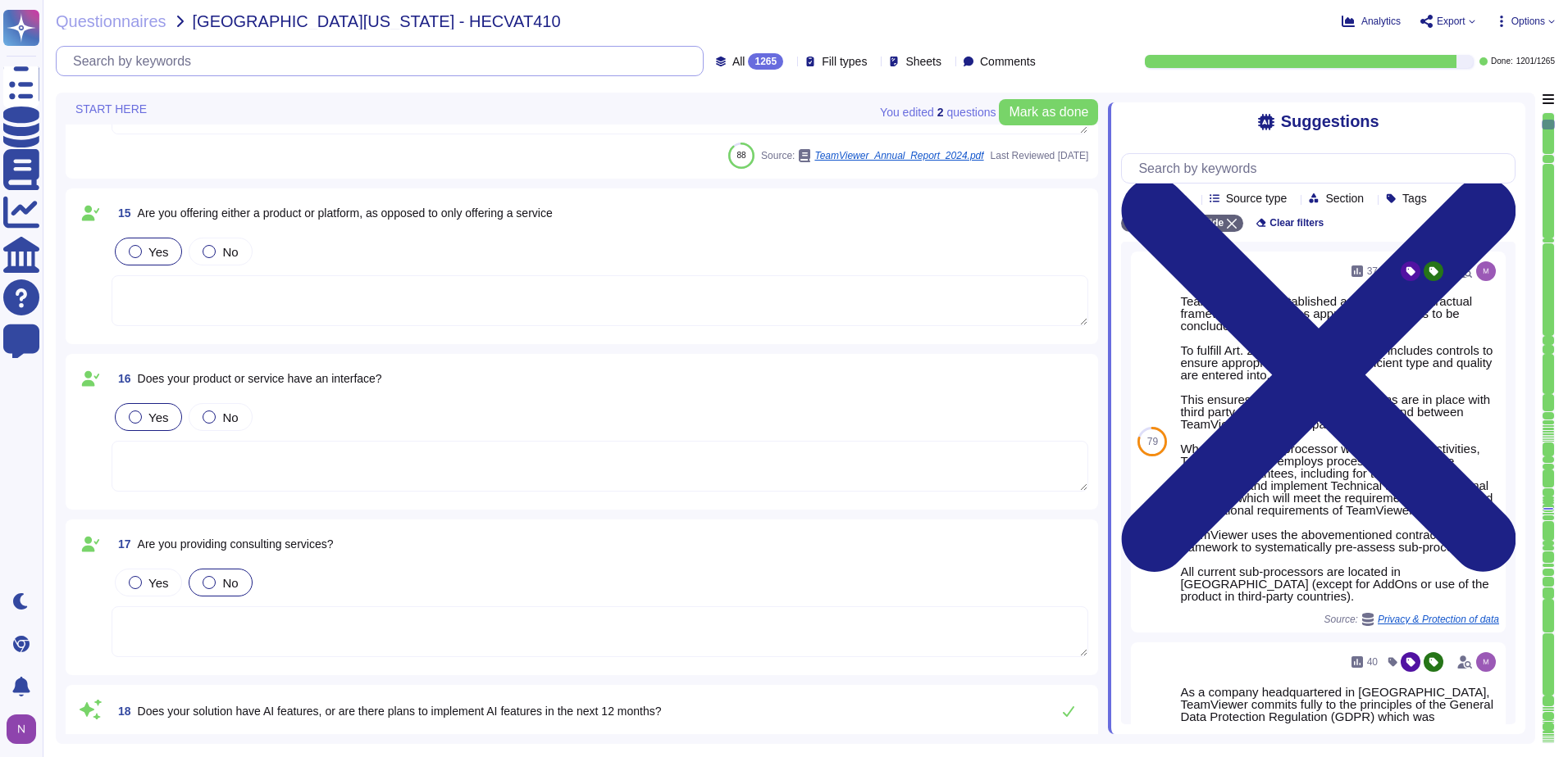
type textarea "Yes, our product includes an AI component, such as a script assistant that aids…"
type textarea "TeamViewer owns several certifications which includes but does not limit to: • …"
type textarea "TeamViewer does not store, process or transmit cardholder data. Customer paymen…"
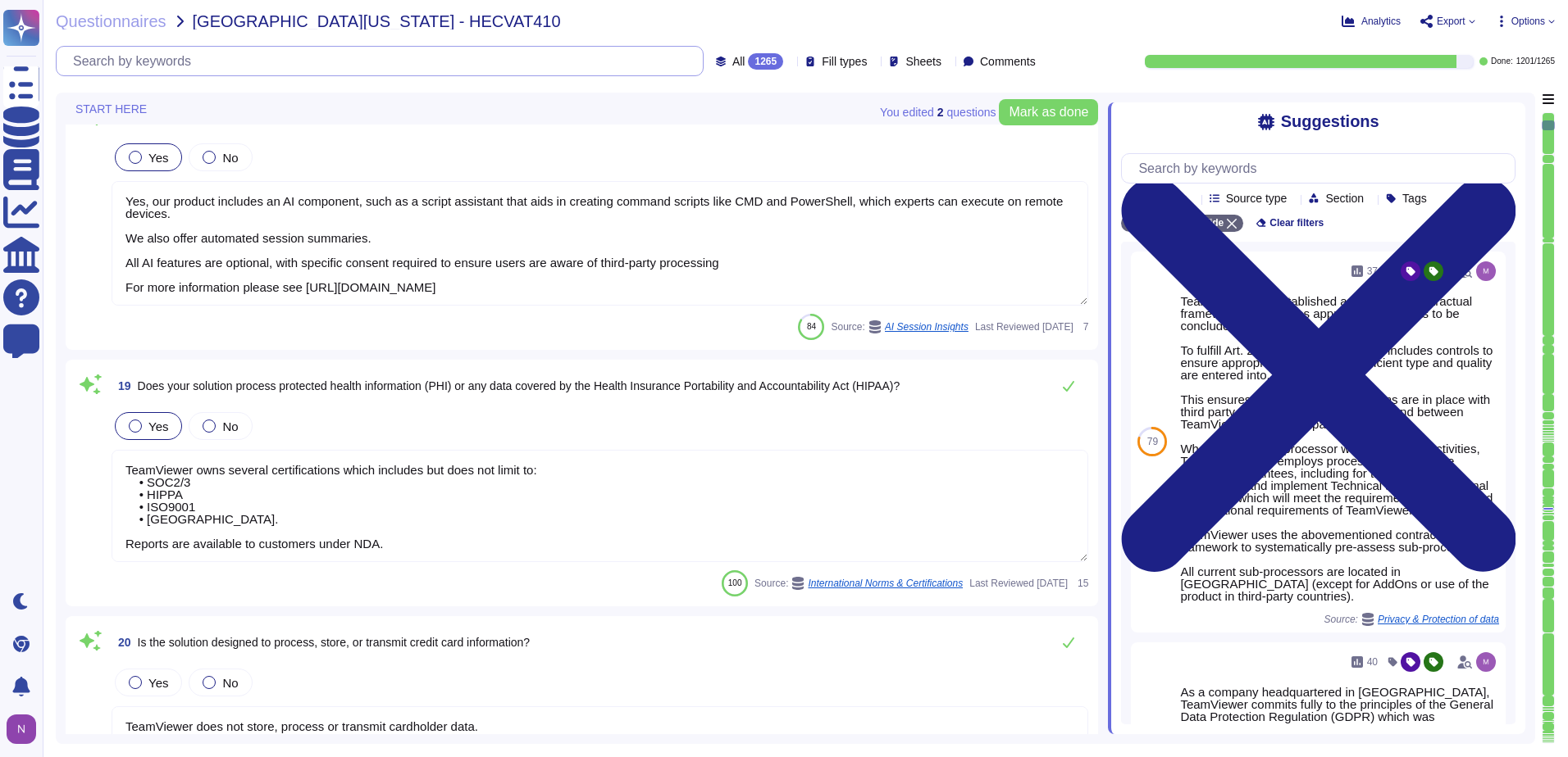
type textarea "In the following, "Company" refers to TeamViewer SE."
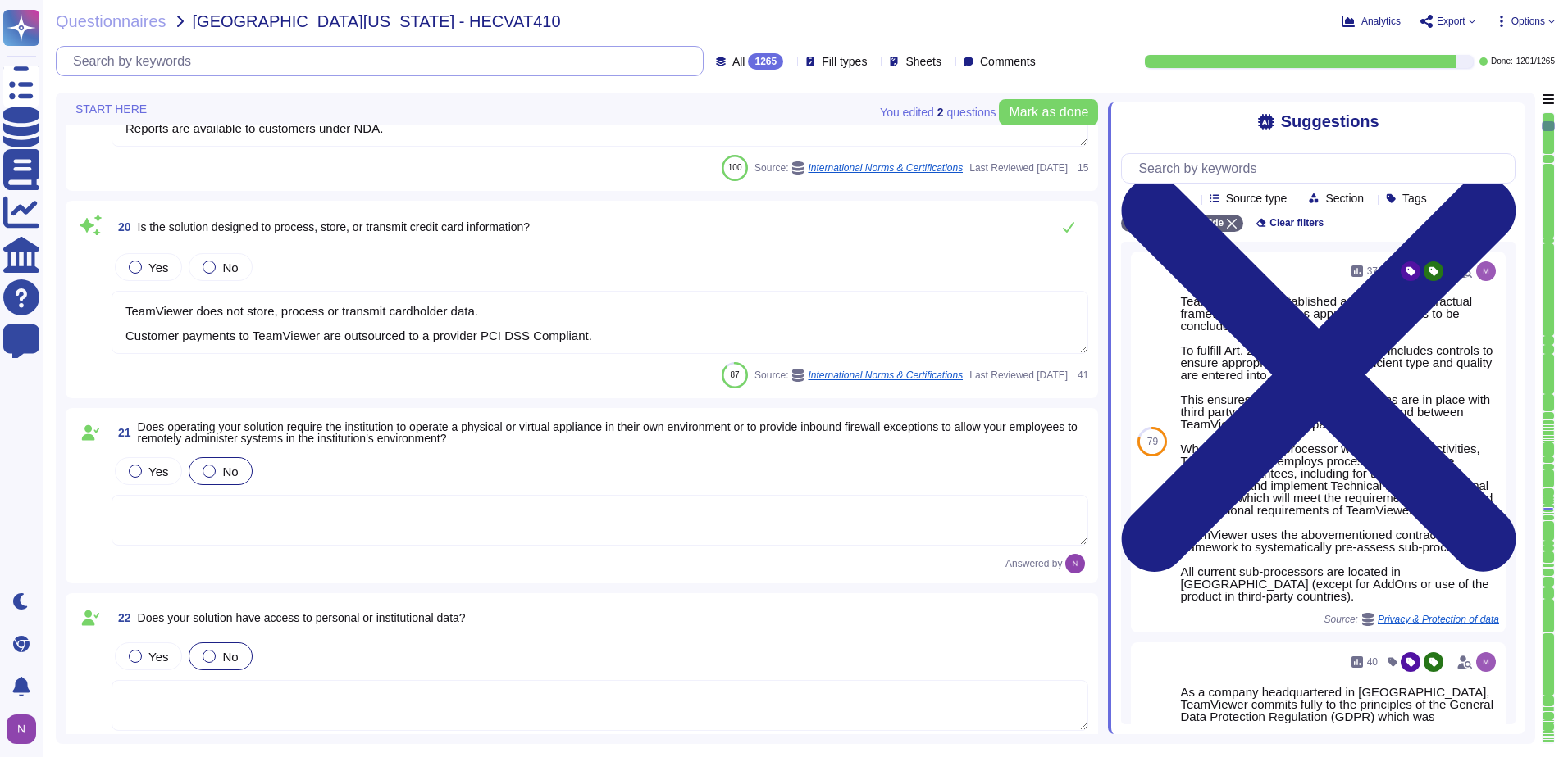
type textarea "With 1E, TeamViewer aims to create a comprehensive solution for IT processes, i…"
click at [748, 67] on div "1265" at bounding box center [765, 61] width 35 height 16
click at [718, 140] on span "To do" at bounding box center [712, 144] width 31 height 14
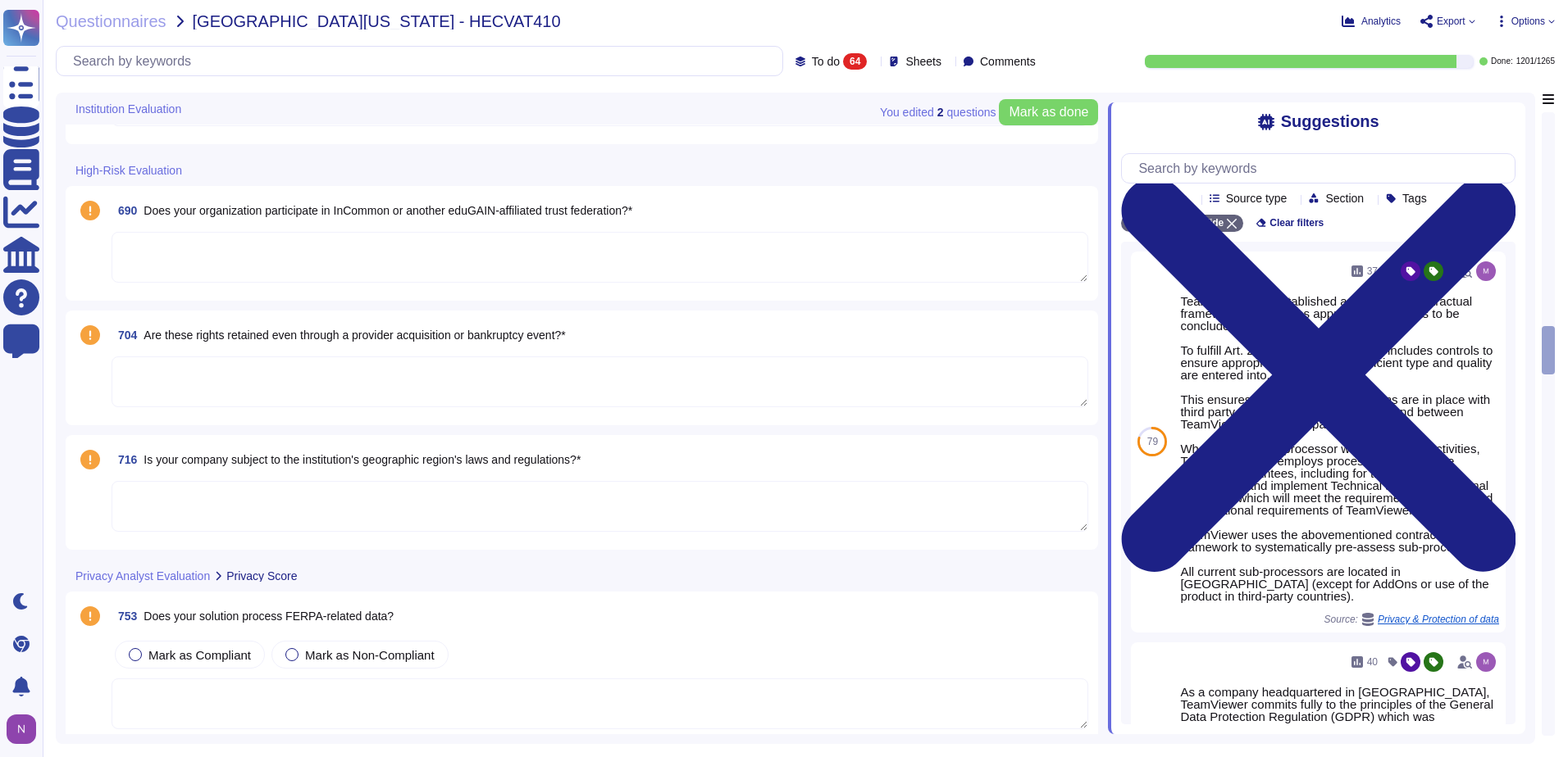
scroll to position [4367, 0]
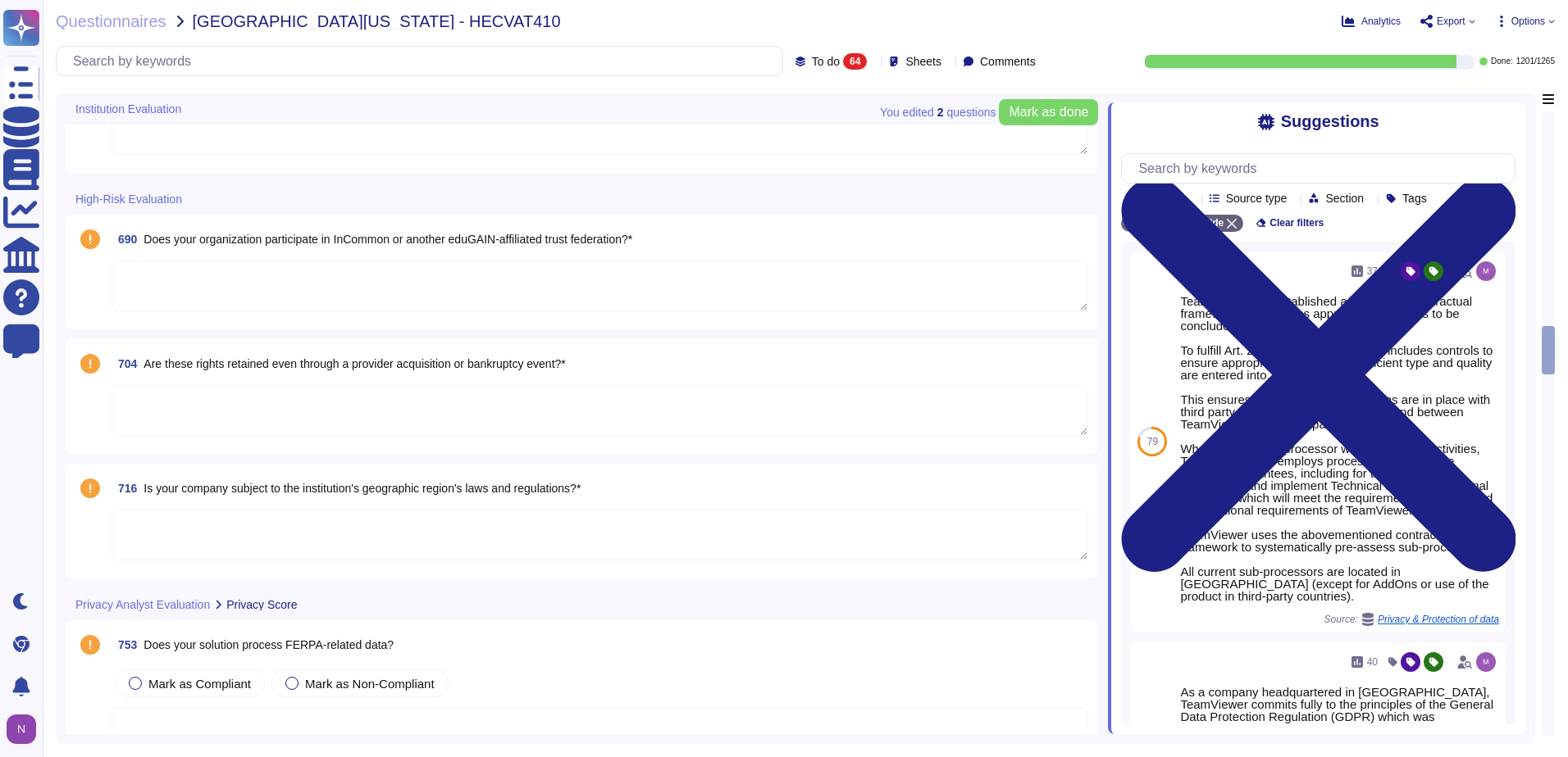
click at [530, 239] on span "Does your organization participate in InCommon or another eduGAIN-affiliated tr…" at bounding box center [388, 239] width 489 height 13
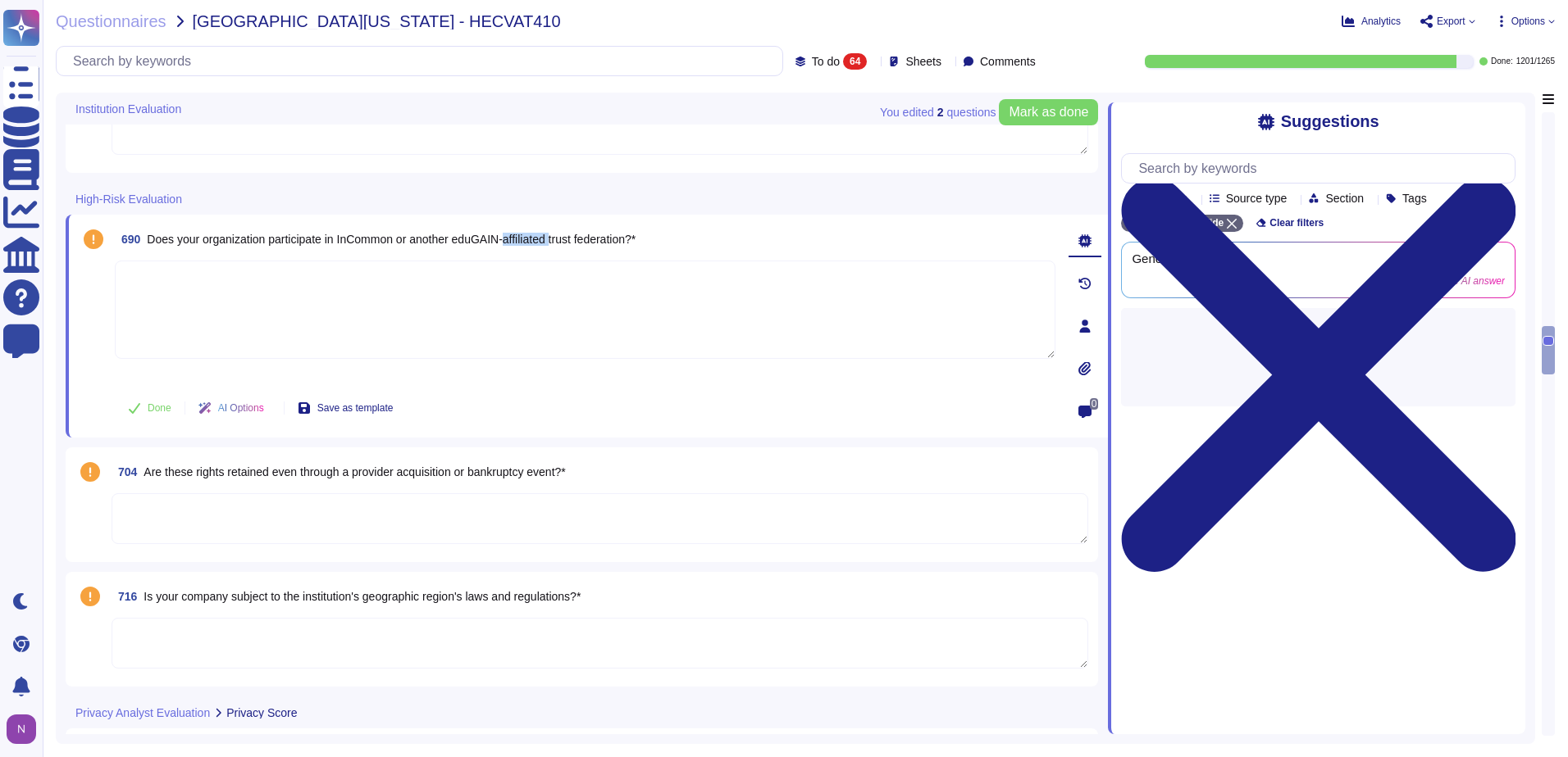
click at [530, 239] on span "Does your organization participate in InCommon or another eduGAIN-affiliated tr…" at bounding box center [391, 239] width 489 height 13
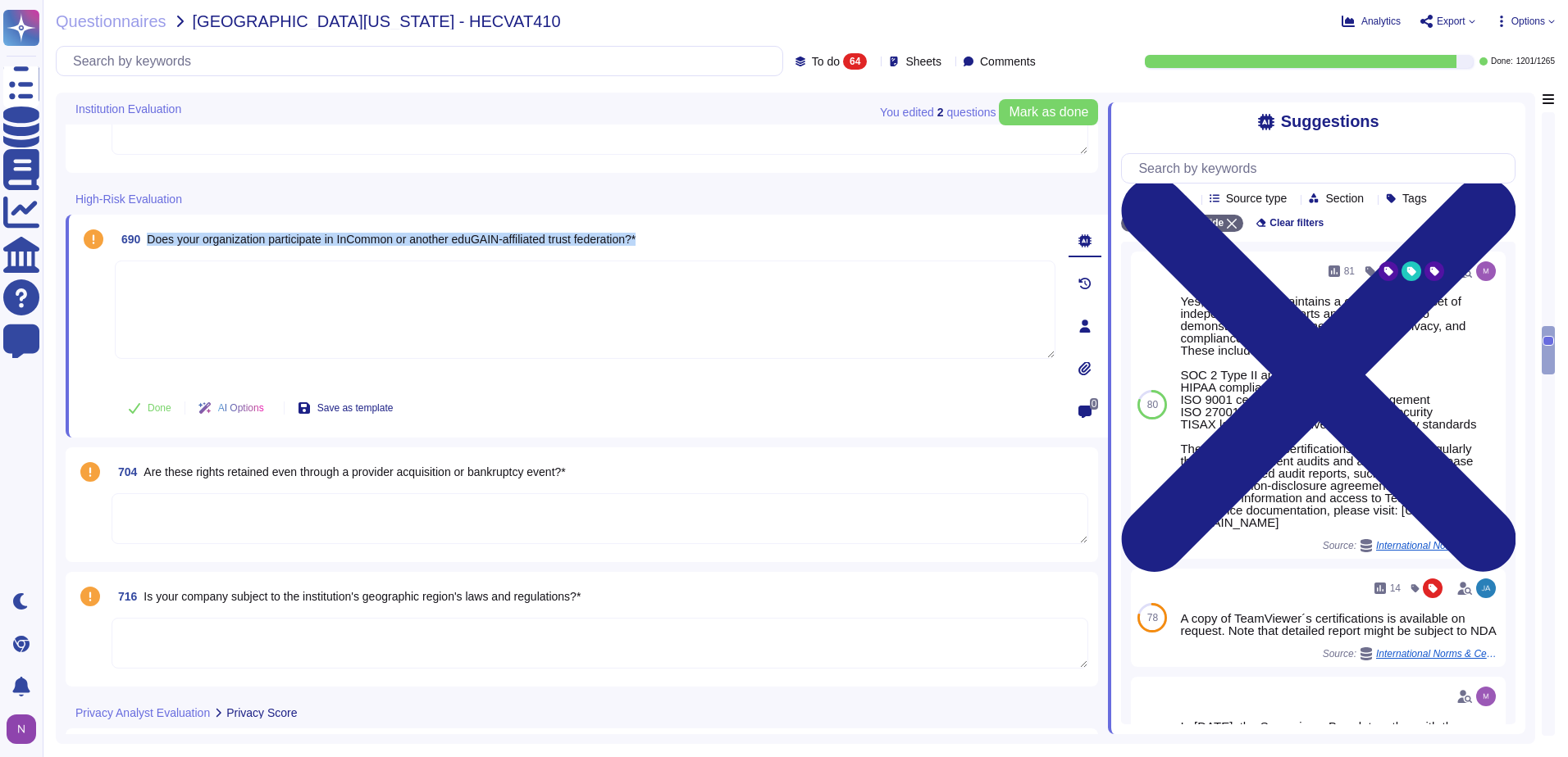
copy span "Does your organization participate in InCommon or another eduGAIN-affiliated tr…"
click at [348, 60] on input "text" at bounding box center [423, 61] width 718 height 29
paste input "Does your organization participate in InCommon or another eduGAIN-affiliated tr…"
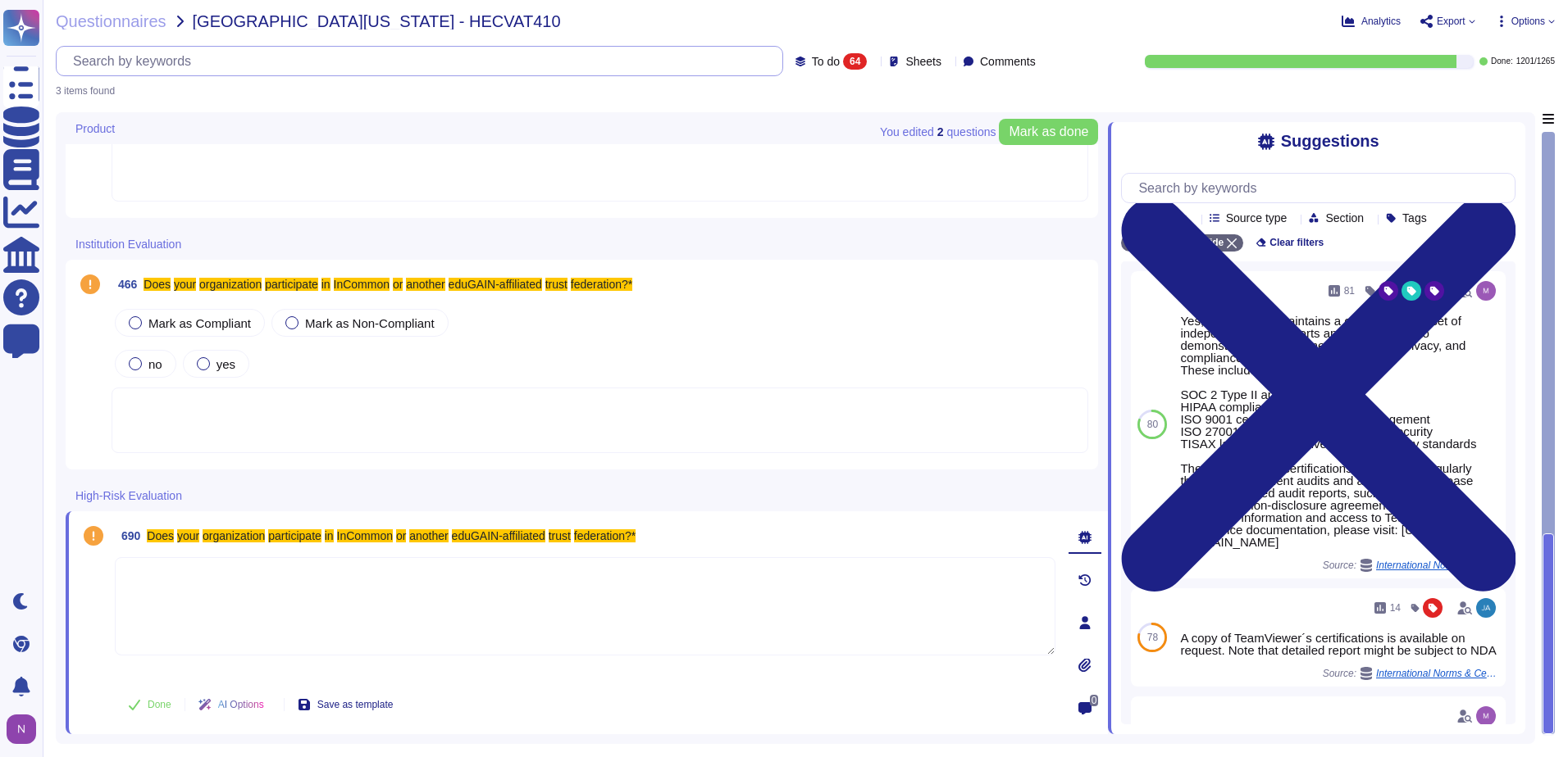
scroll to position [75, 0]
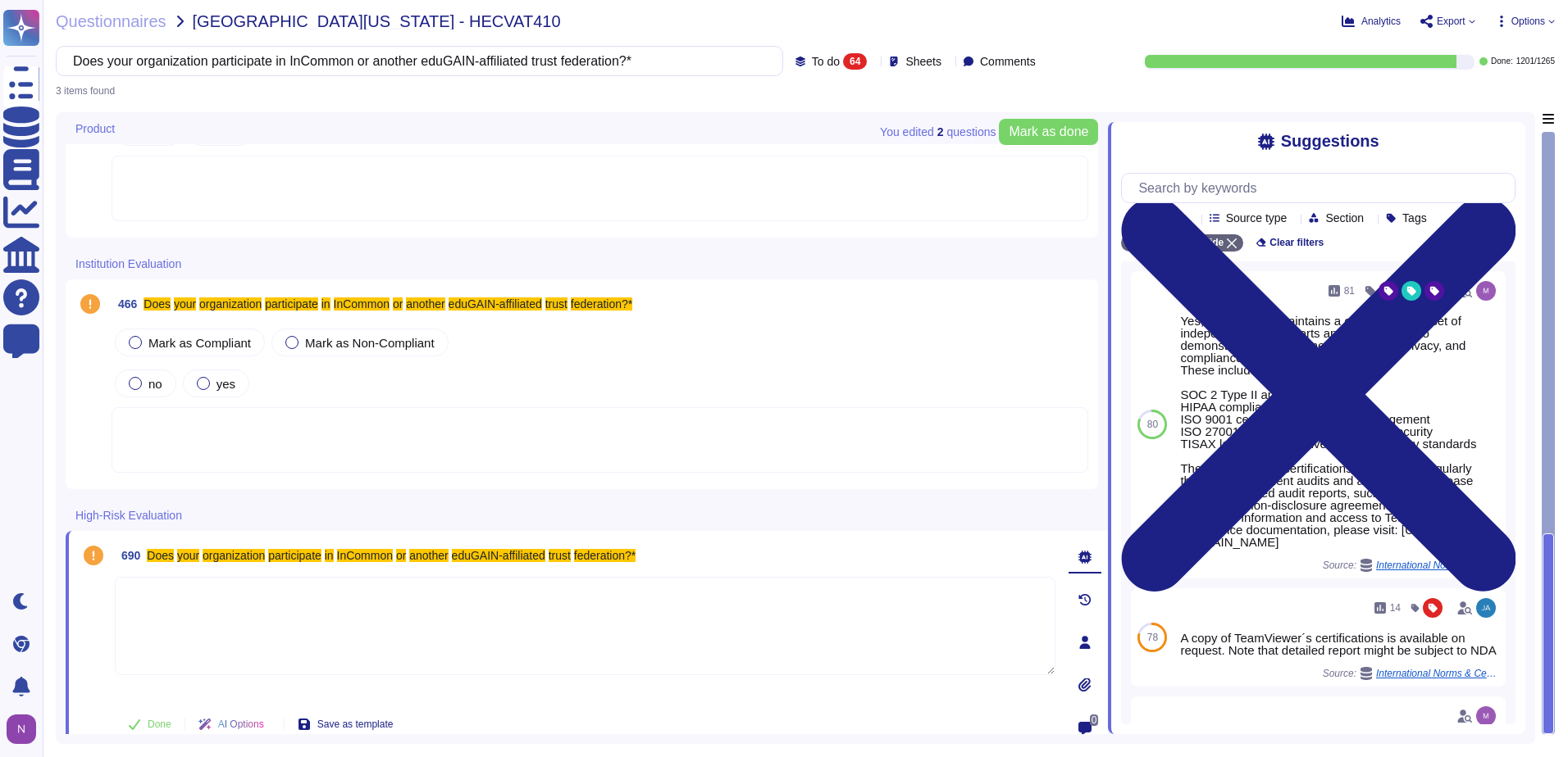
type input "Does your organization participate in InCommon or another eduGAIN-affiliated tr…"
click at [812, 59] on span "To do" at bounding box center [826, 61] width 28 height 12
click at [794, 101] on span "All" at bounding box center [790, 103] width 14 height 14
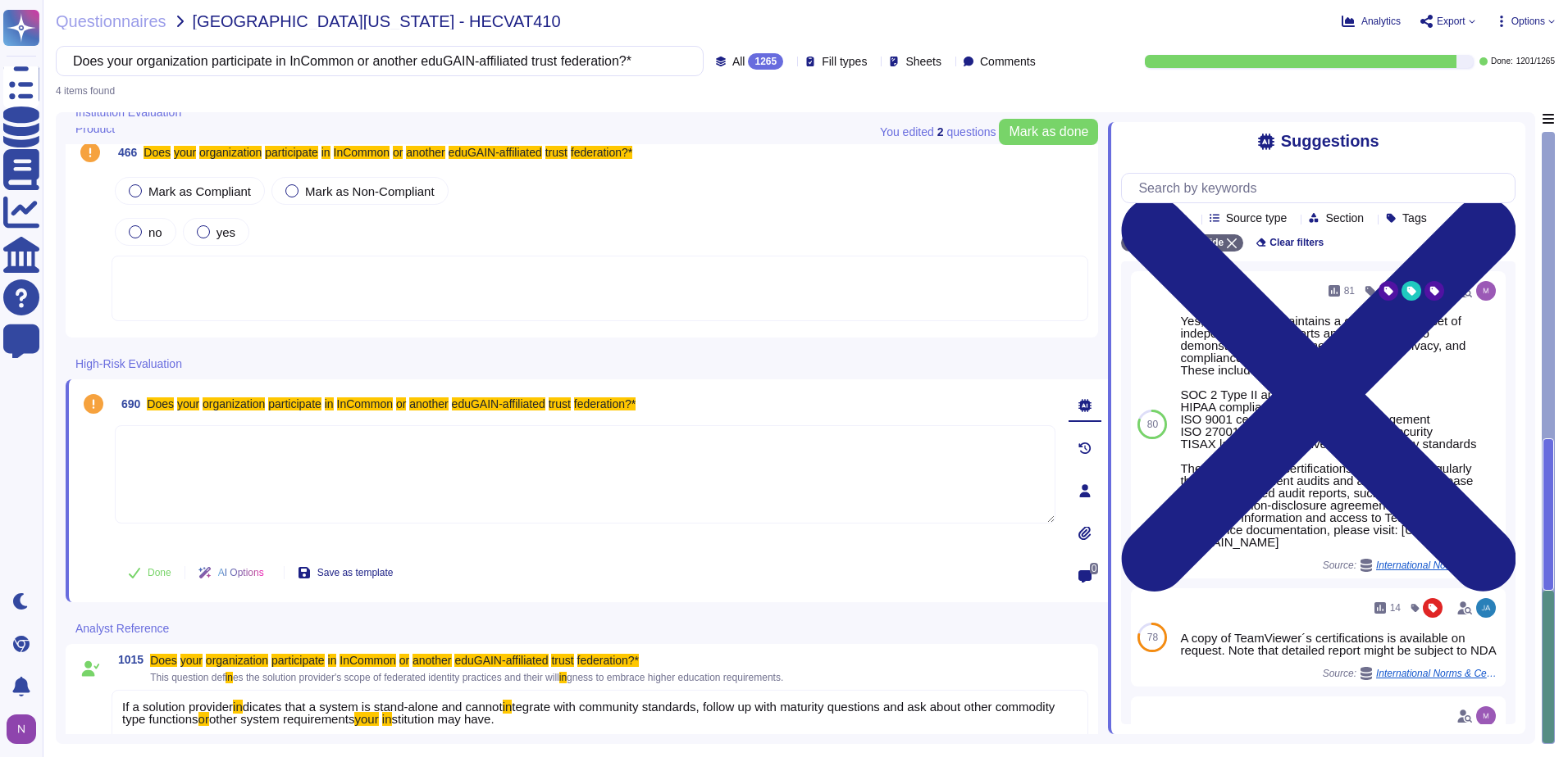
scroll to position [255, 0]
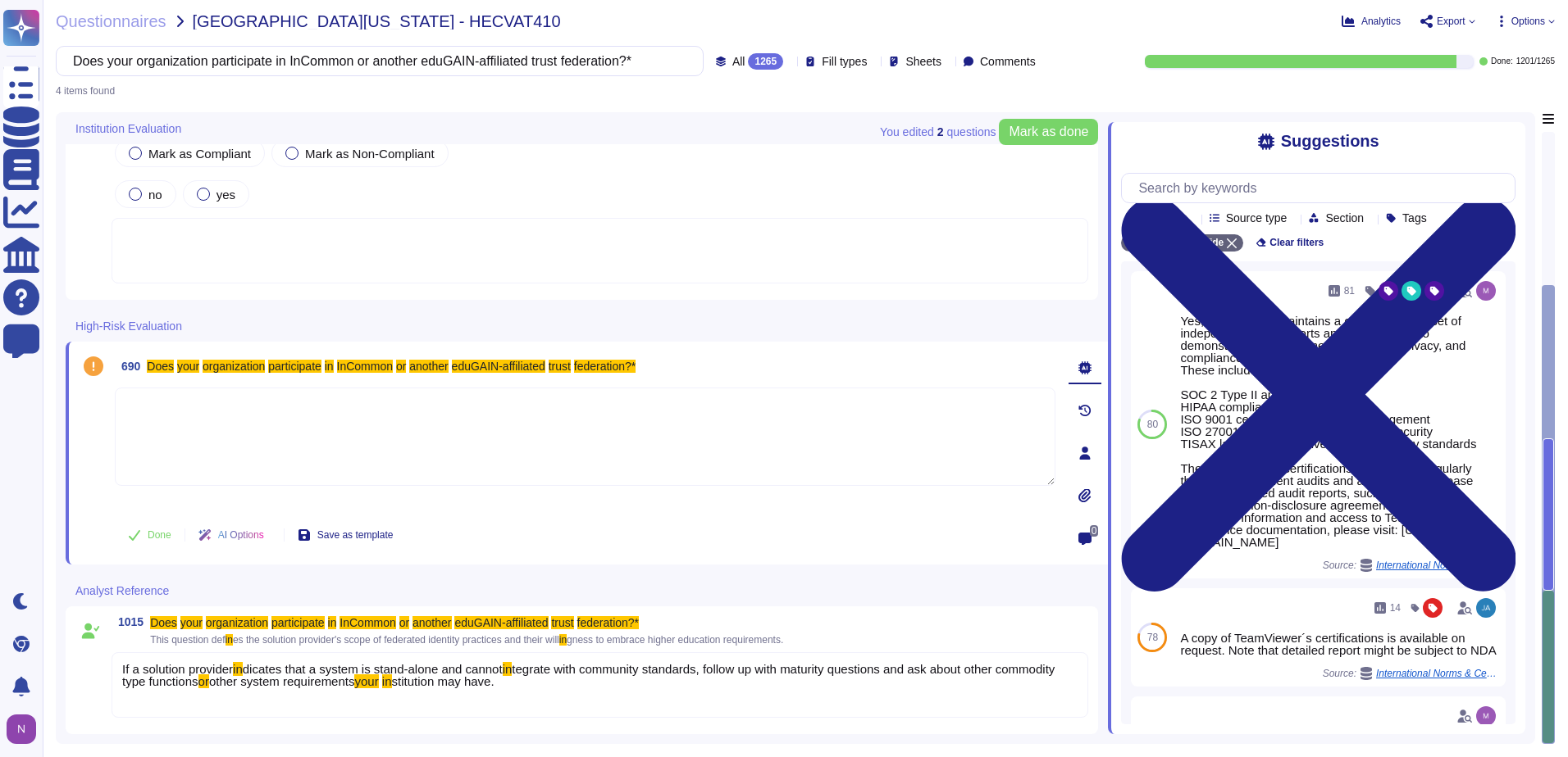
click at [587, 690] on div "If a solution provider in dicates that a system is stand-alone and cannot in te…" at bounding box center [599, 684] width 977 height 66
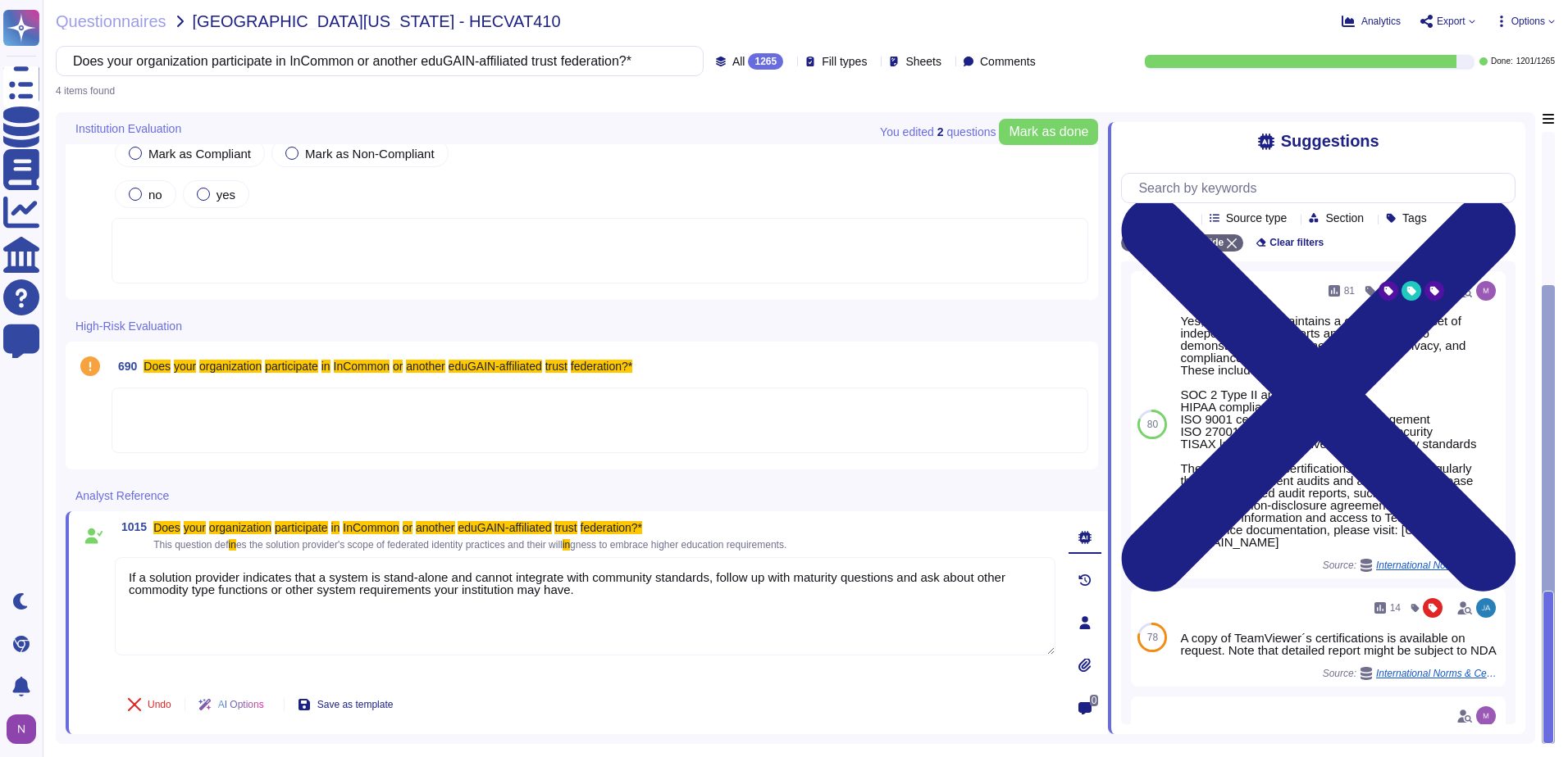
type textarea "If a solution provider indicates that a system is stand-alone and cannot integr…"
click at [1082, 583] on icon at bounding box center [1085, 580] width 13 height 12
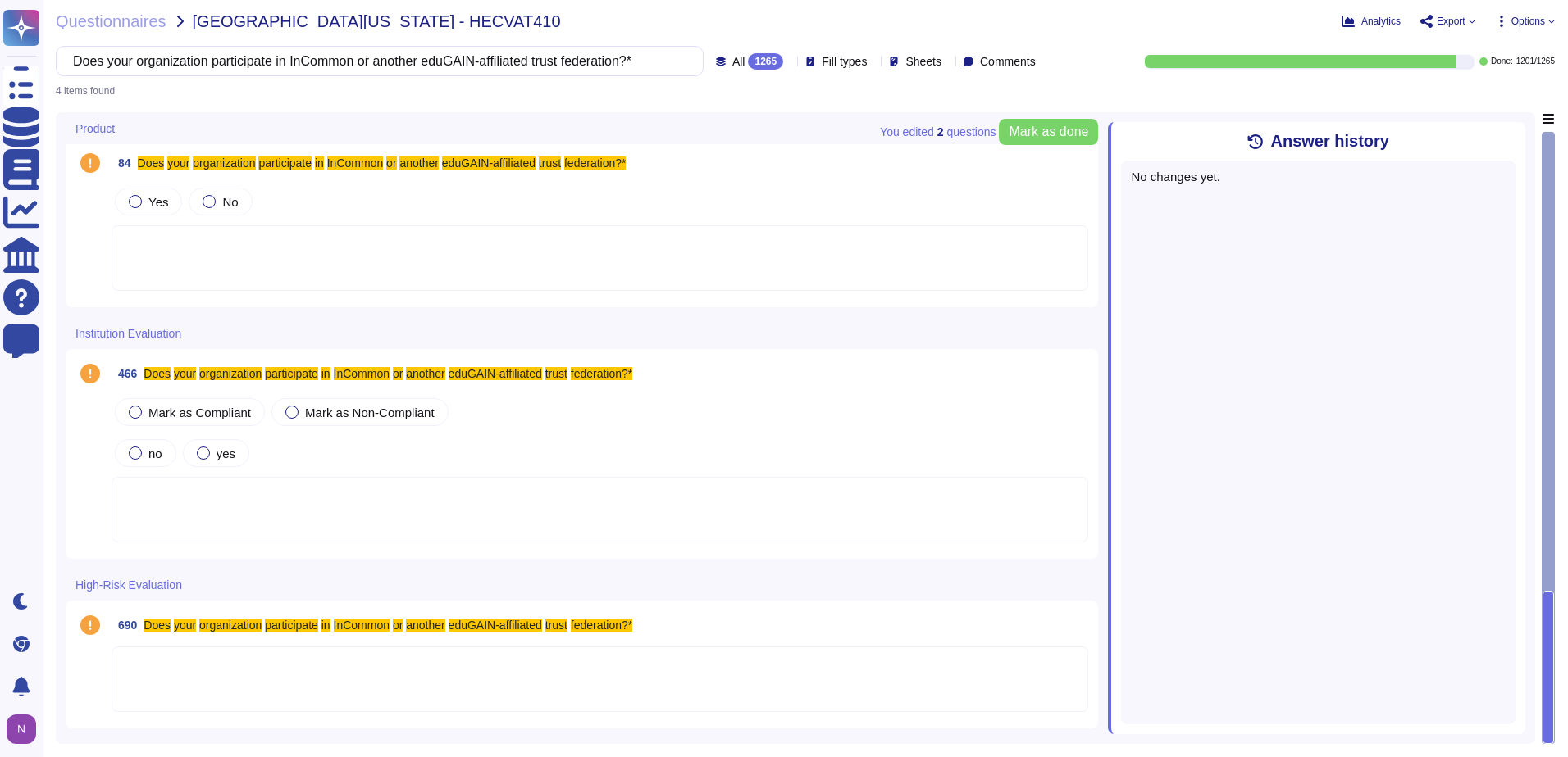
scroll to position [0, 0]
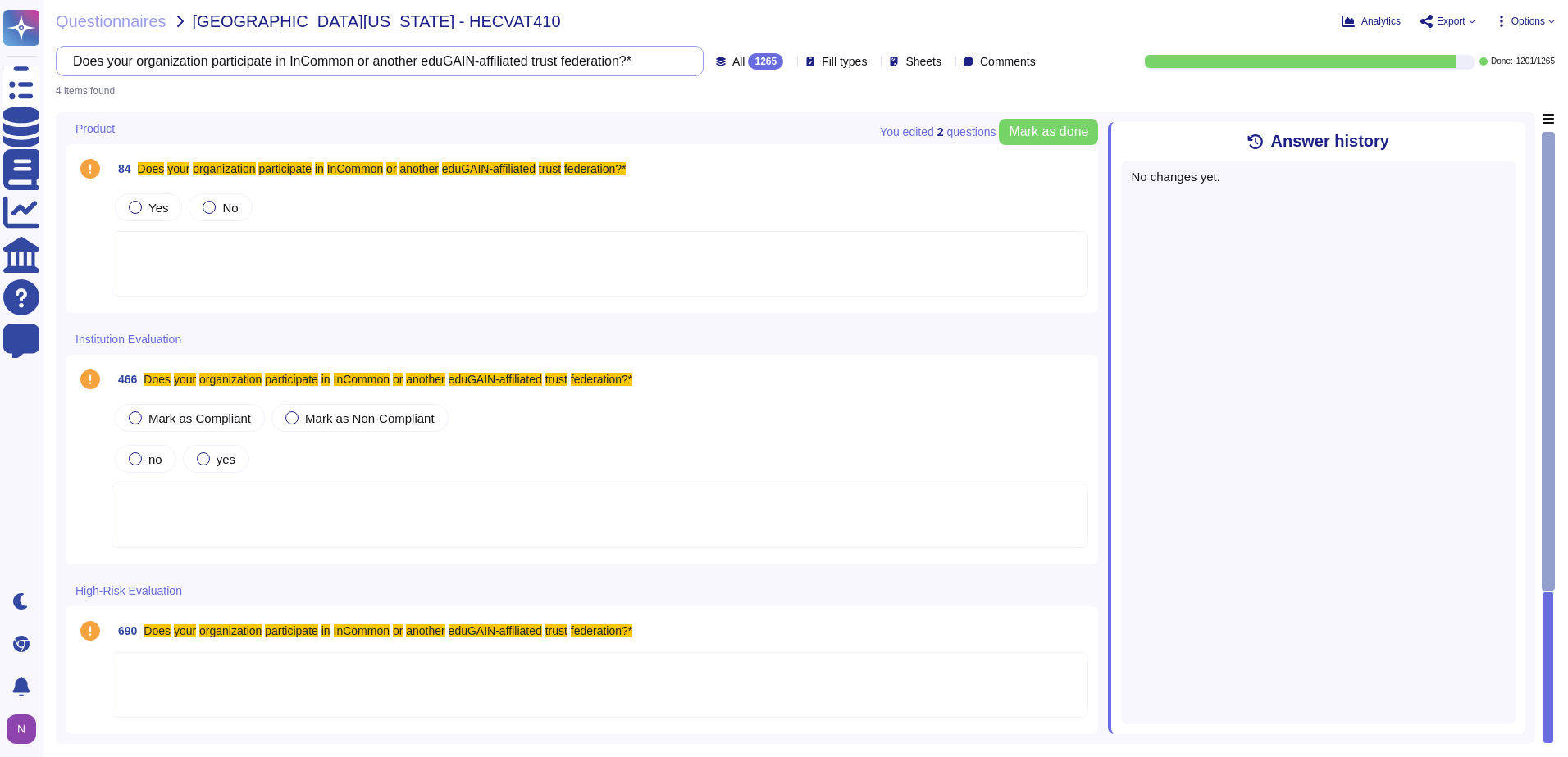
click at [606, 60] on input "Does your organization participate in InCommon or another eduGAIN-affiliated tr…" at bounding box center [376, 61] width 622 height 29
click at [1516, 132] on icon at bounding box center [1516, 132] width 0 height 0
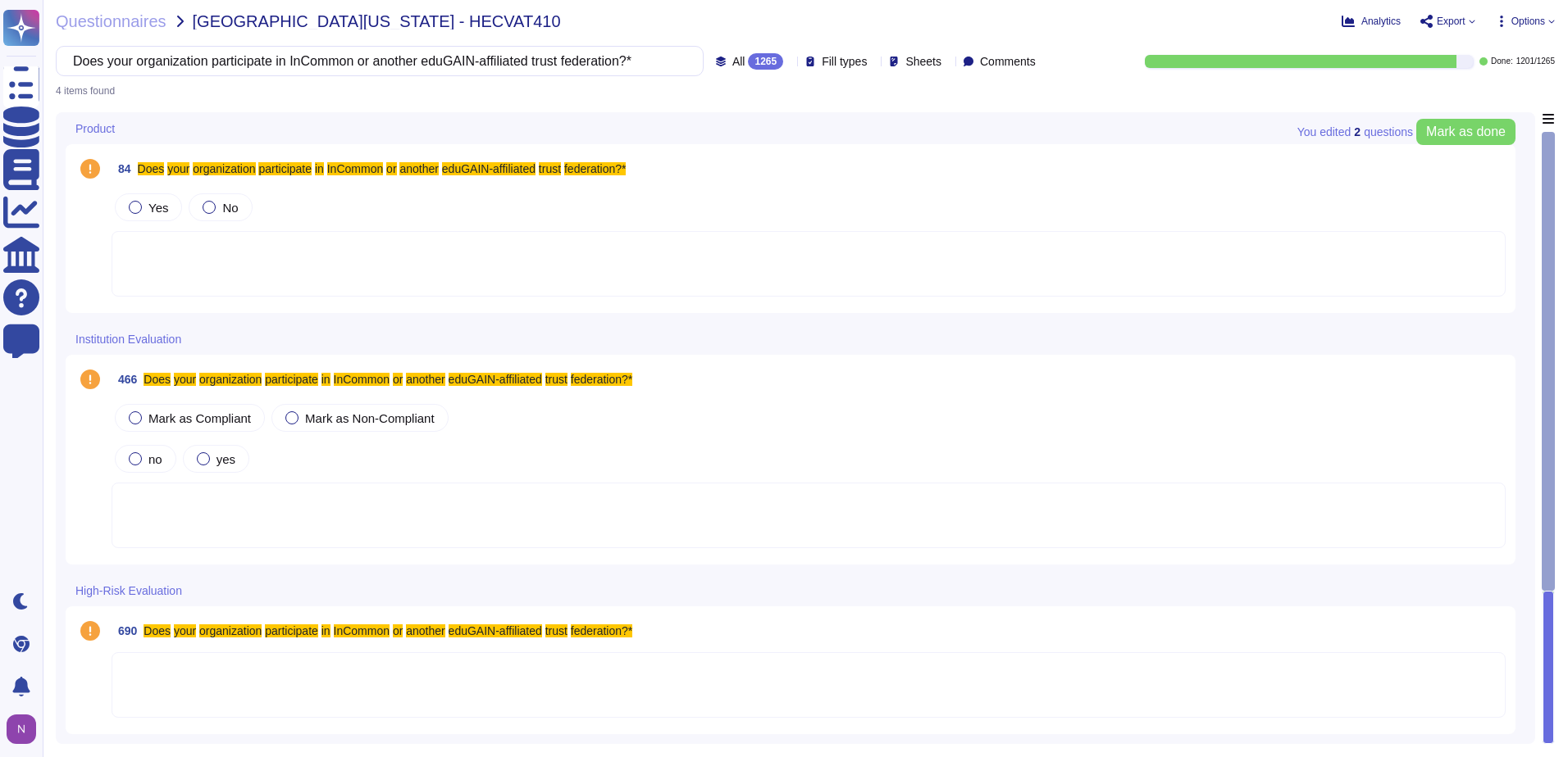
click at [483, 263] on div at bounding box center [809, 263] width 1395 height 66
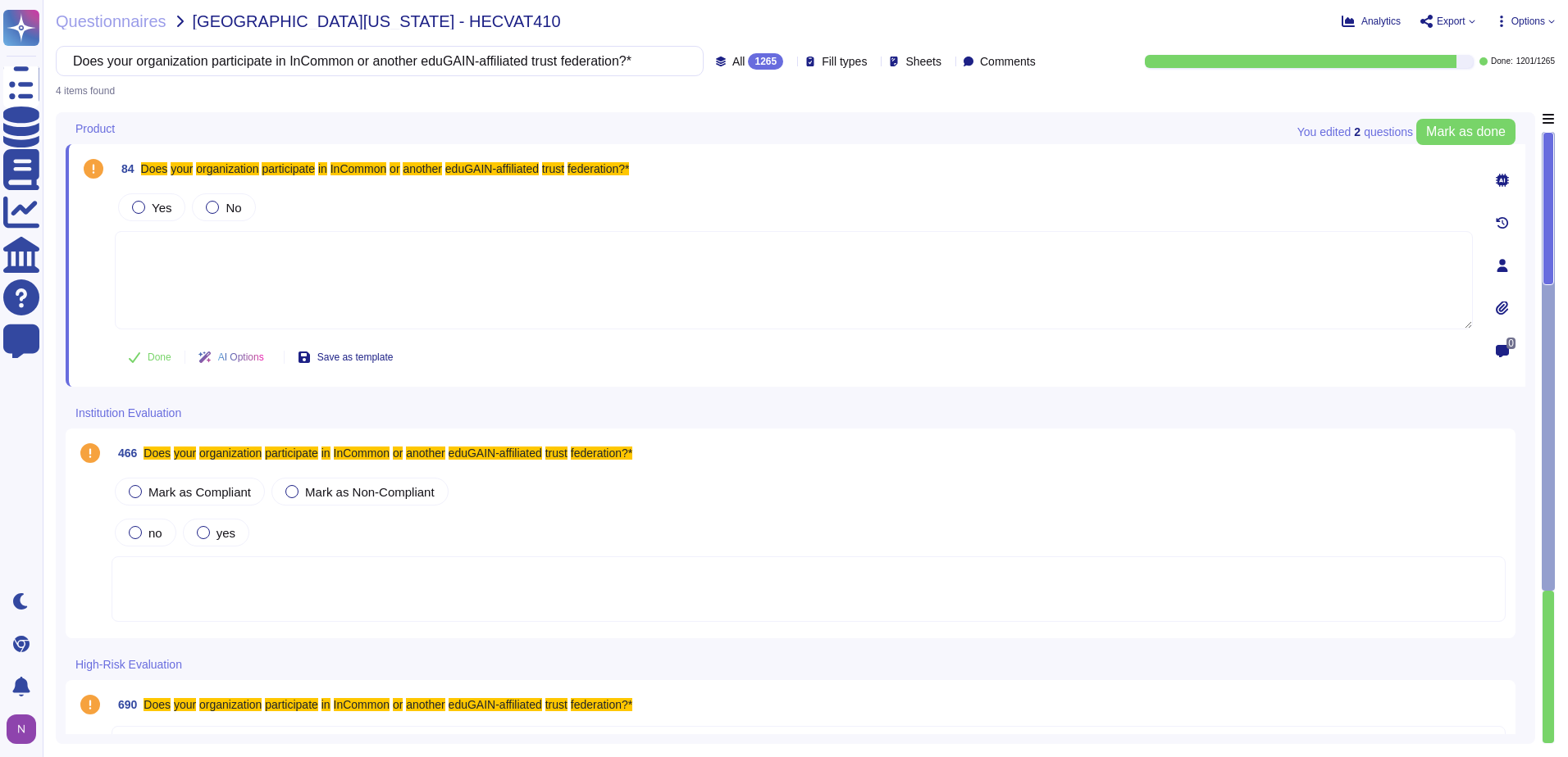
click at [1507, 180] on icon at bounding box center [1502, 180] width 13 height 13
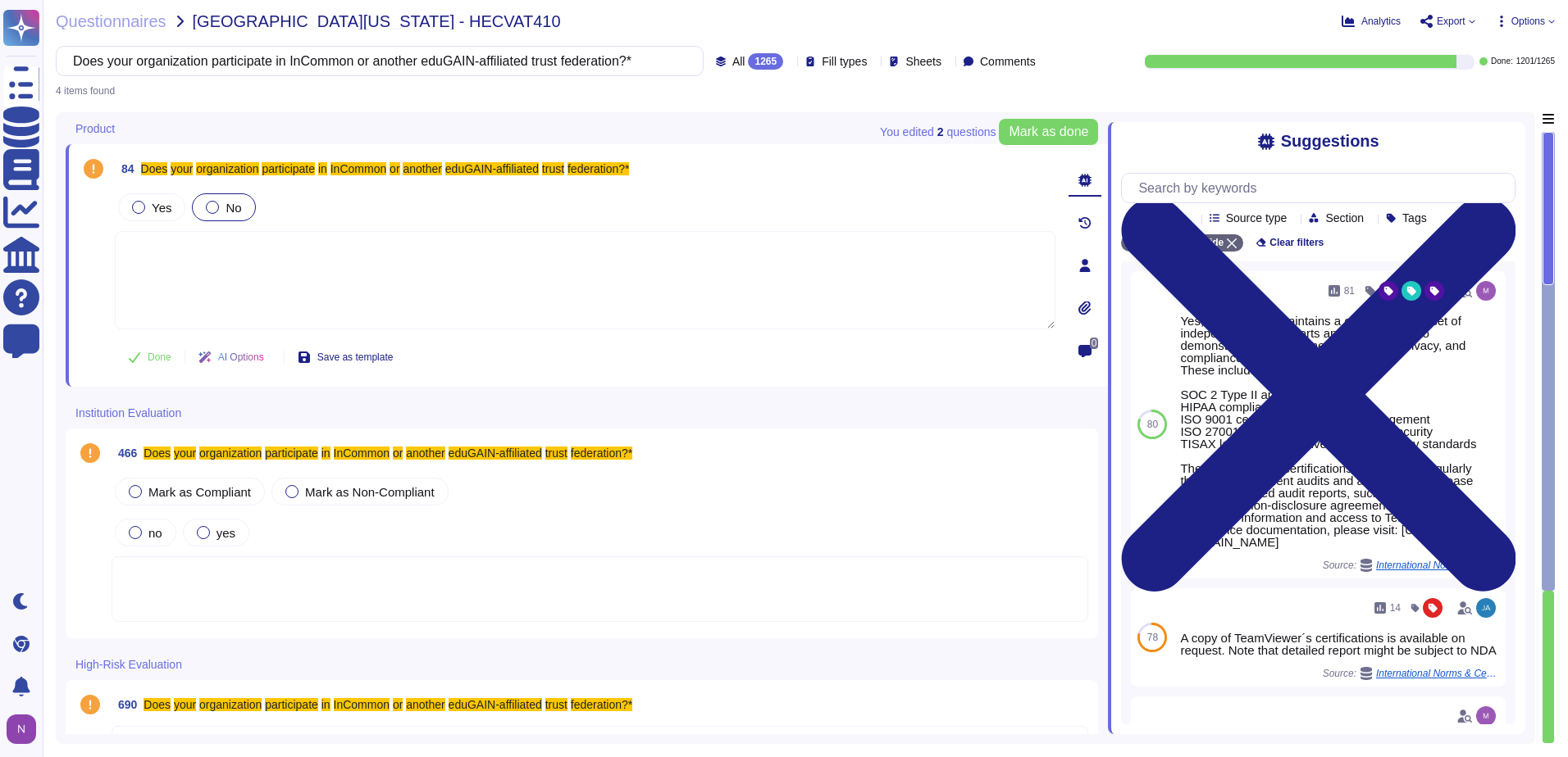
click at [218, 211] on label "No" at bounding box center [223, 207] width 35 height 13
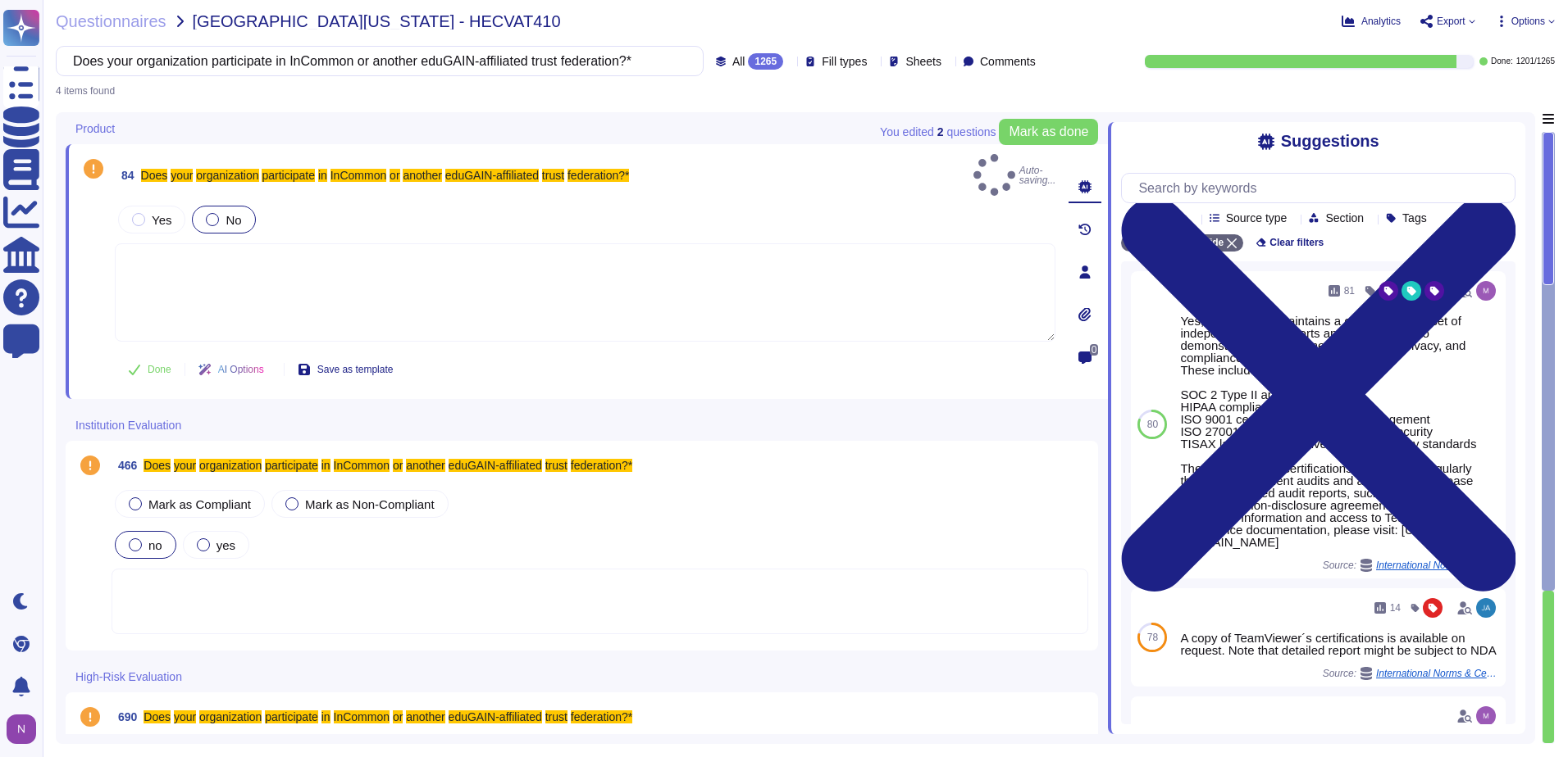
click at [133, 539] on div at bounding box center [135, 545] width 13 height 13
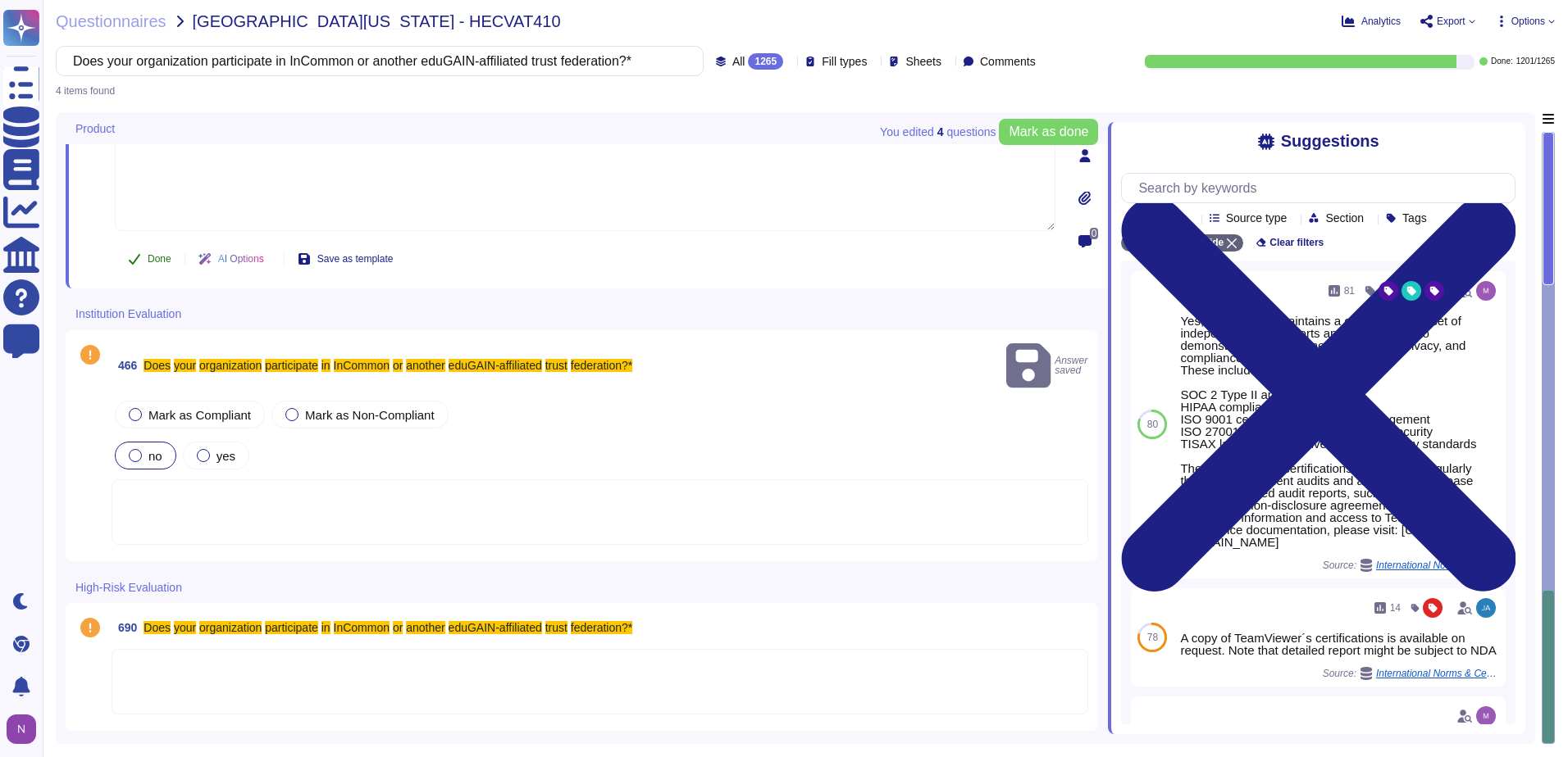
scroll to position [82, 0]
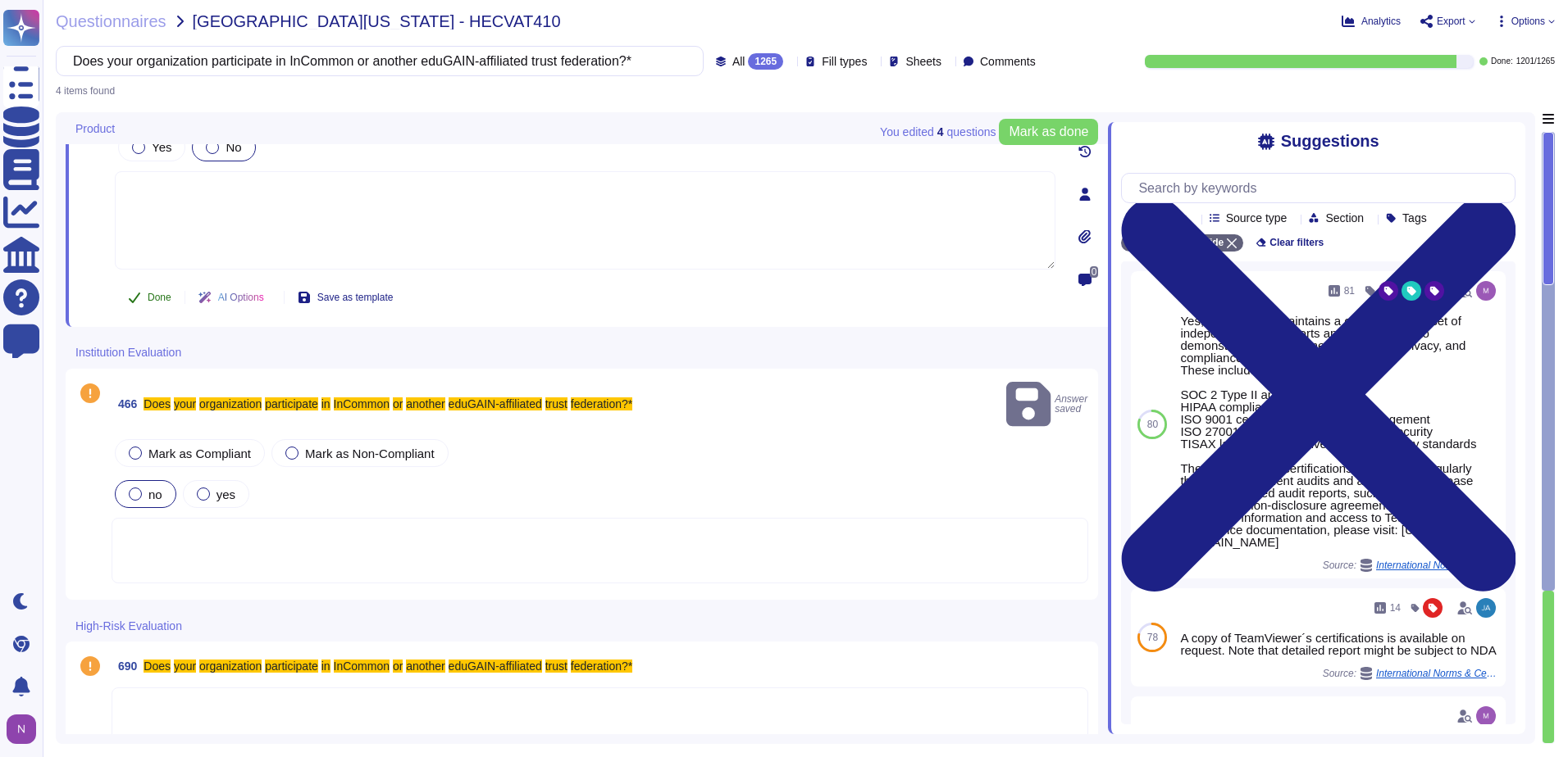
click at [152, 293] on span "Done" at bounding box center [159, 297] width 23 height 10
click at [160, 518] on div at bounding box center [599, 550] width 977 height 66
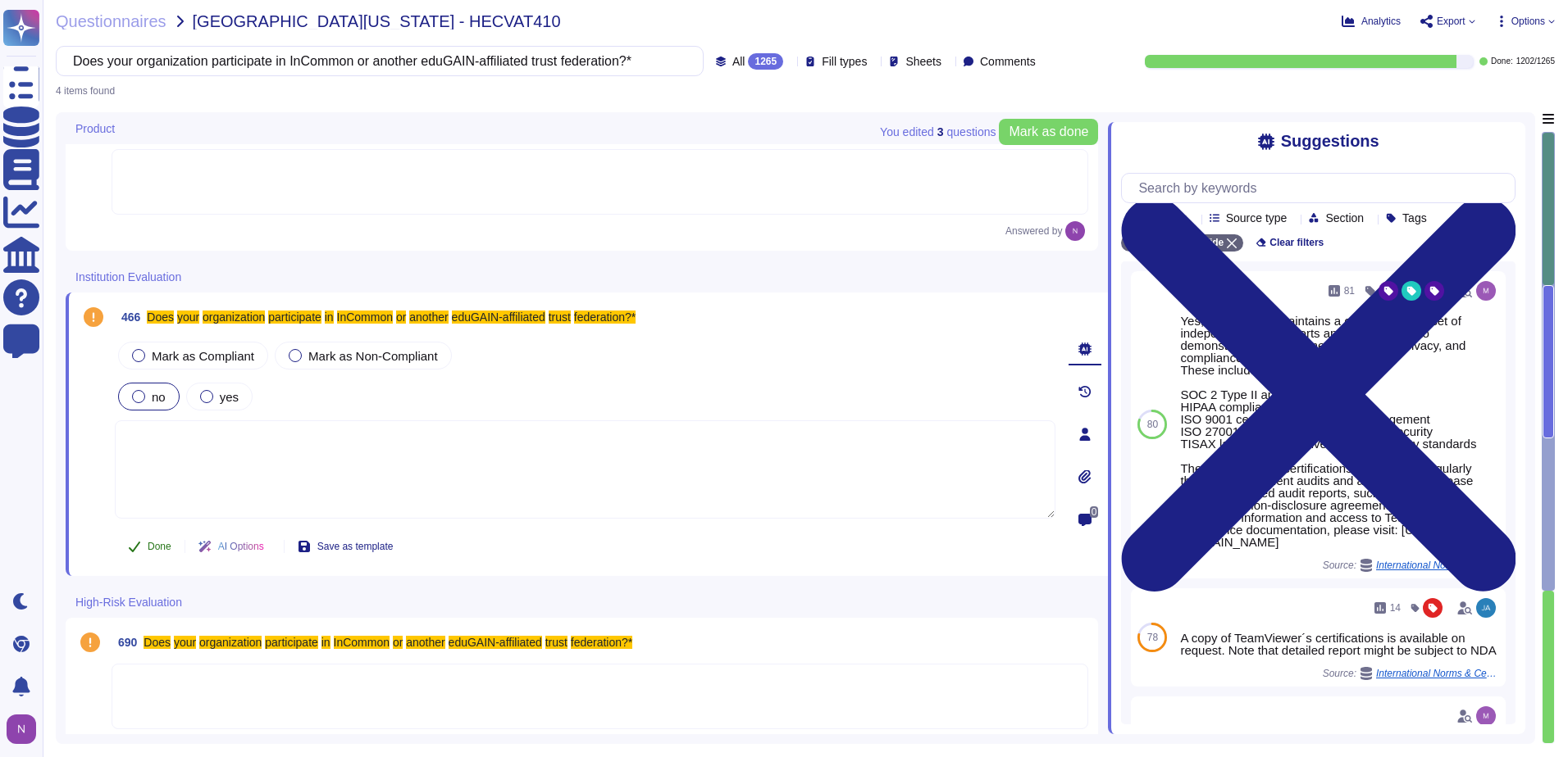
click at [157, 545] on span "Done" at bounding box center [159, 546] width 23 height 10
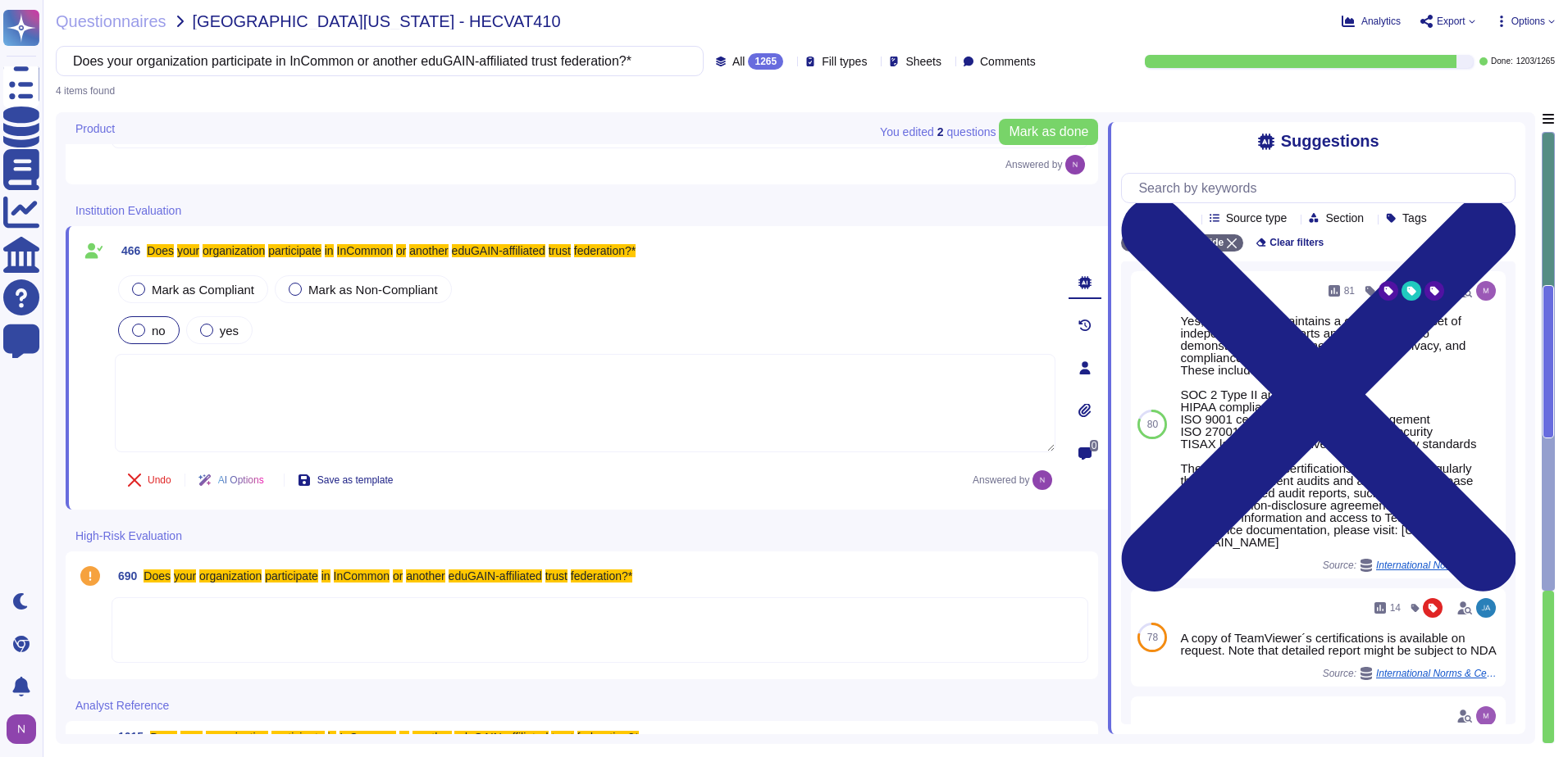
scroll to position [253, 0]
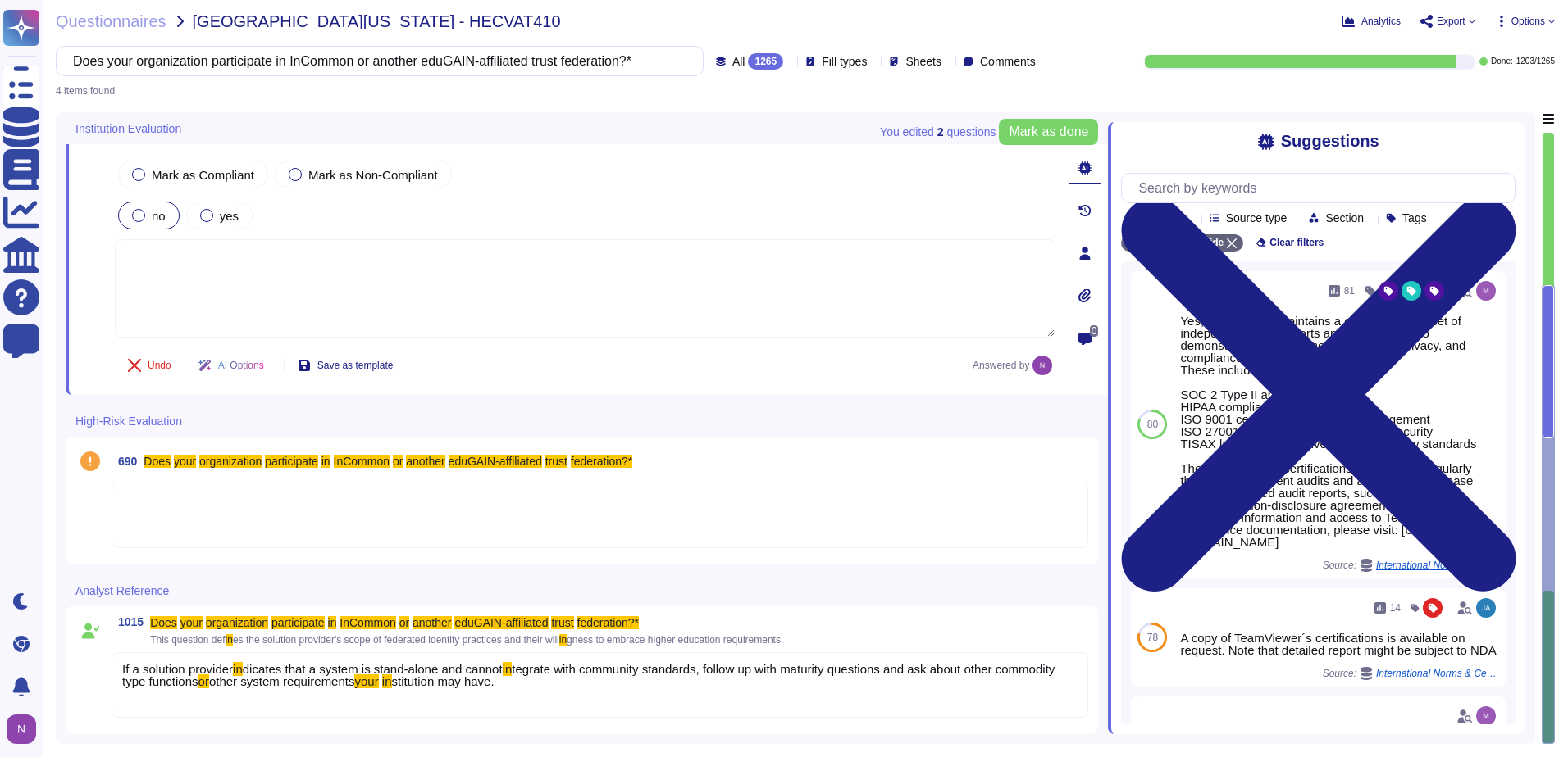
click at [217, 527] on div at bounding box center [599, 515] width 977 height 66
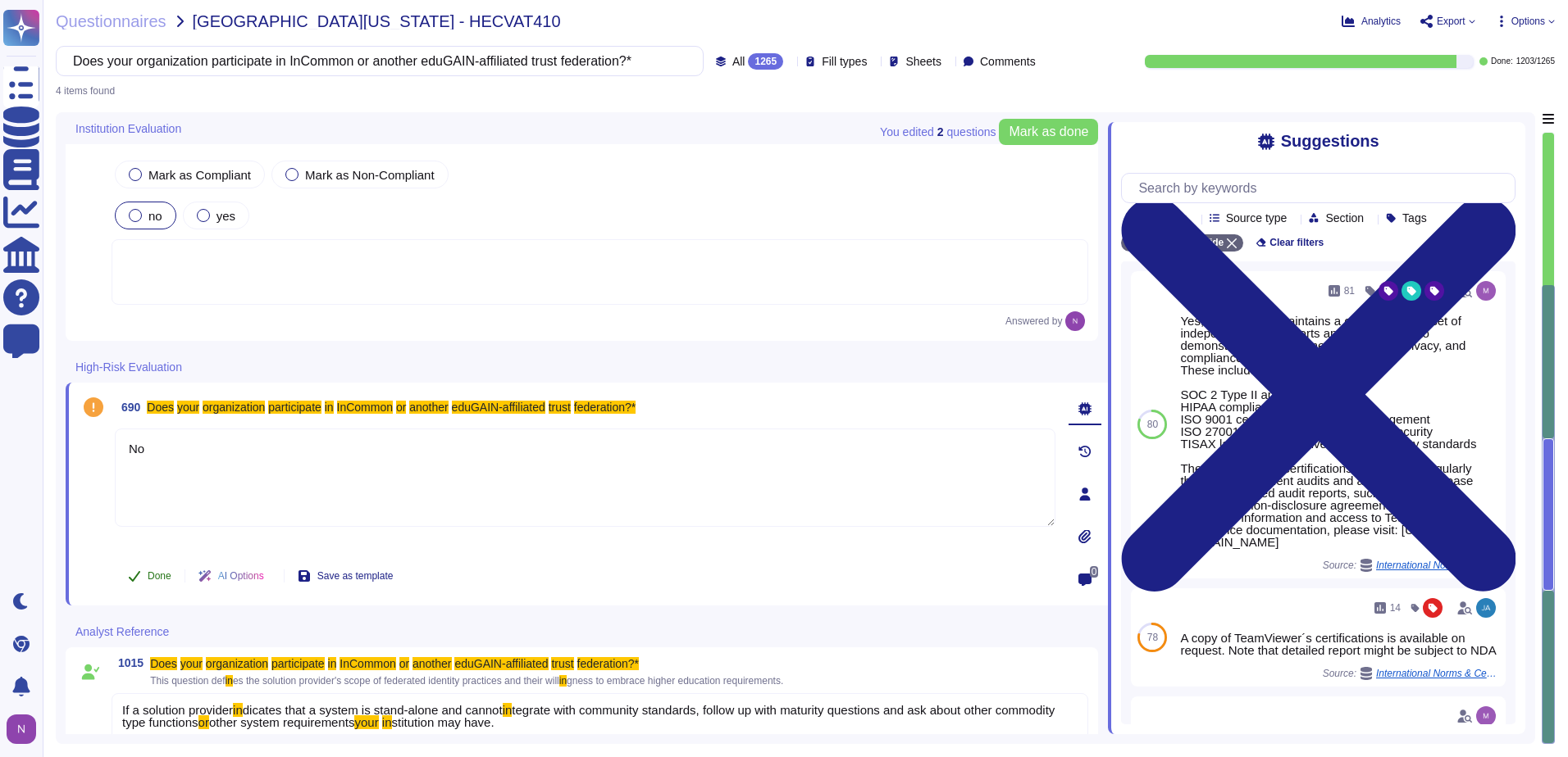
type textarea "No"
click at [147, 573] on span "Done" at bounding box center [159, 576] width 23 height 10
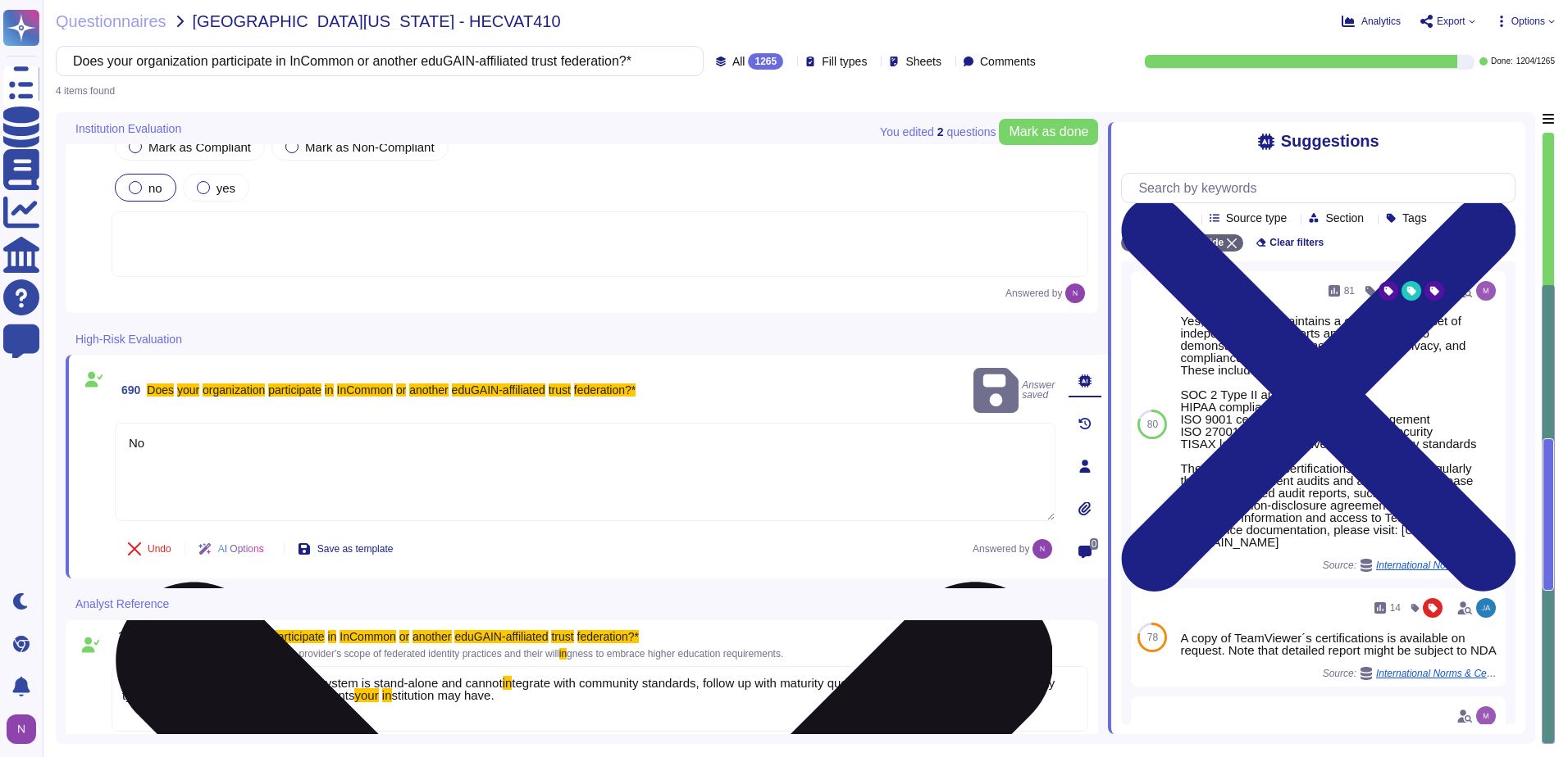
scroll to position [295, 0]
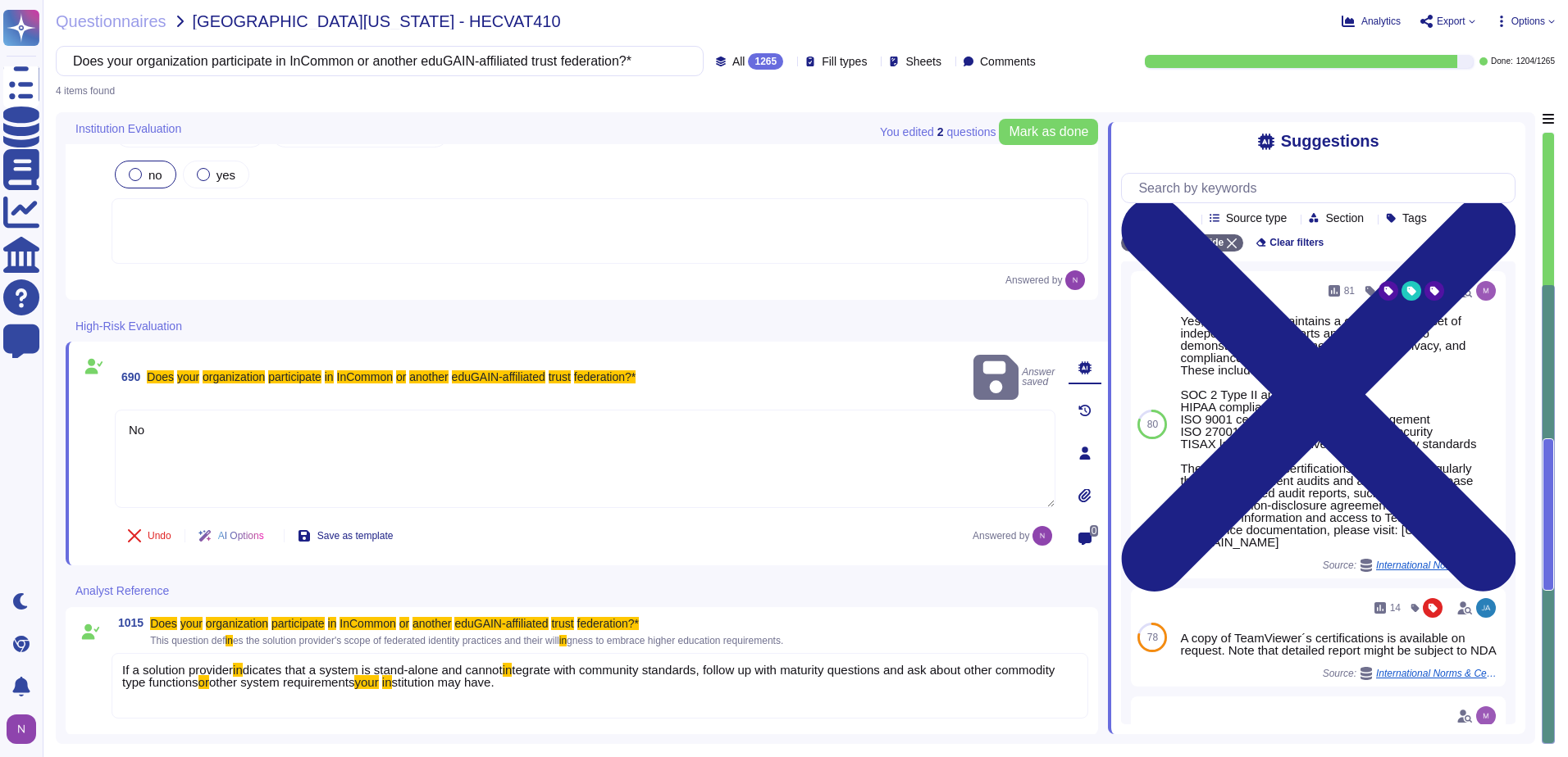
click at [512, 702] on div "If a solution provider in dicates that a system is stand-alone and cannot in te…" at bounding box center [599, 685] width 977 height 66
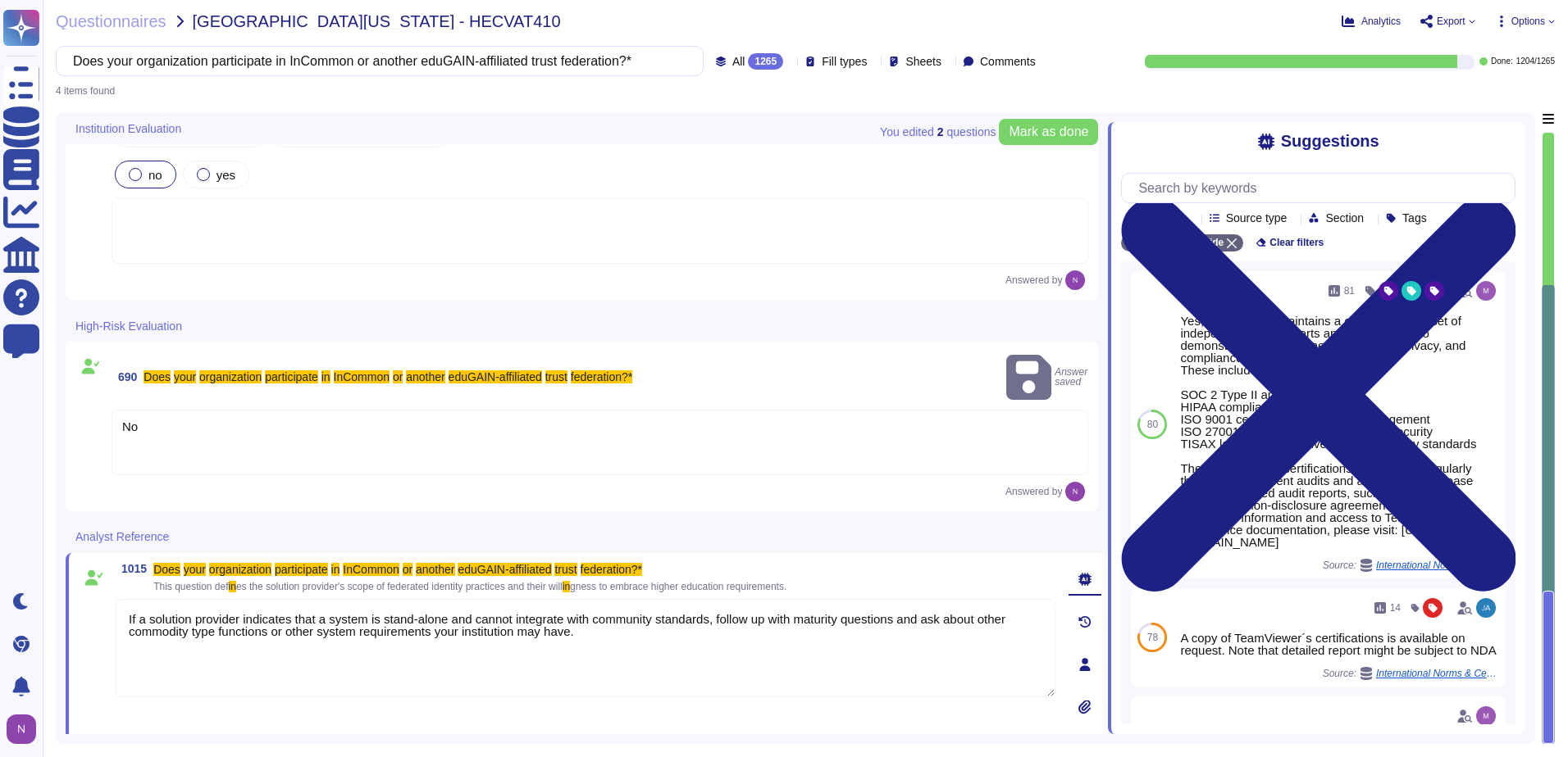
type textarea "If a solution provider indicates that a system is stand-alone and cannot integr…"
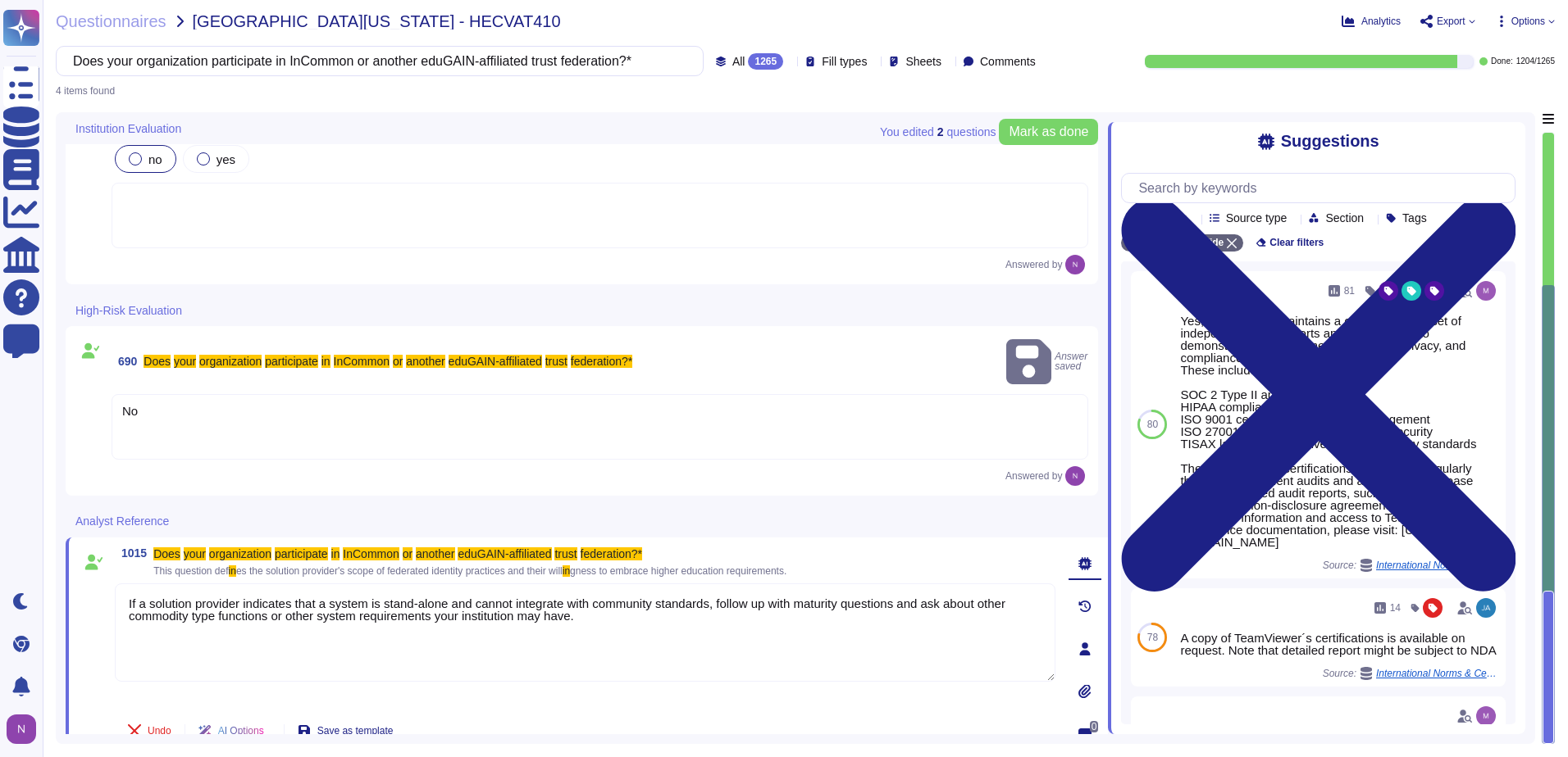
scroll to position [314, 0]
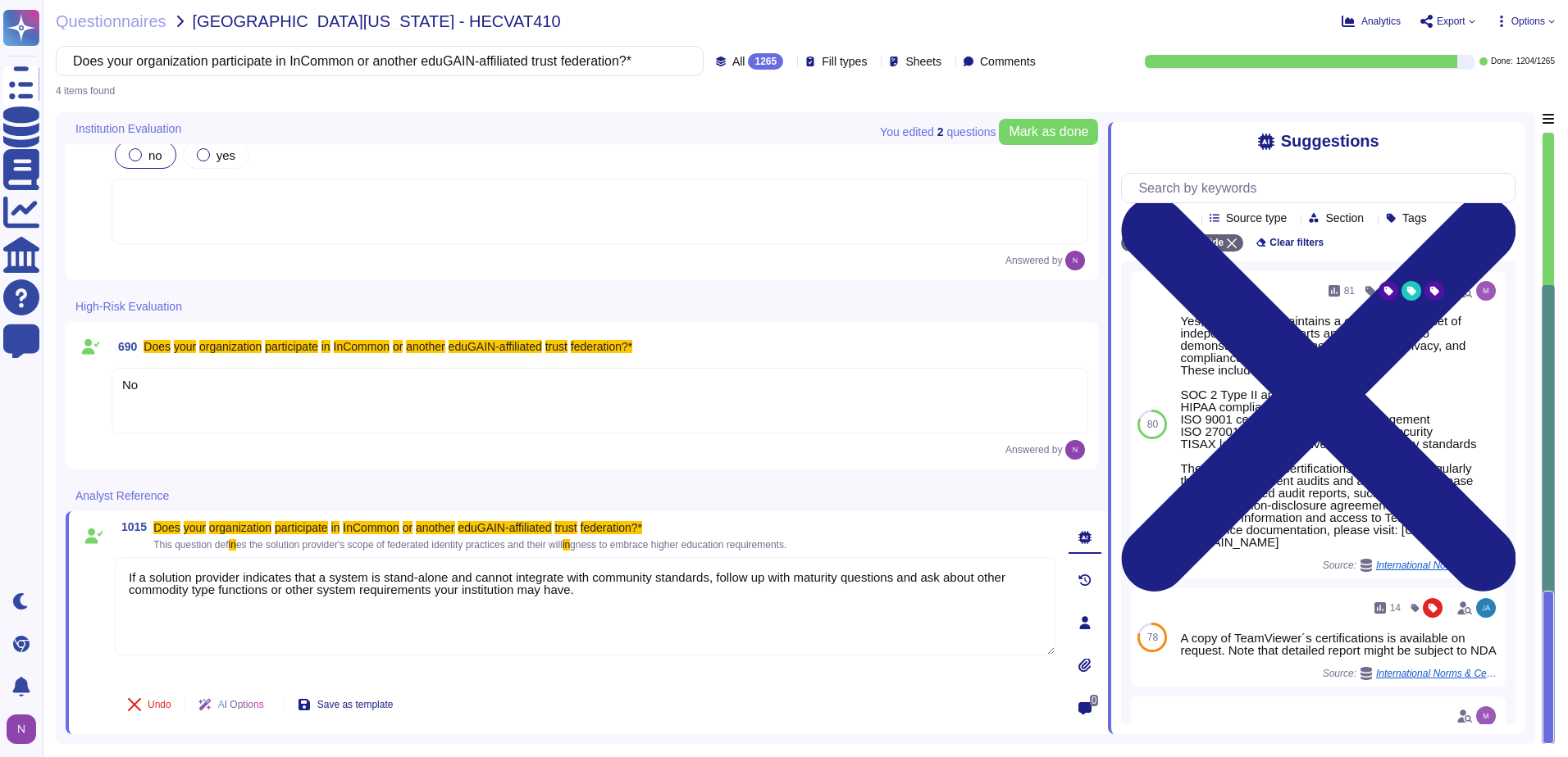
click at [748, 57] on div "1265" at bounding box center [765, 61] width 35 height 16
click at [735, 144] on div "To do 61" at bounding box center [763, 145] width 133 height 18
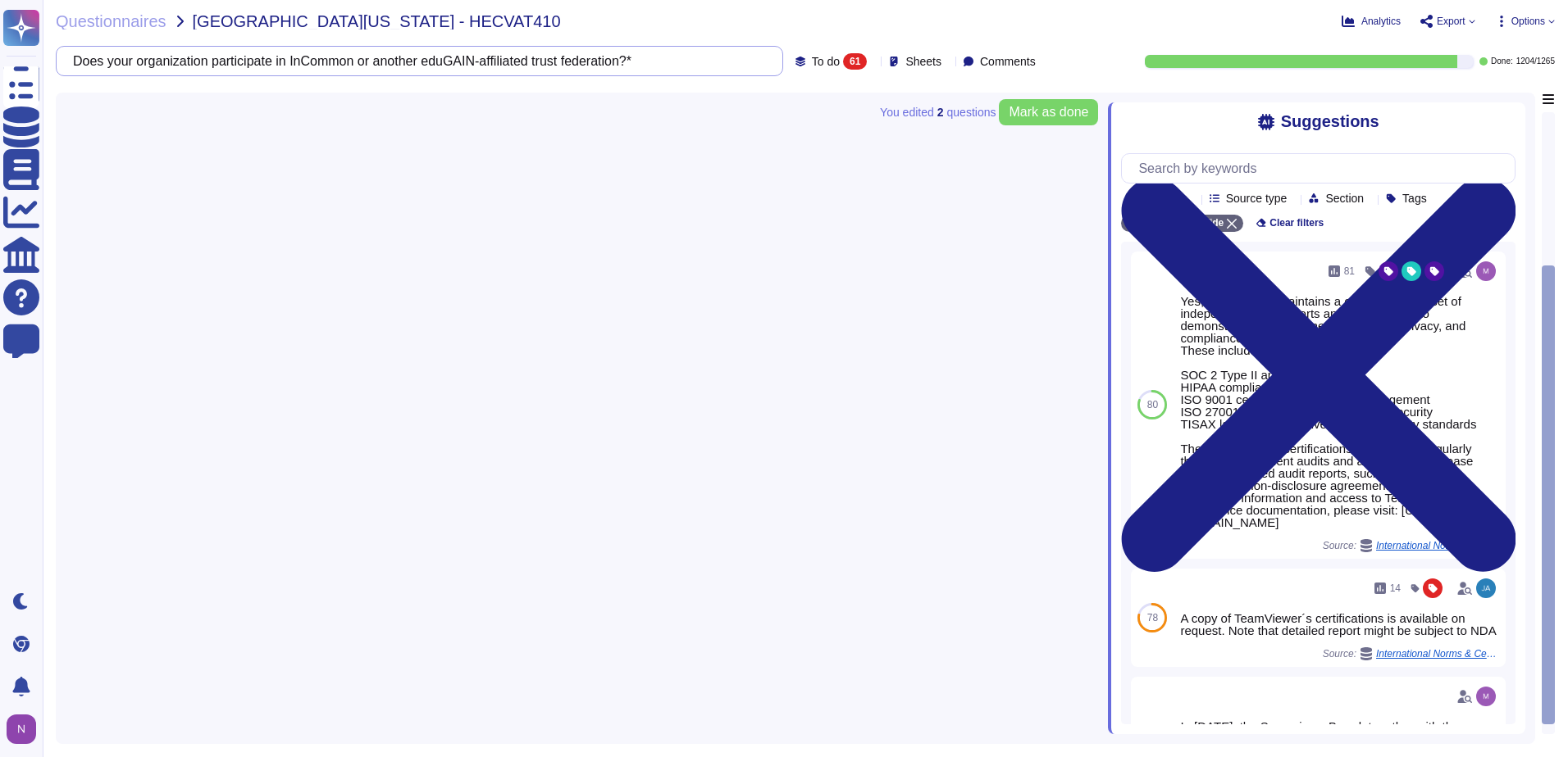
drag, startPoint x: 722, startPoint y: 61, endPoint x: -4, endPoint y: 75, distance: 726.1
click at [0, 75] on html "Questionnaires Knowledge Base Documents Analytics CAIQ / SIG Help Center Feedba…" at bounding box center [784, 378] width 1568 height 757
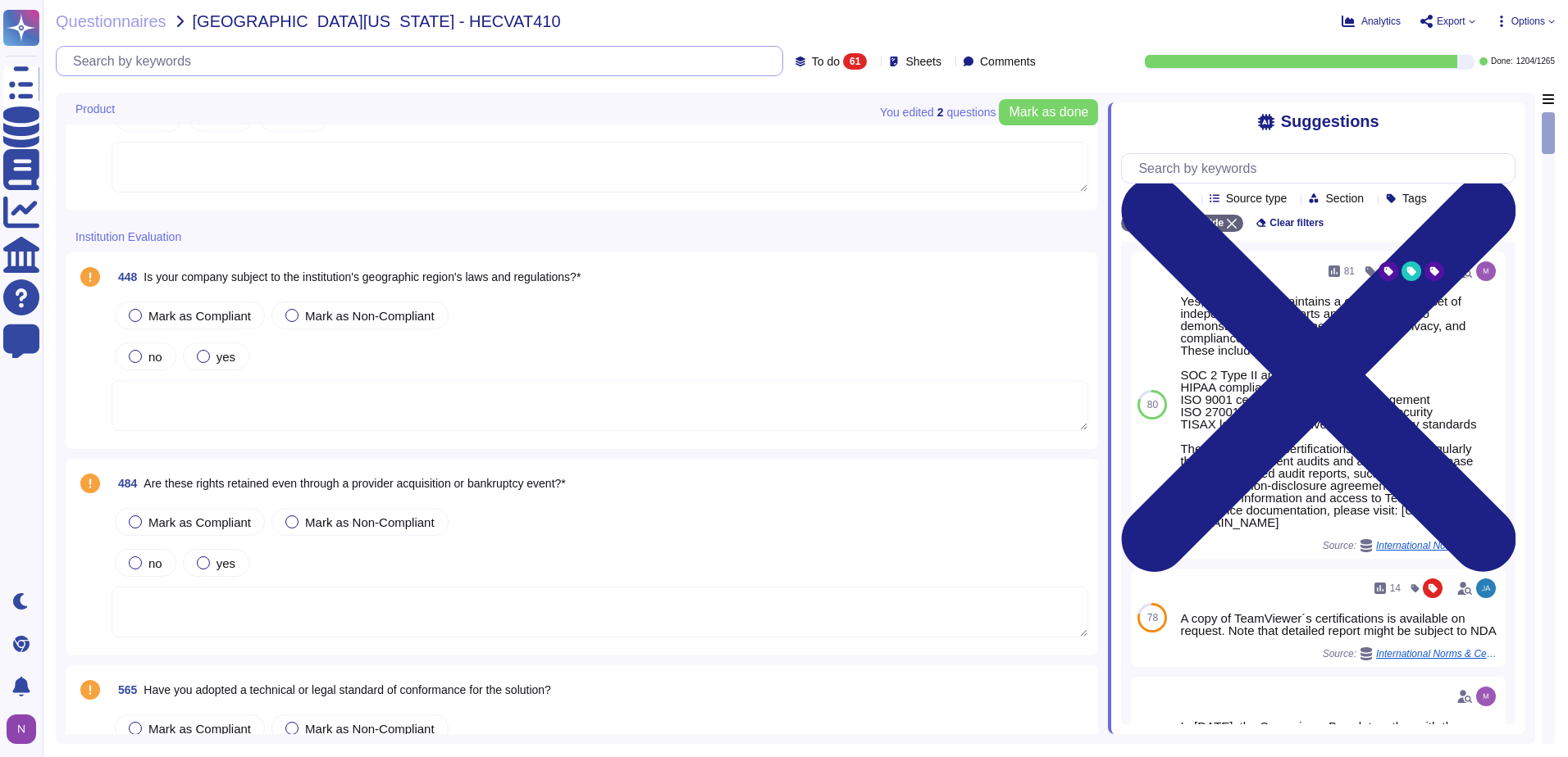
scroll to position [656, 0]
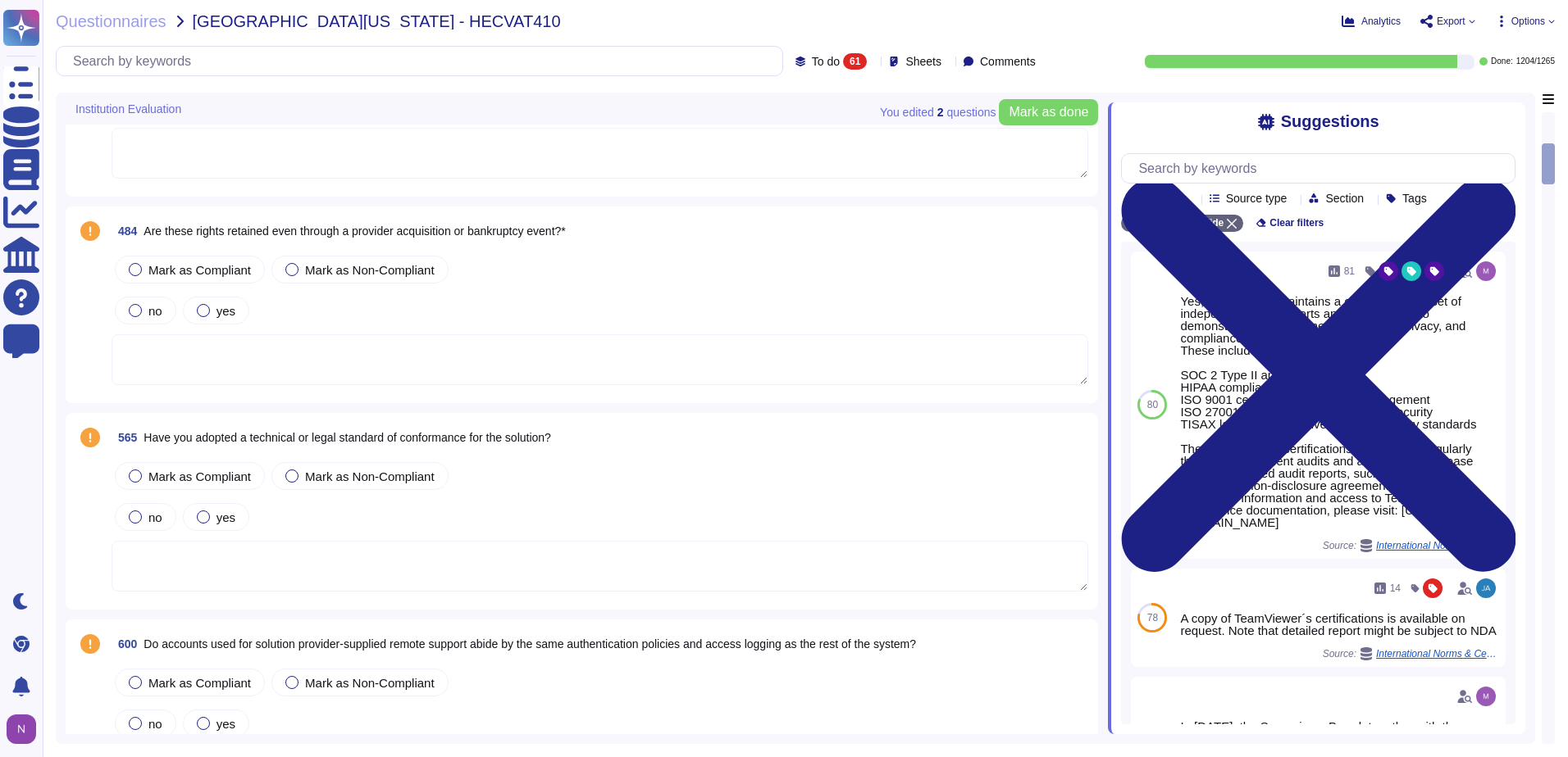
drag, startPoint x: 1547, startPoint y: 156, endPoint x: 1538, endPoint y: 639, distance: 483.1
click at [1538, 639] on div "You edited 2 question s [PERSON_NAME] as done Institution Evaluation 448 Is you…" at bounding box center [805, 418] width 1499 height 652
click at [1549, 662] on div at bounding box center [1548, 428] width 12 height 630
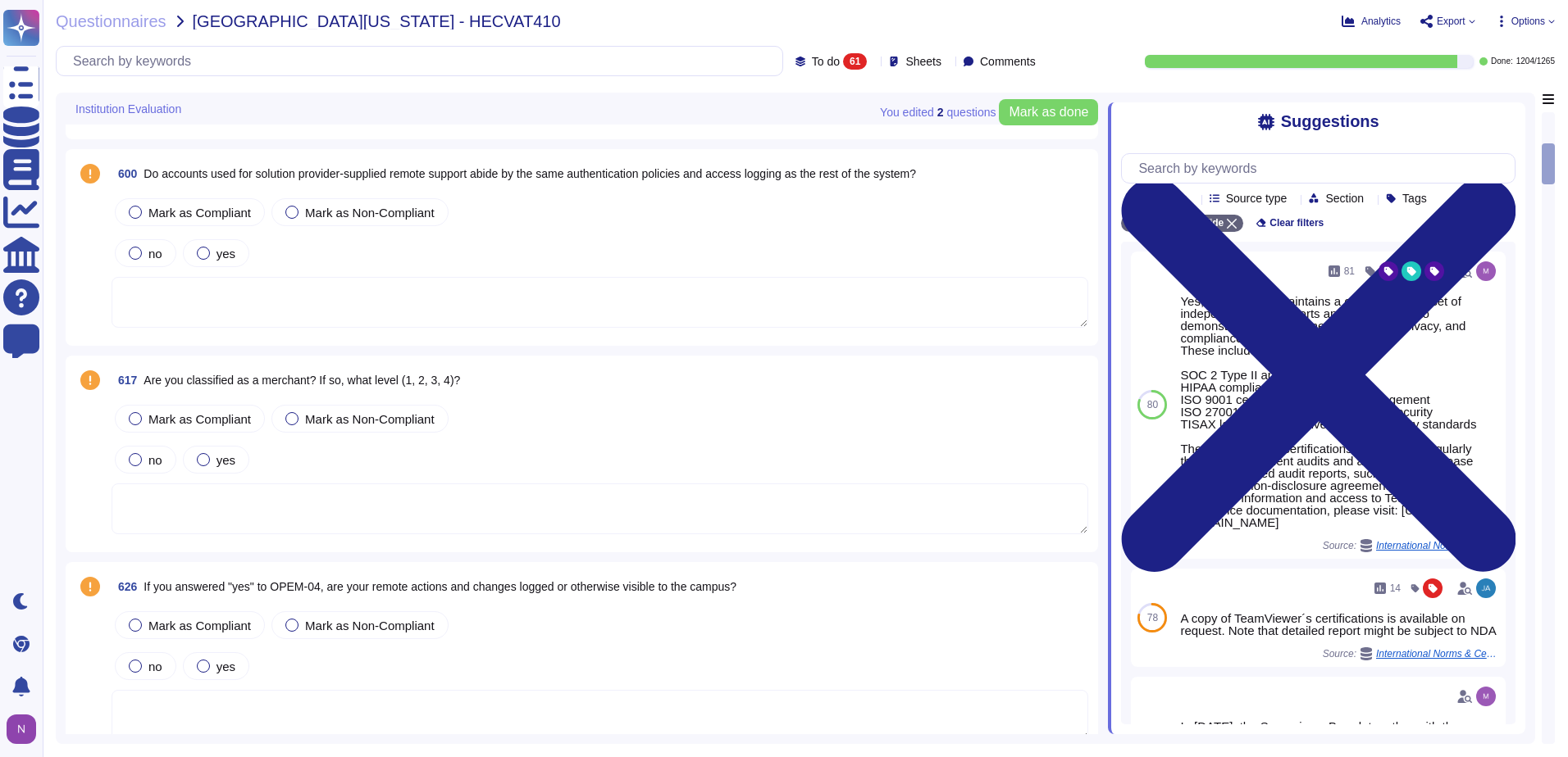
click at [1549, 662] on div at bounding box center [1548, 428] width 12 height 630
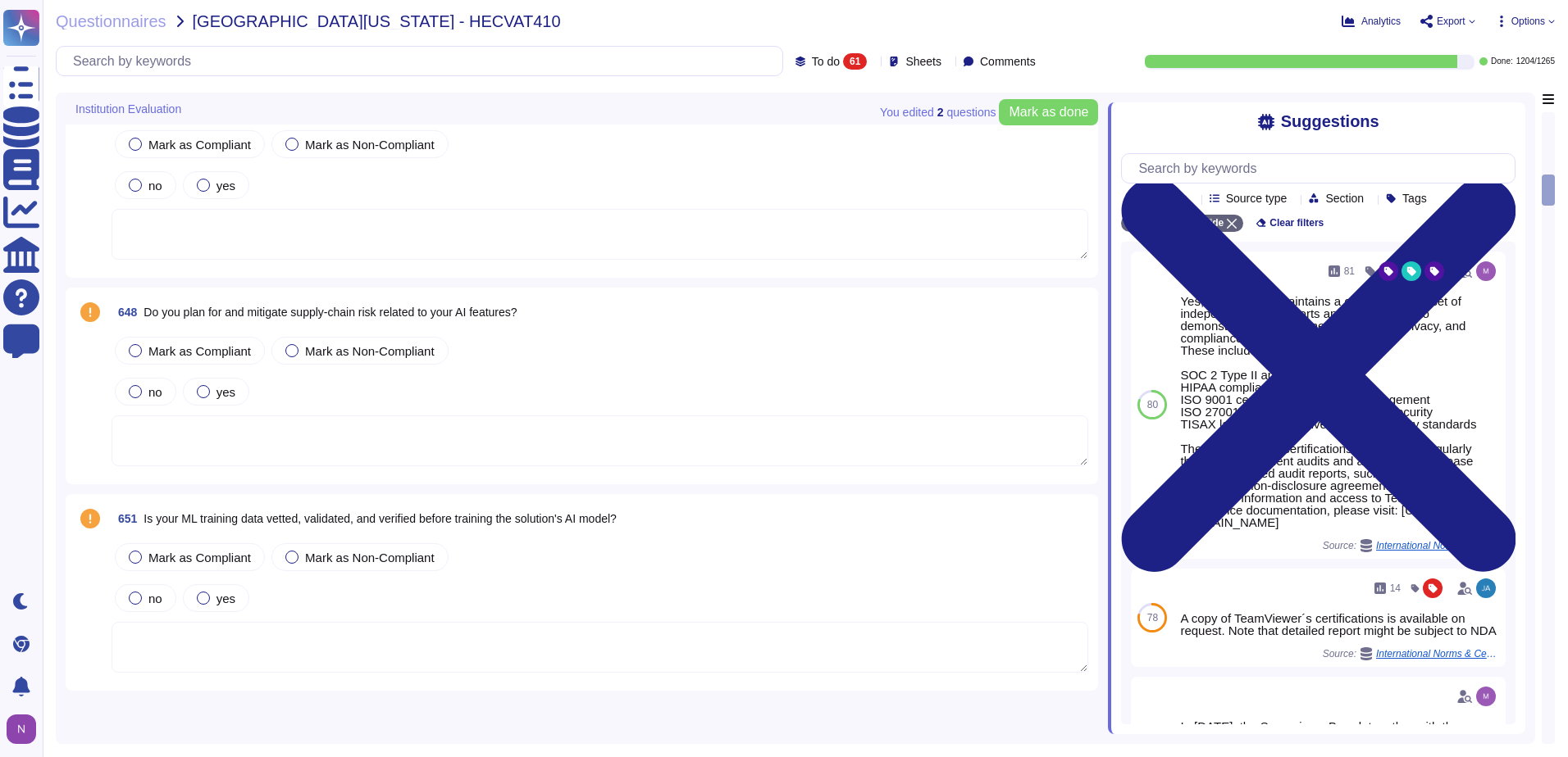
click at [1549, 662] on div at bounding box center [1548, 428] width 12 height 630
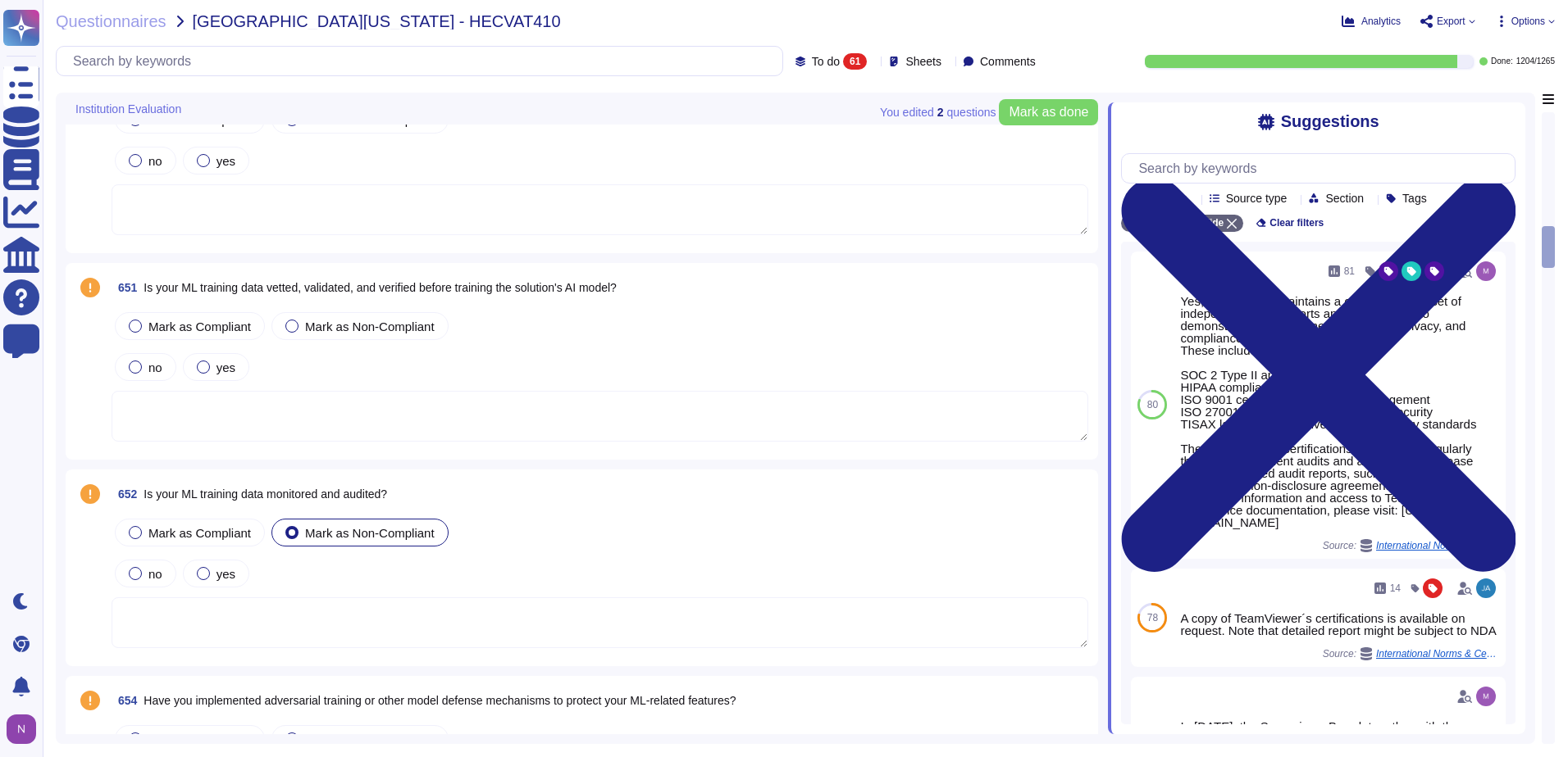
click at [1549, 662] on div at bounding box center [1548, 428] width 12 height 630
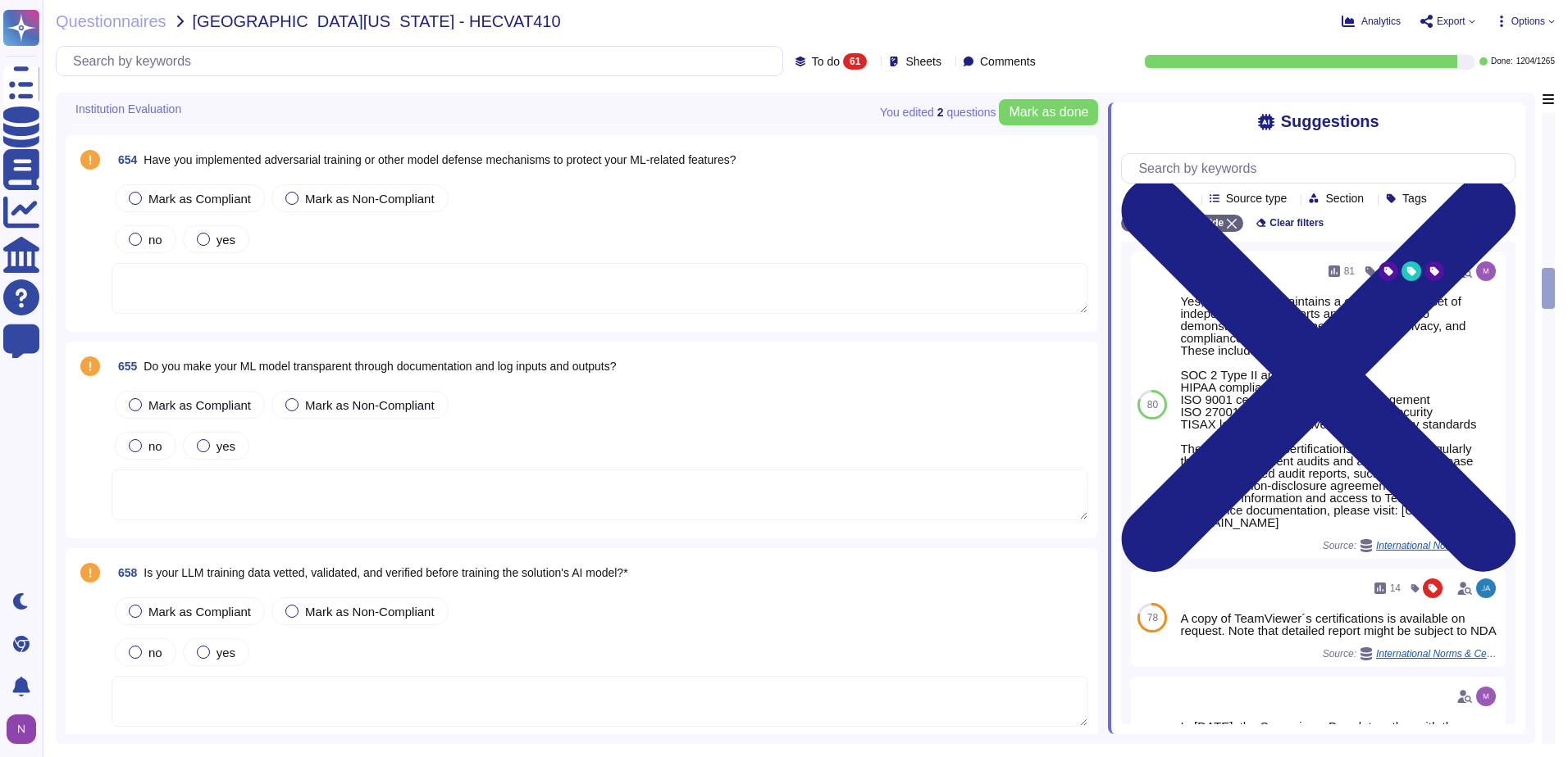
click at [1549, 662] on div at bounding box center [1548, 428] width 12 height 630
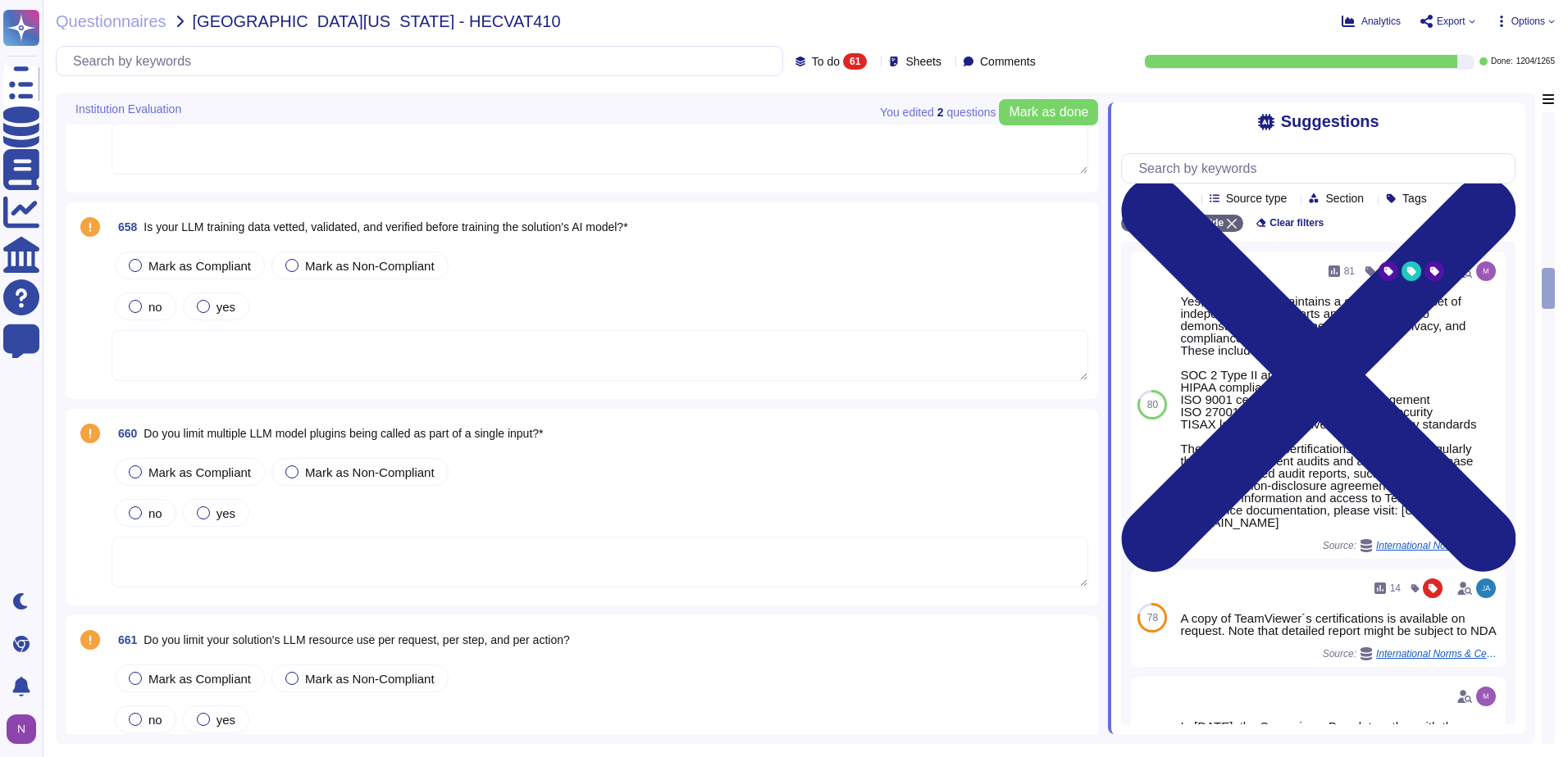
click at [1549, 662] on div at bounding box center [1548, 428] width 12 height 630
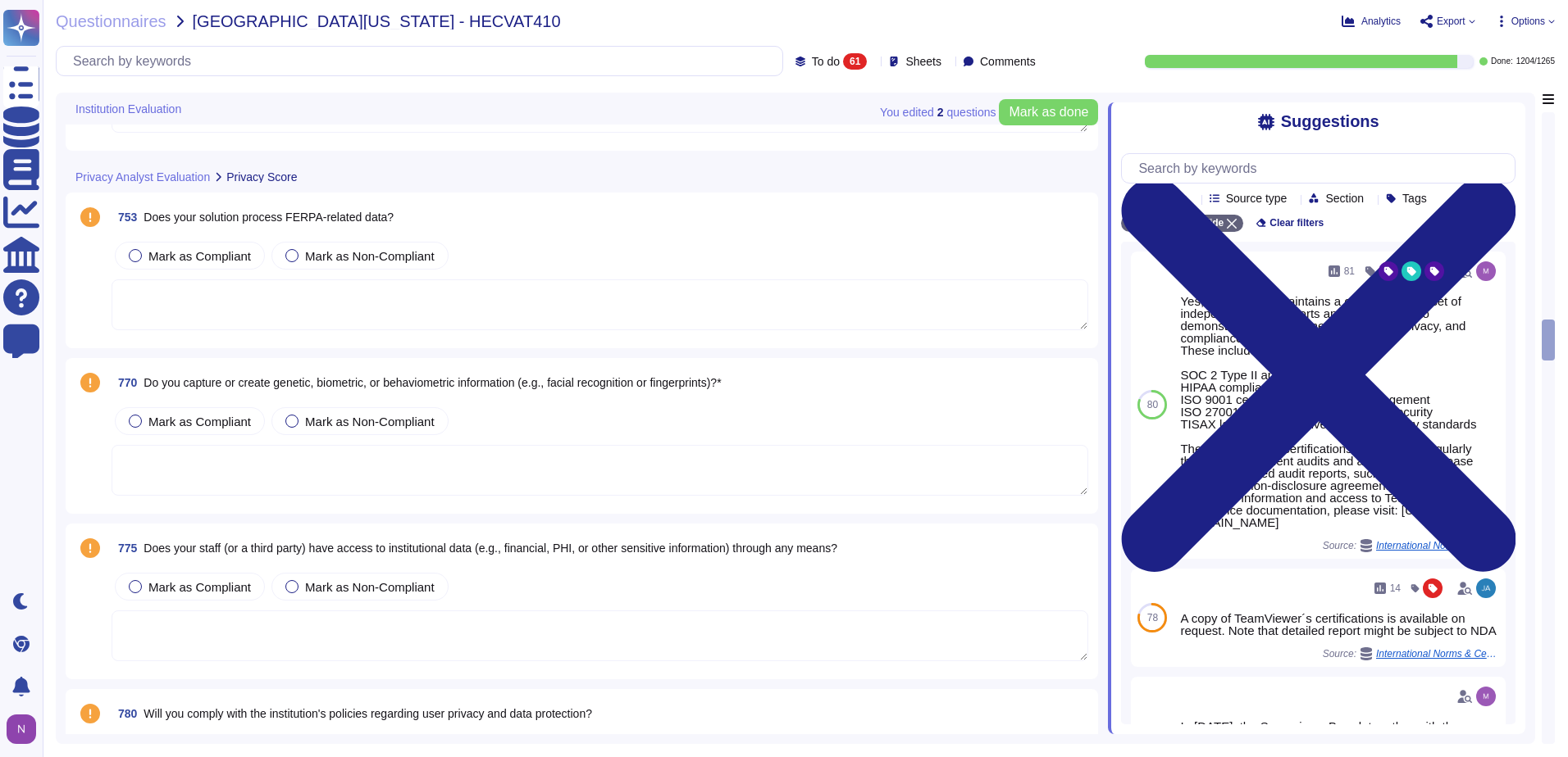
click at [1549, 662] on div at bounding box center [1548, 428] width 12 height 630
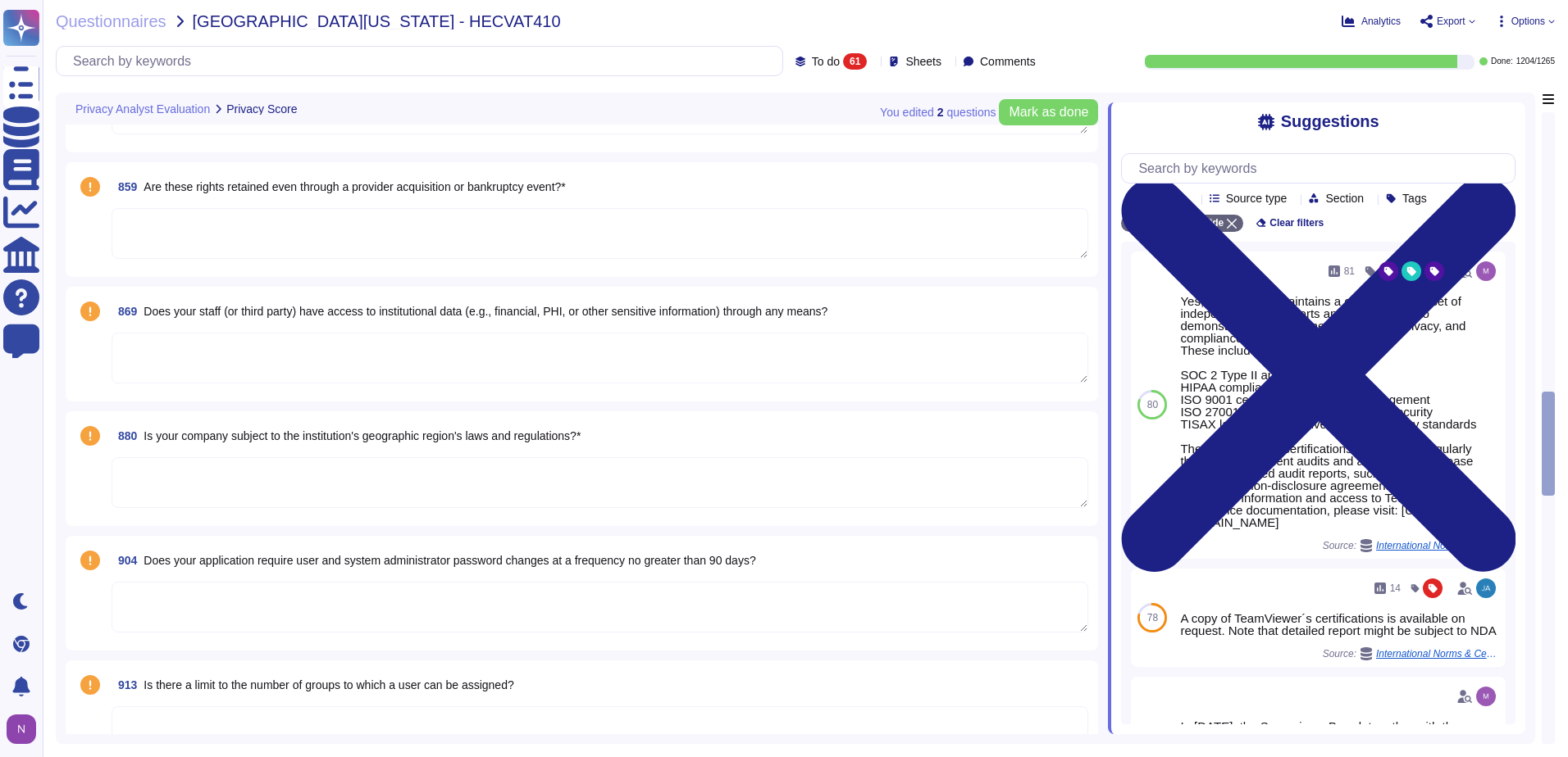
click at [1549, 662] on div at bounding box center [1548, 428] width 12 height 630
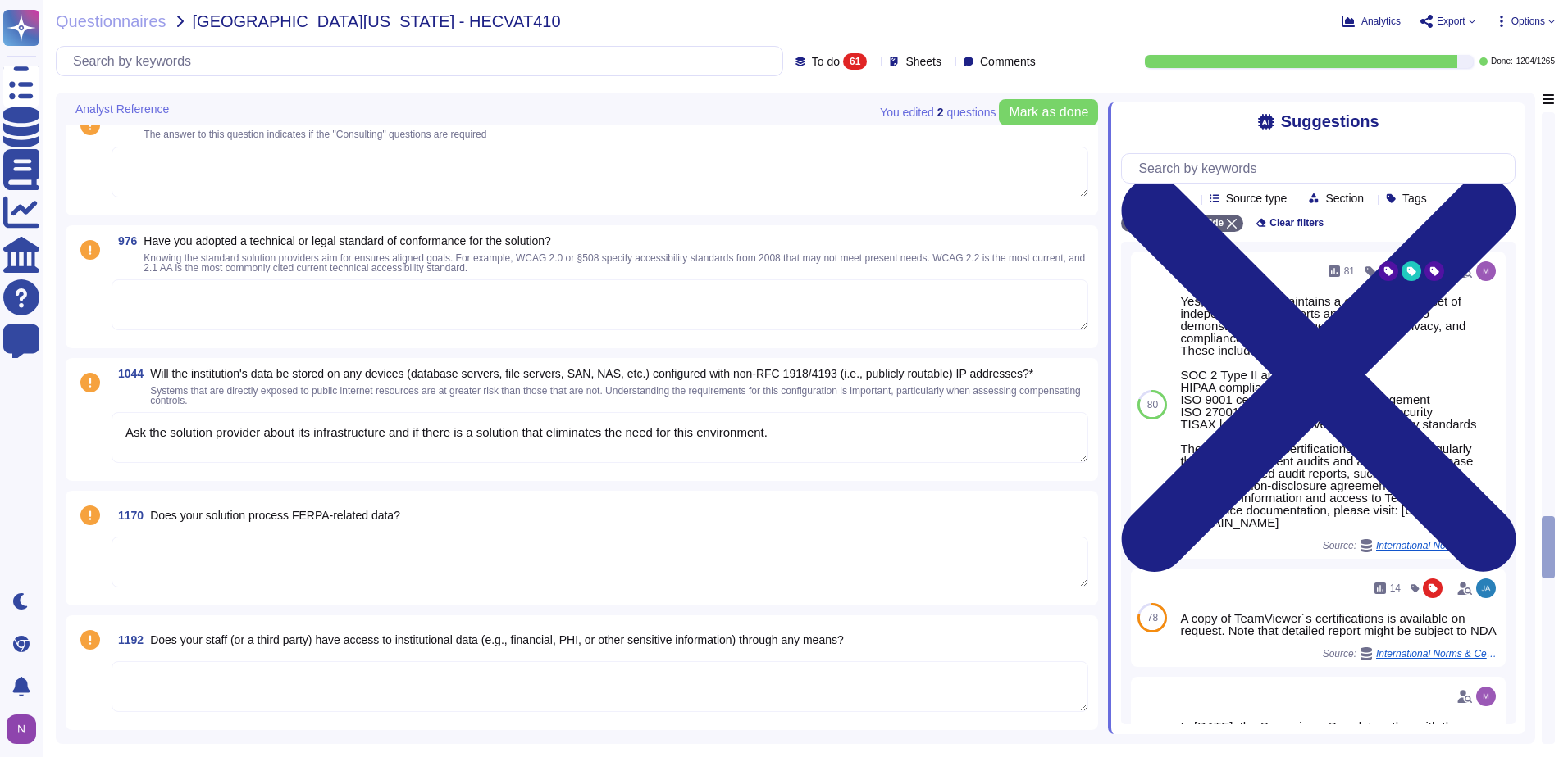
type textarea "Ask the solution provider about its infrastructure and if there is a solution t…"
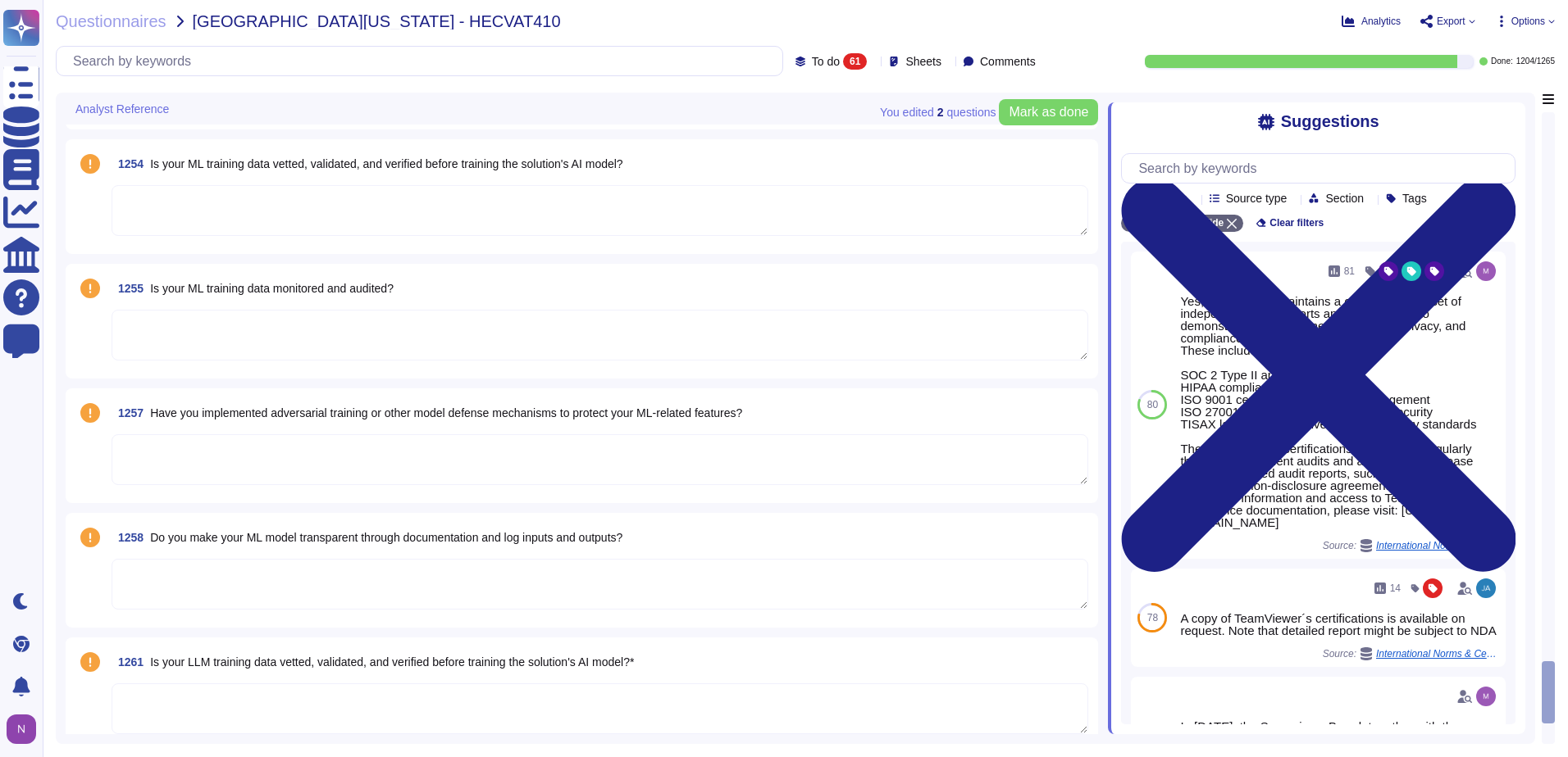
click at [1549, 662] on div at bounding box center [1548, 428] width 13 height 632
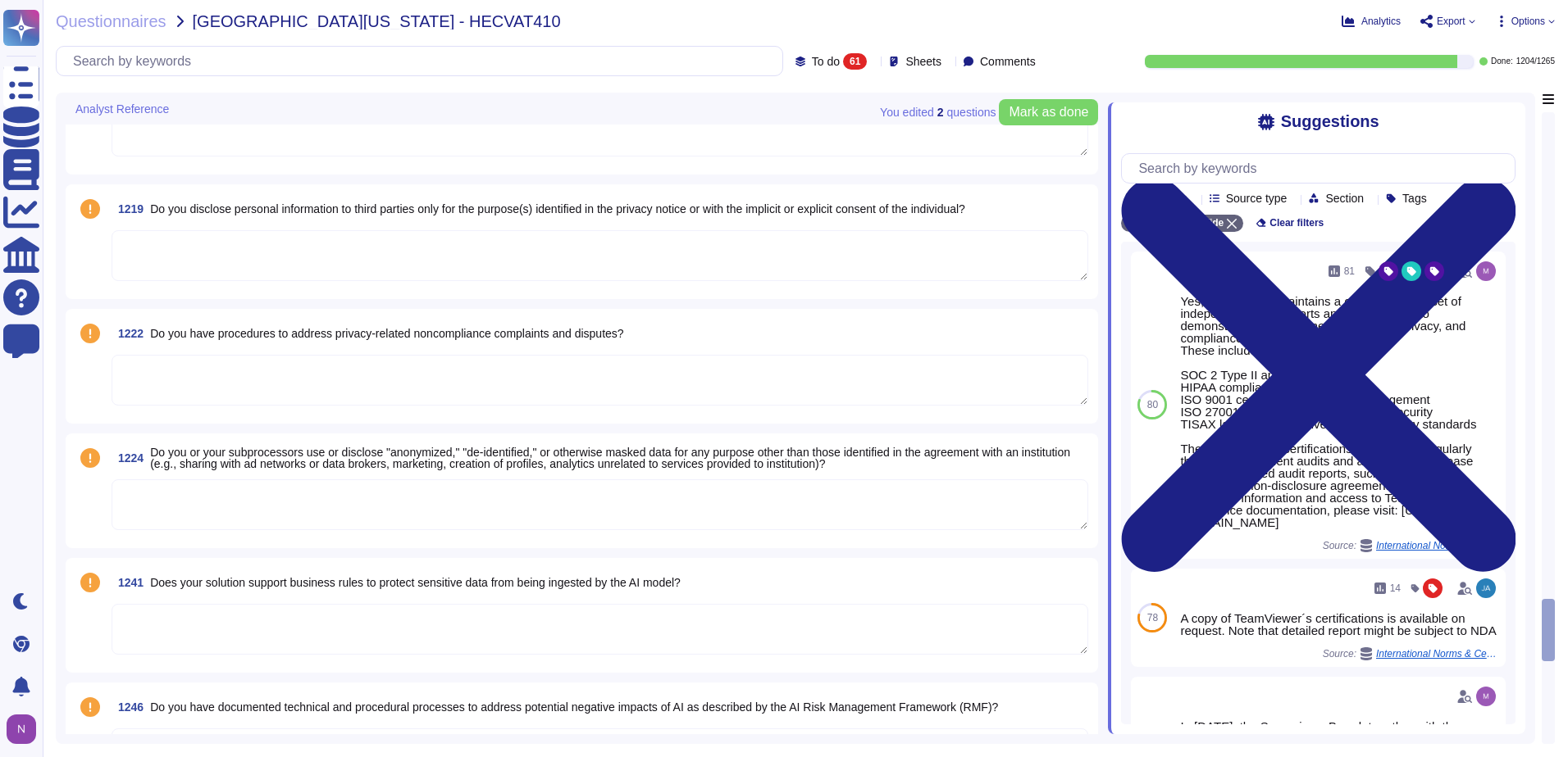
scroll to position [7331, 0]
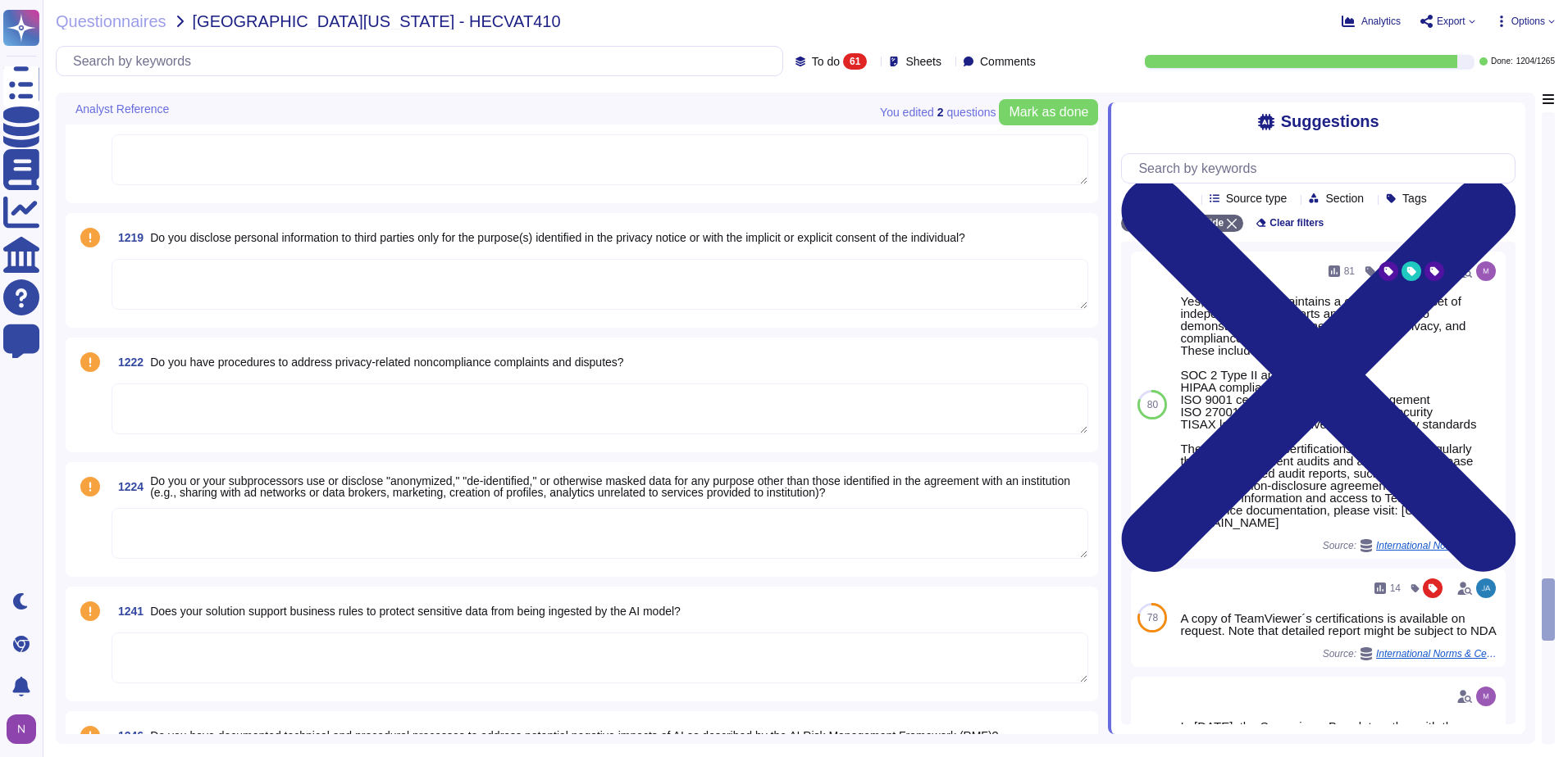
click at [290, 480] on span "Do you or your subprocessors use or disclose "anonymized," "de-identified," or …" at bounding box center [610, 486] width 920 height 24
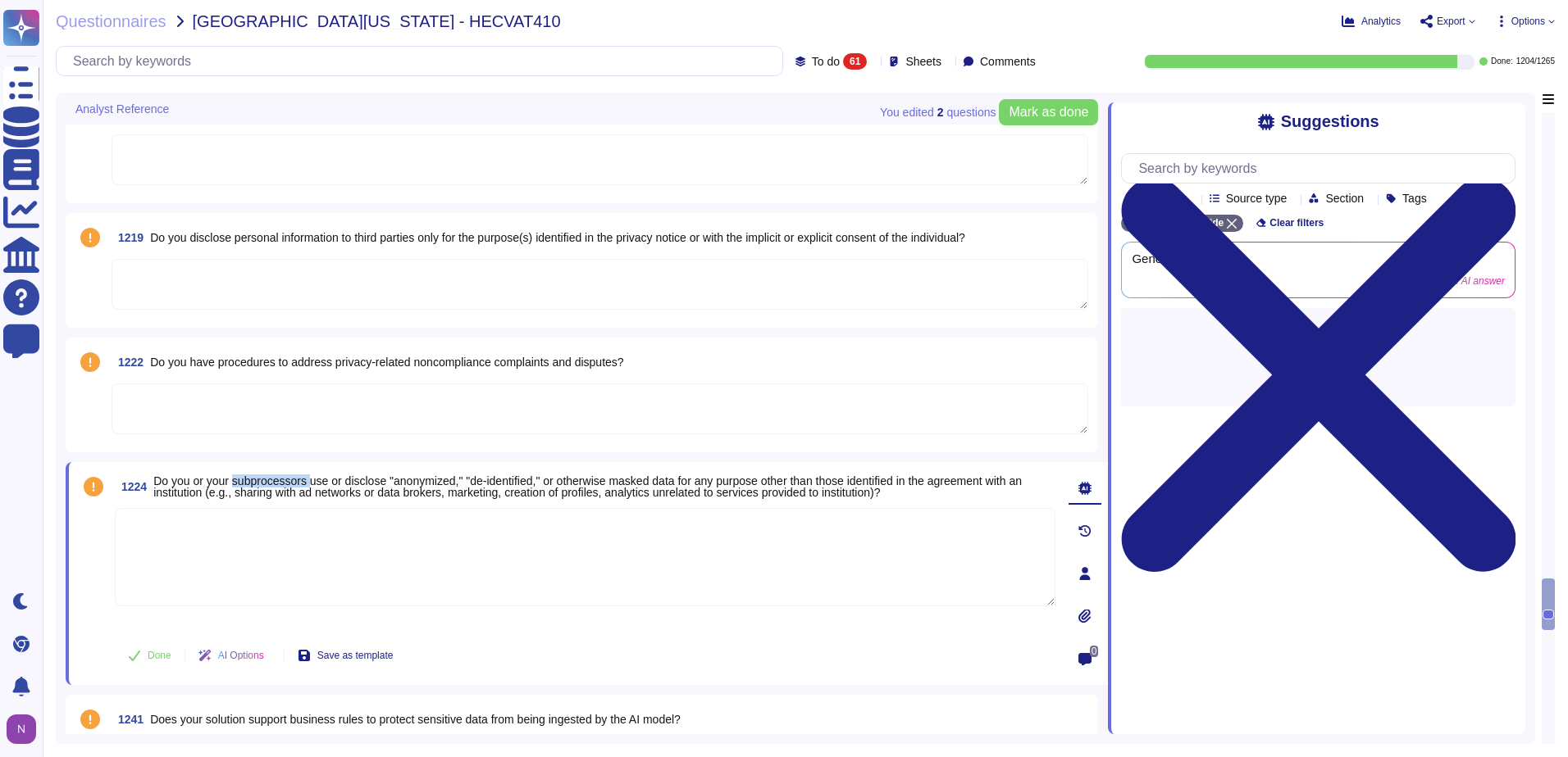
click at [290, 480] on span "Do you or your subprocessors use or disclose "anonymized," "de-identified," or …" at bounding box center [588, 486] width 869 height 24
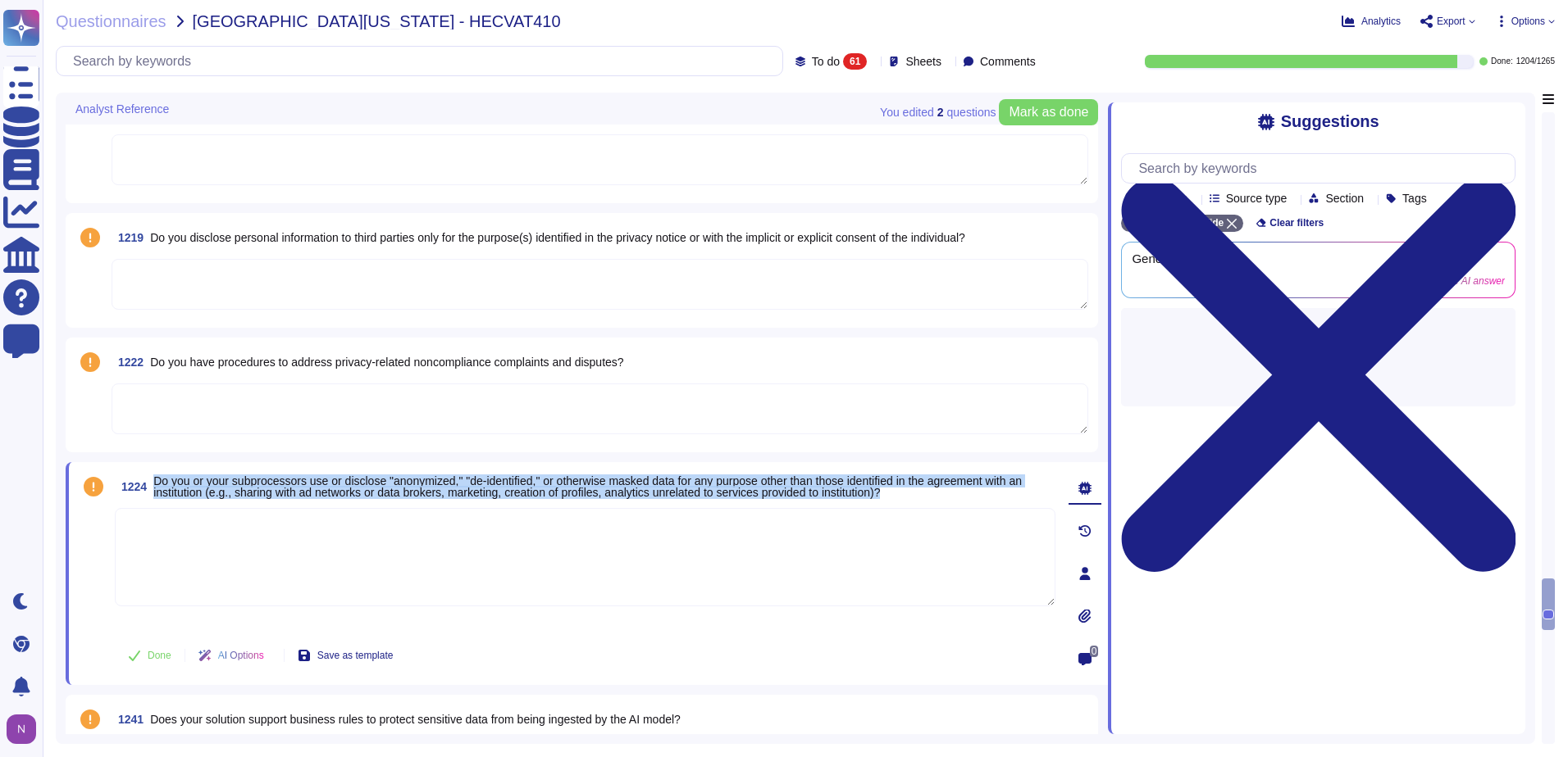
click at [290, 480] on span "Do you or your subprocessors use or disclose "anonymized," "de-identified," or …" at bounding box center [588, 486] width 869 height 24
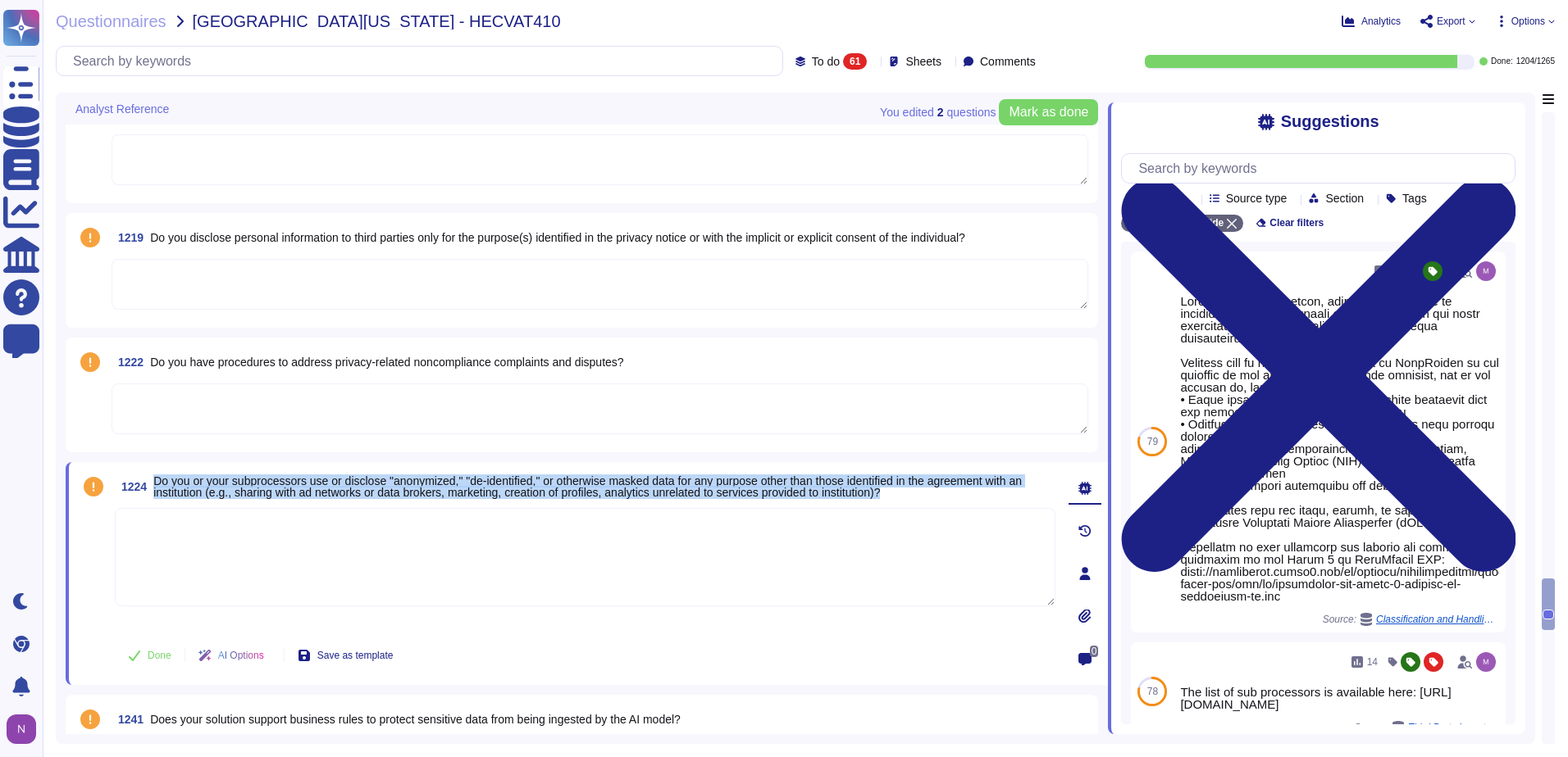
copy span "Do you or your subprocessors use or disclose "anonymized," "de-identified," or …"
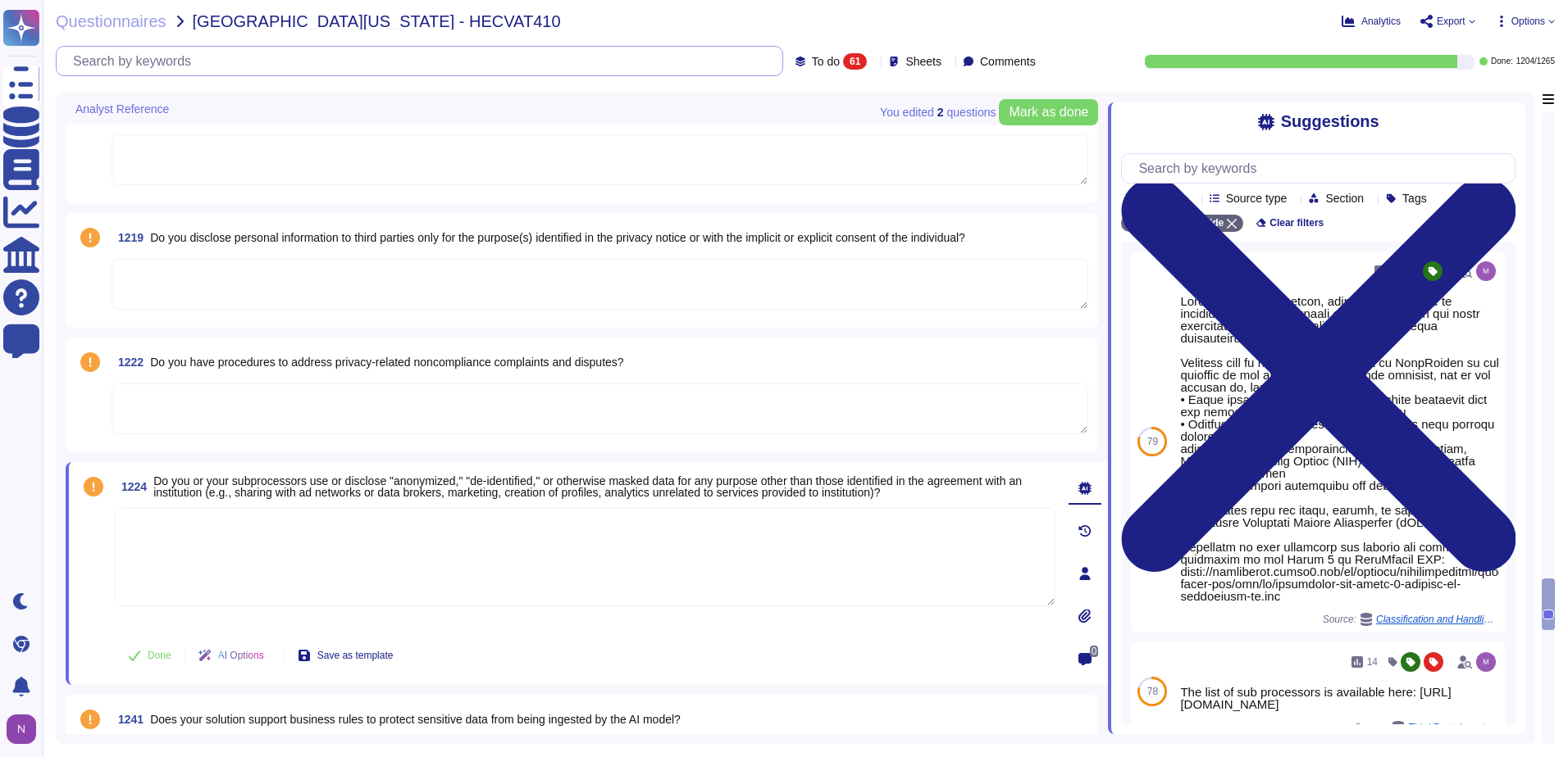
click at [586, 55] on input "text" at bounding box center [423, 61] width 718 height 29
paste input "Do you or your subprocessors use or disclose "anonymized," "de-identified," or …"
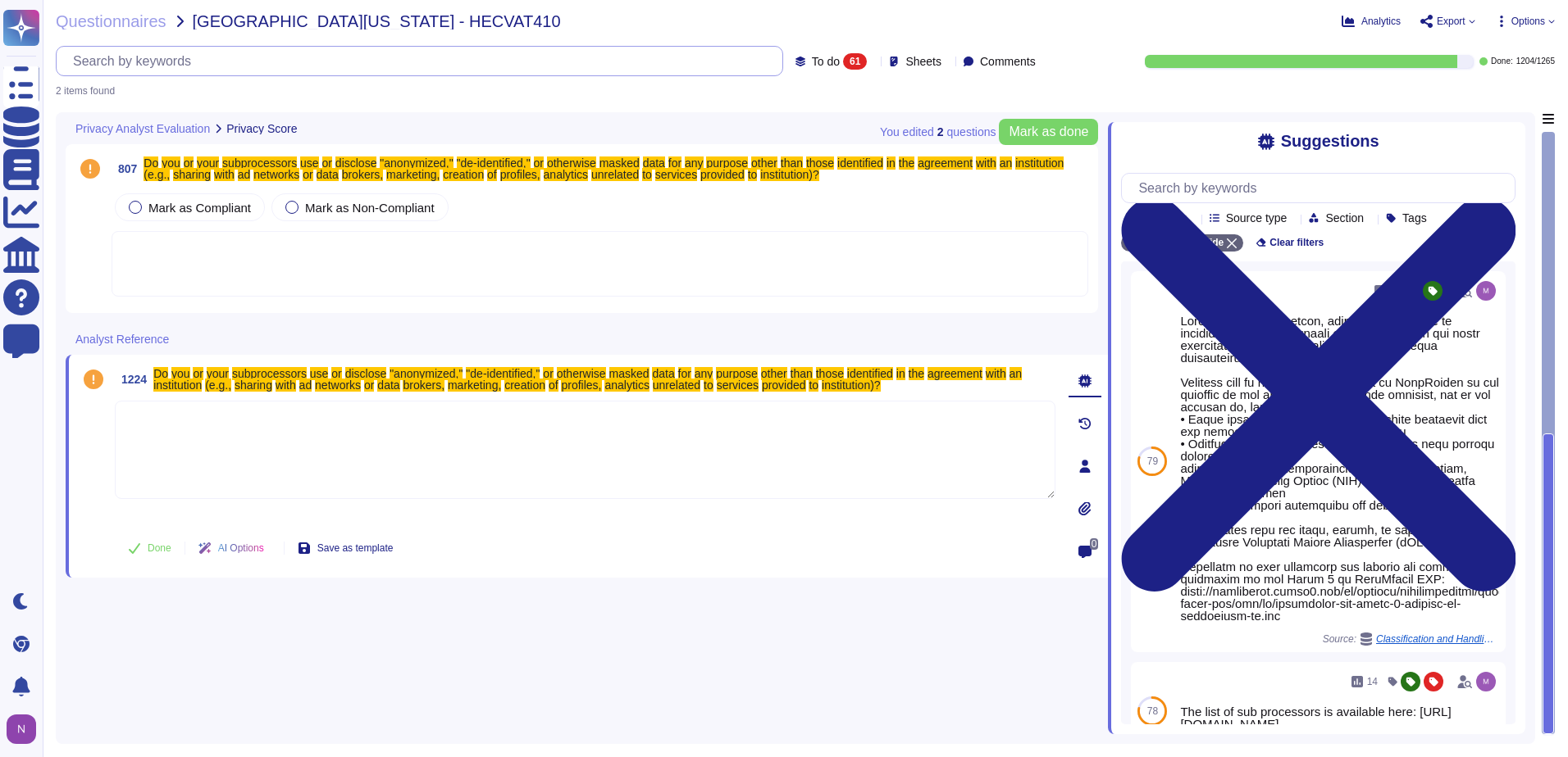
scroll to position [0, 0]
type input "Do you or your subprocessors use or disclose "anonymized," "de-identified," or …"
